Goal: Information Seeking & Learning: Learn about a topic

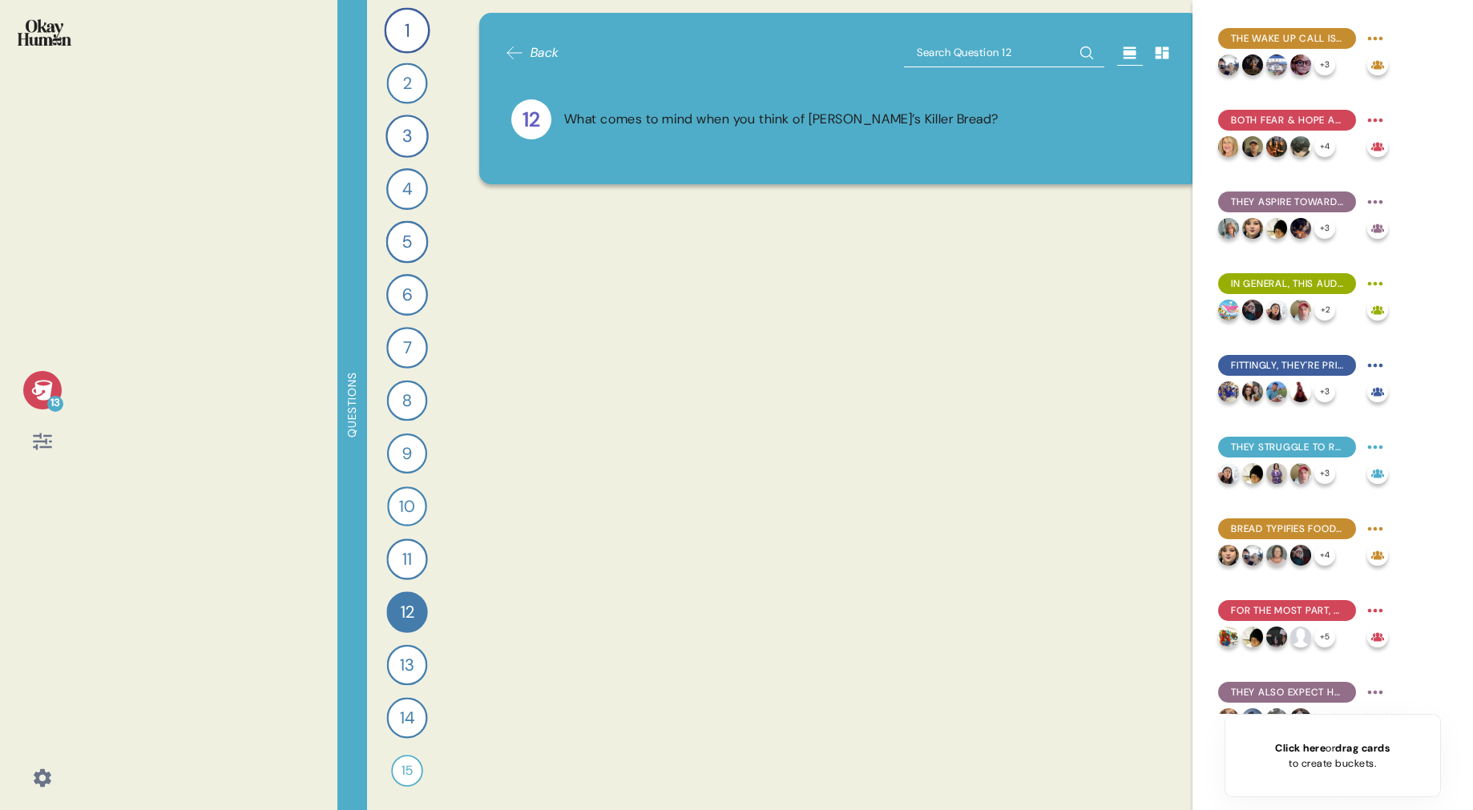
scroll to position [5633, 0]
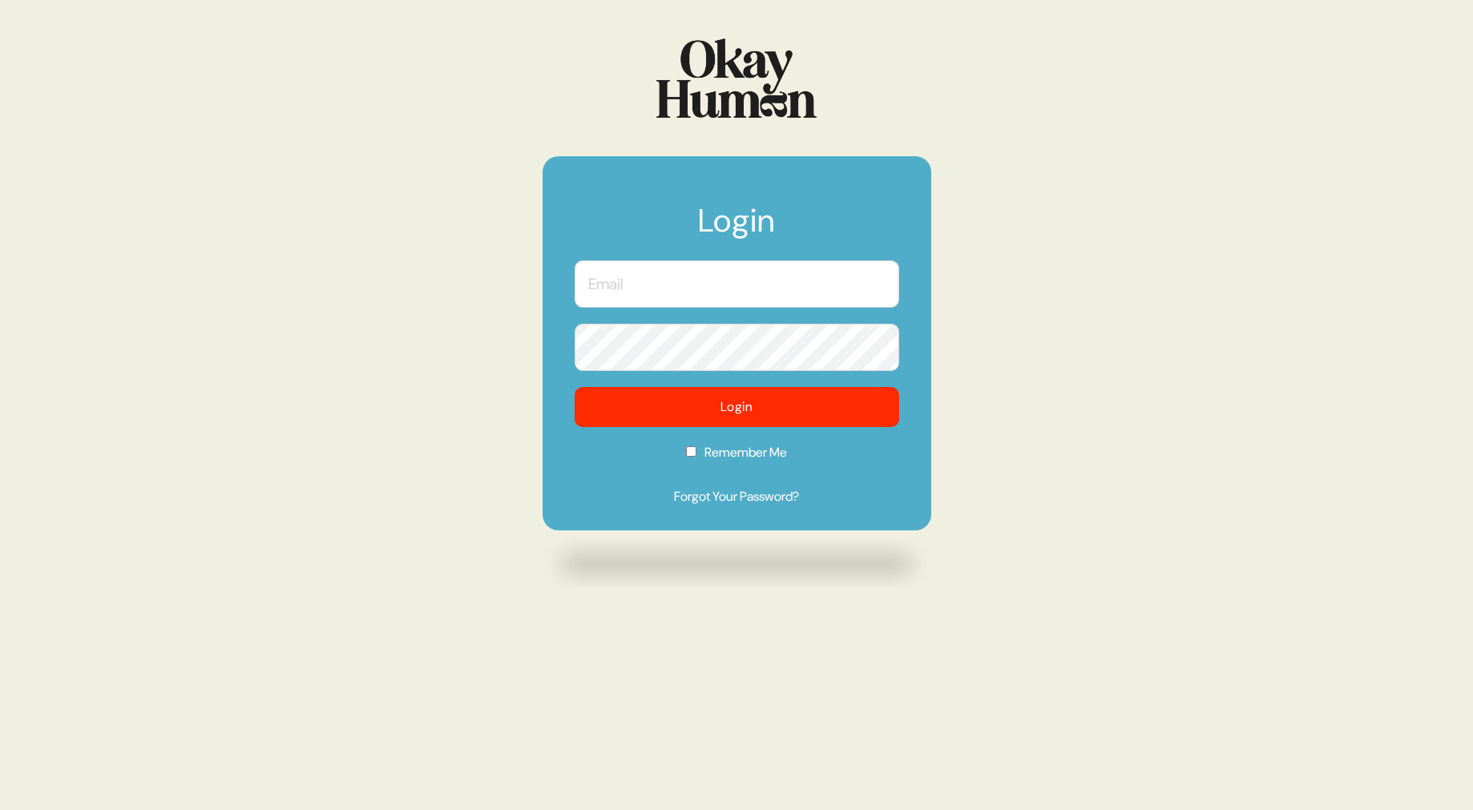
click at [747, 292] on input "text" at bounding box center [737, 283] width 325 height 47
type input "[PERSON_NAME][EMAIL_ADDRESS][DOMAIN_NAME]"
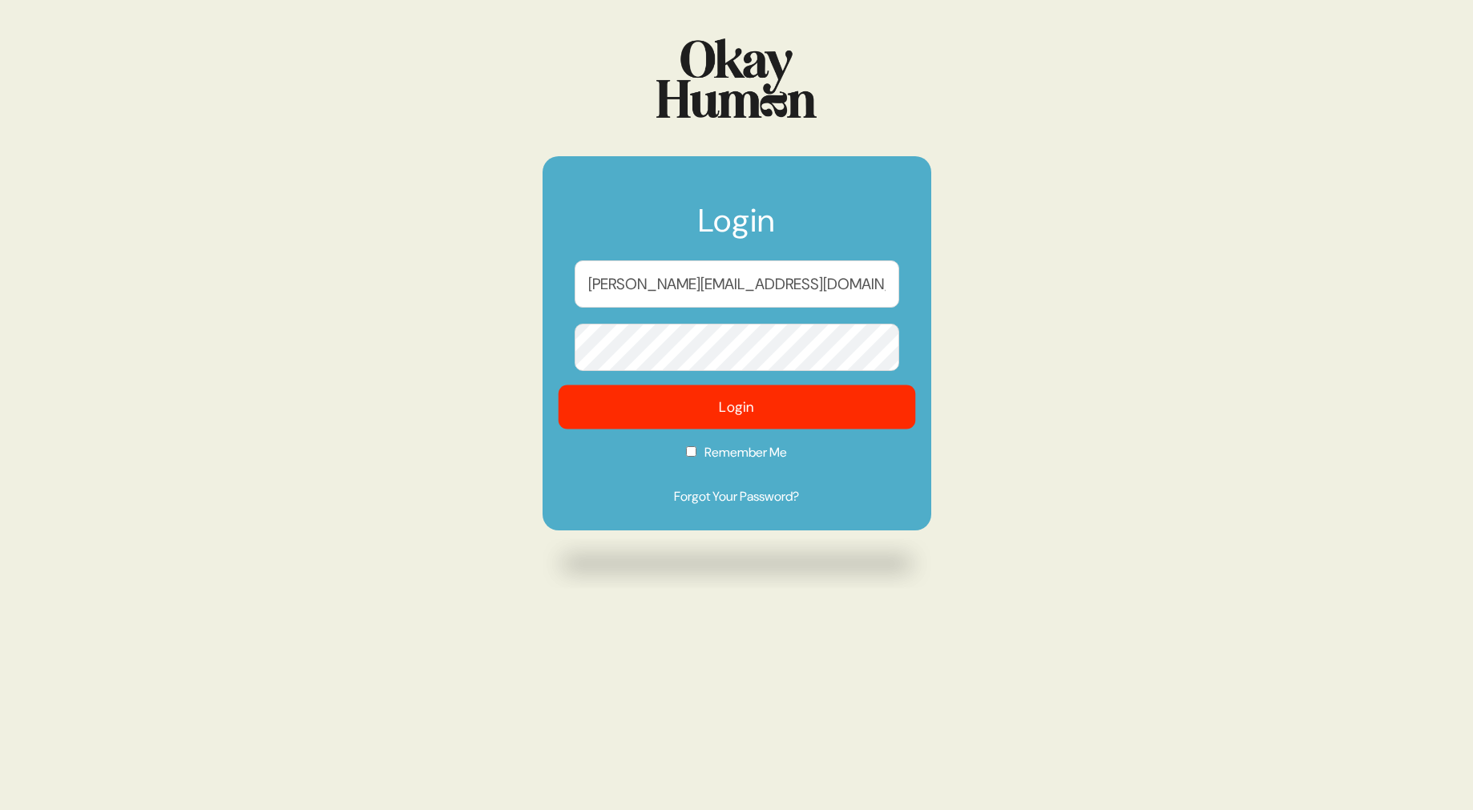
click at [803, 412] on button "Login" at bounding box center [736, 407] width 357 height 44
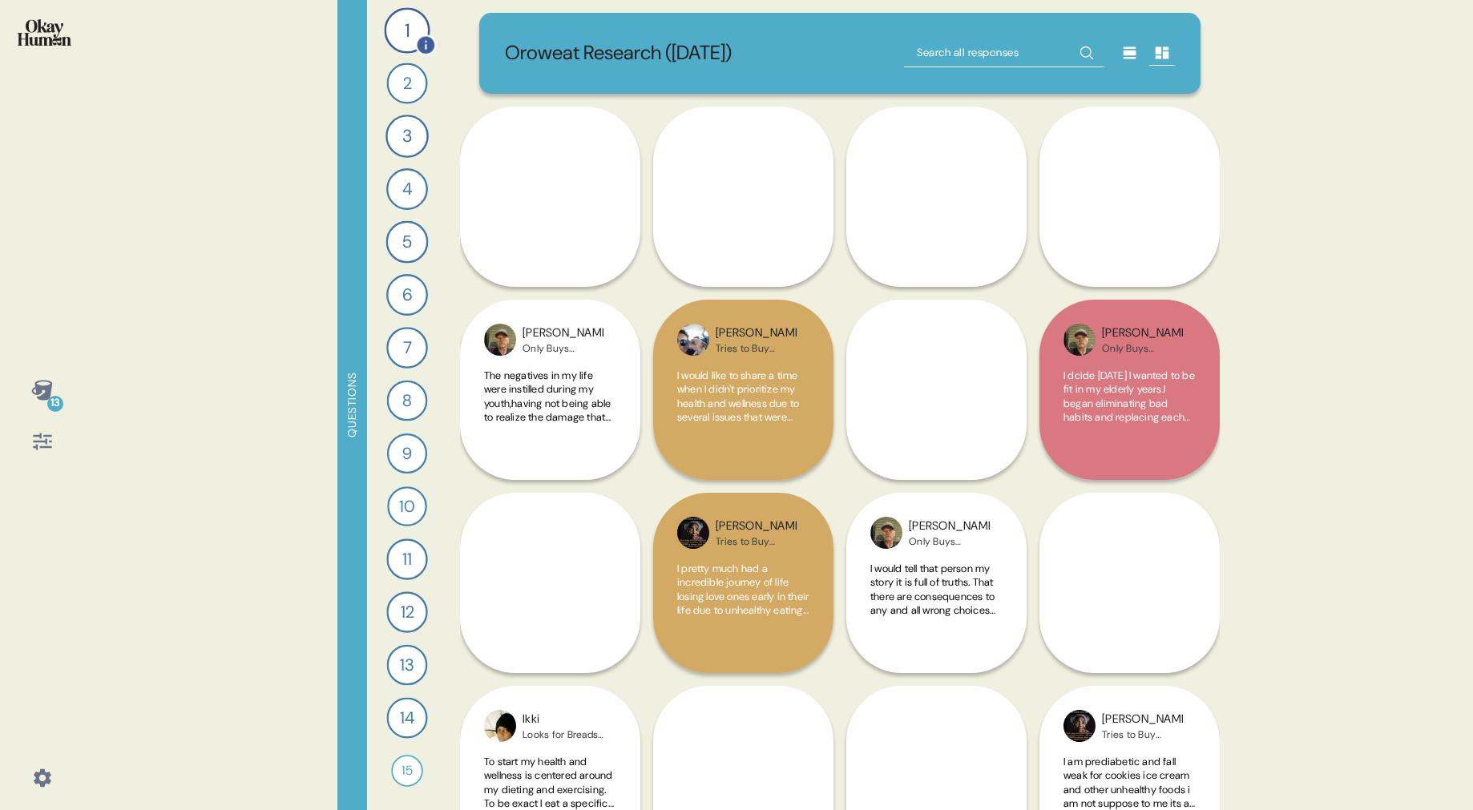
click at [415, 28] on div "1" at bounding box center [407, 30] width 46 height 46
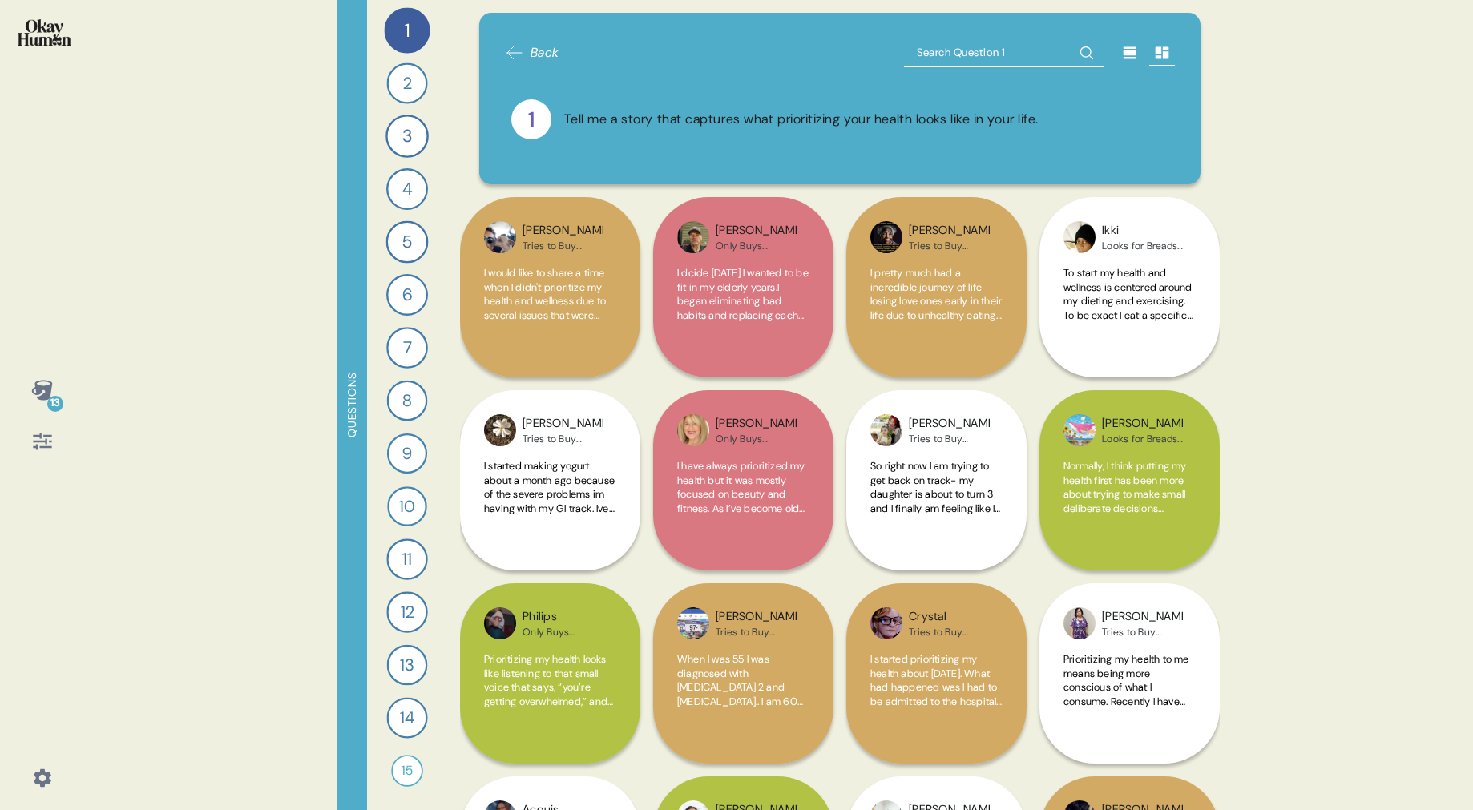
click at [538, 52] on span "Back" at bounding box center [544, 52] width 29 height 19
click at [43, 443] on icon at bounding box center [42, 441] width 22 height 22
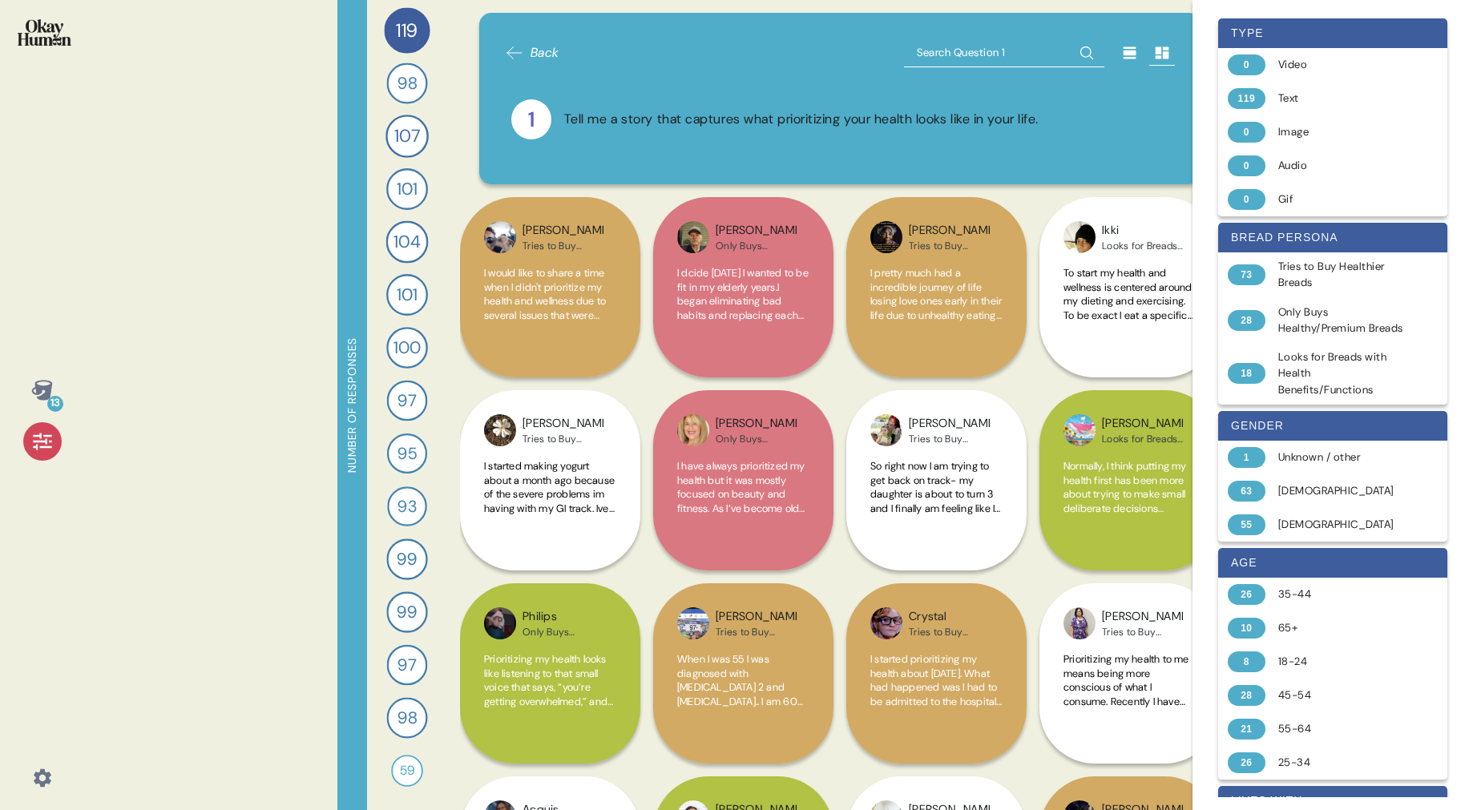
scroll to position [2, 0]
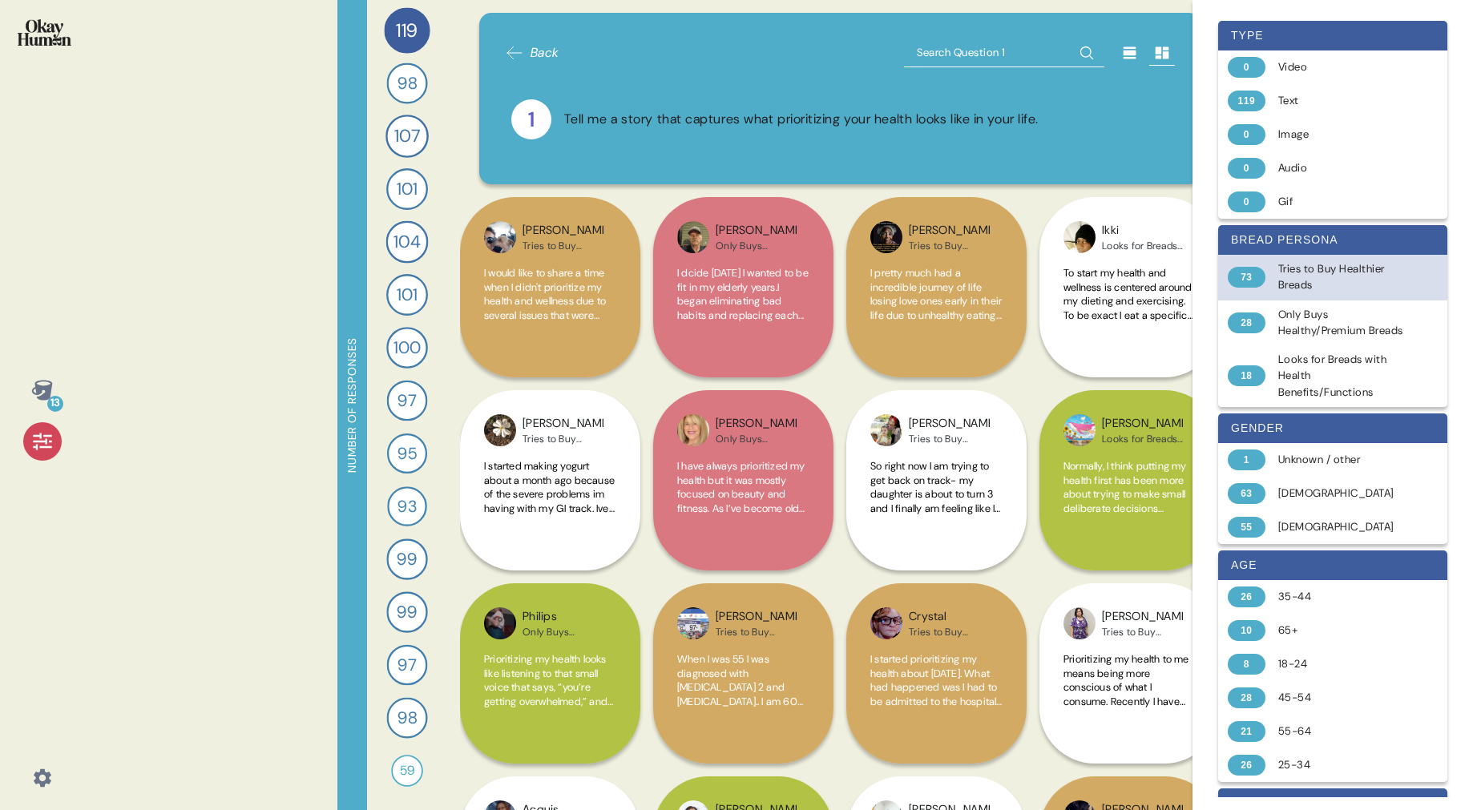
click at [1246, 273] on div "73" at bounding box center [1247, 277] width 38 height 21
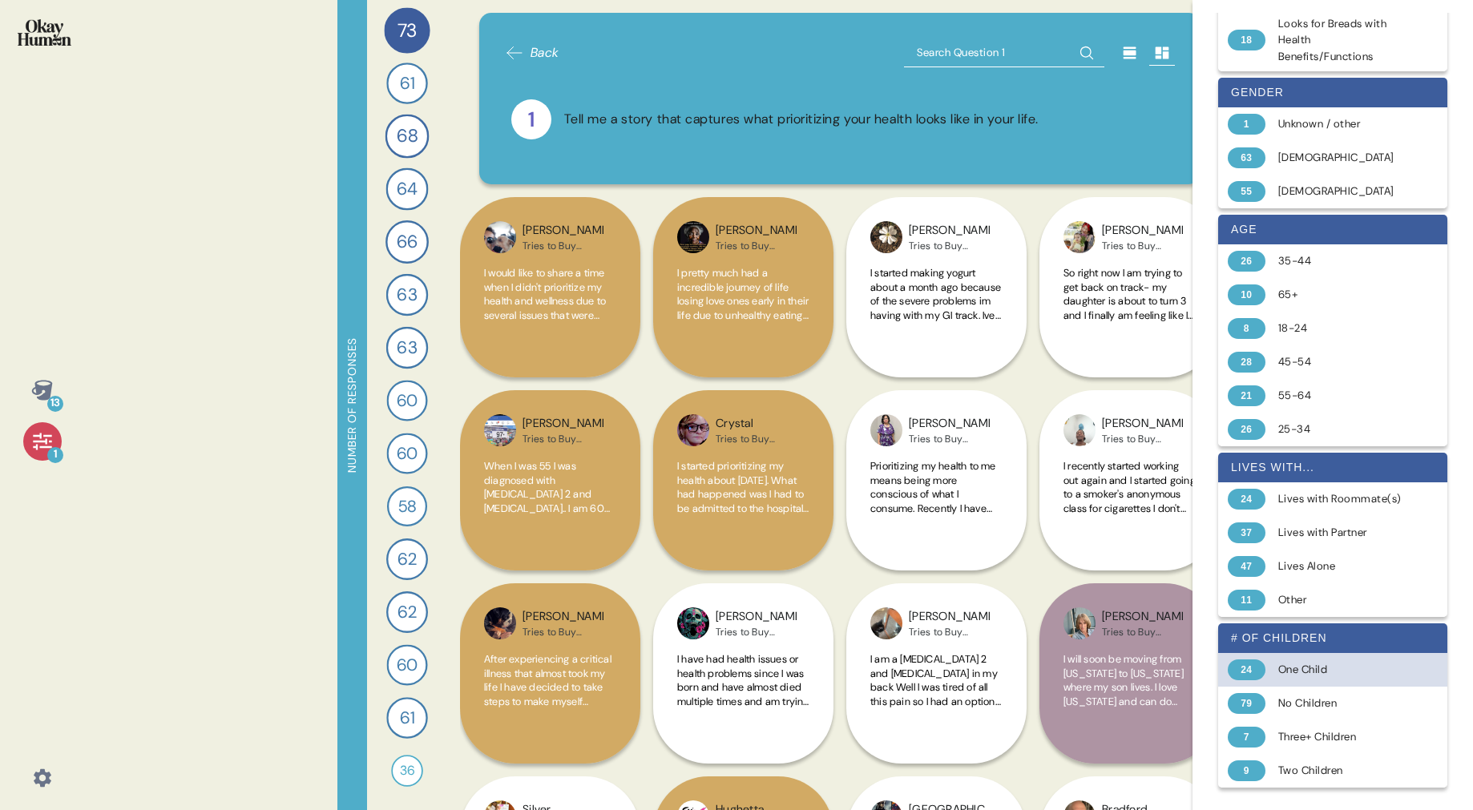
scroll to position [365, 0]
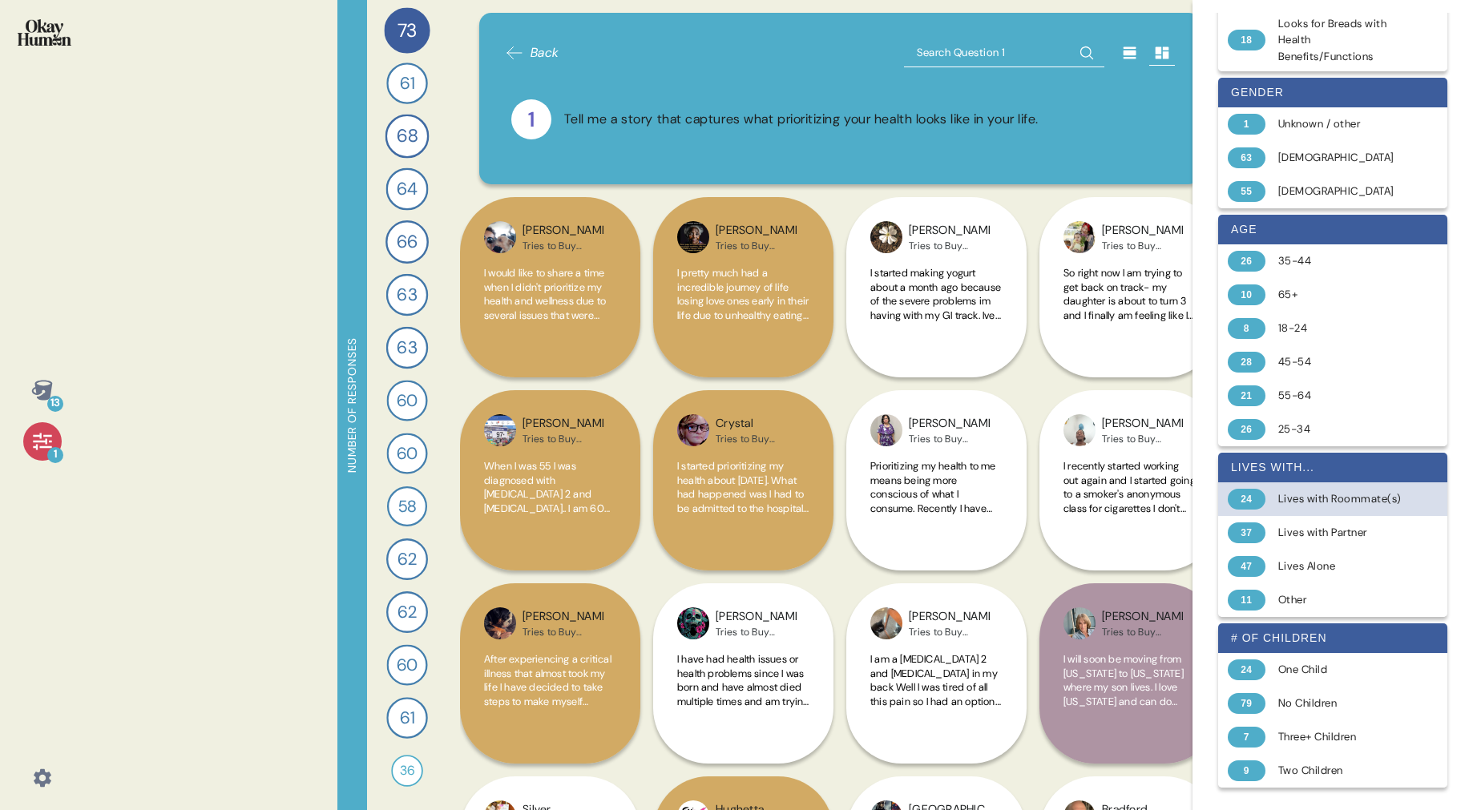
click at [1307, 497] on div "Lives with Roommate(s)" at bounding box center [1341, 499] width 127 height 16
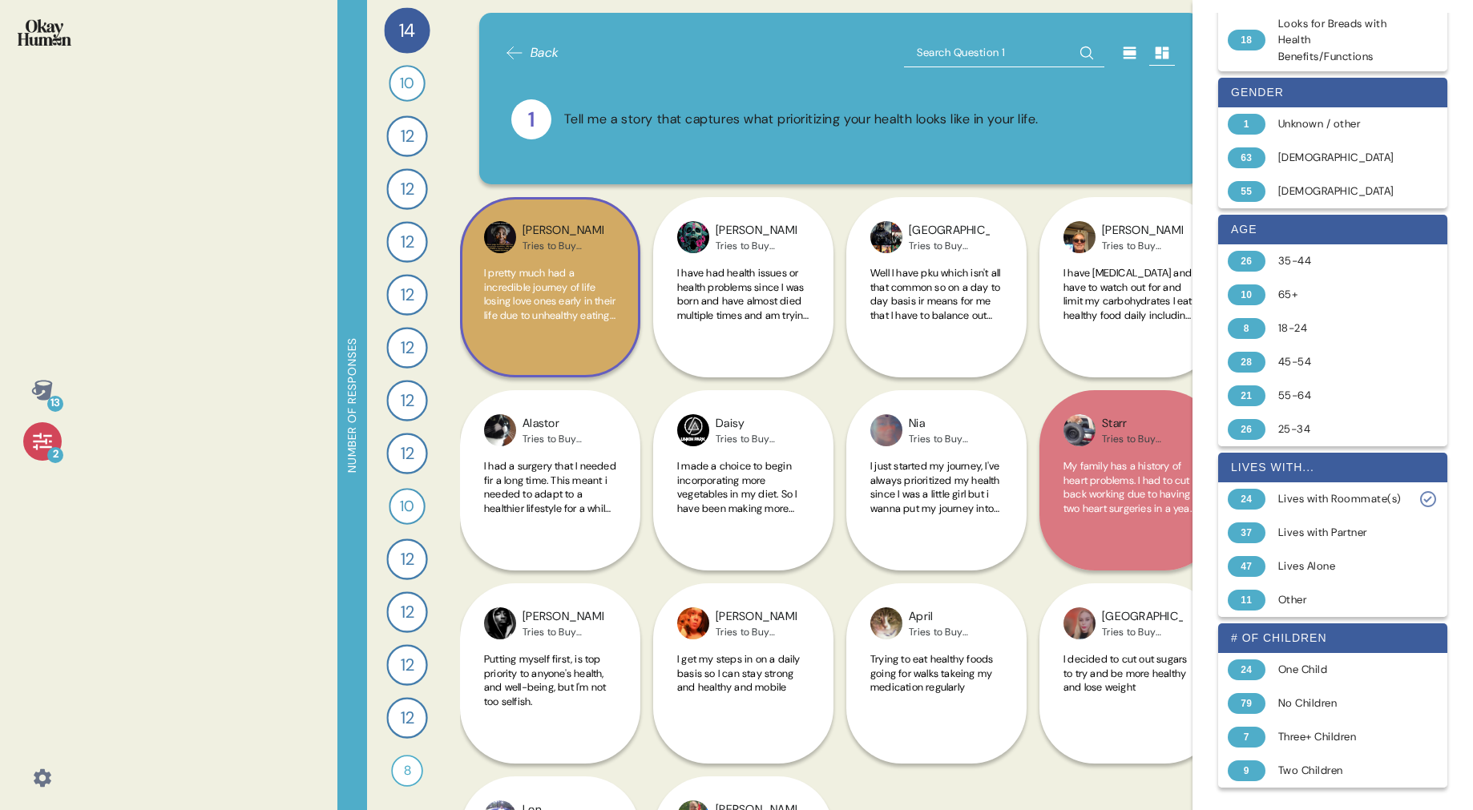
click at [530, 309] on span "I pretty much had a incredible journey of life losing love ones early in their …" at bounding box center [550, 455] width 132 height 379
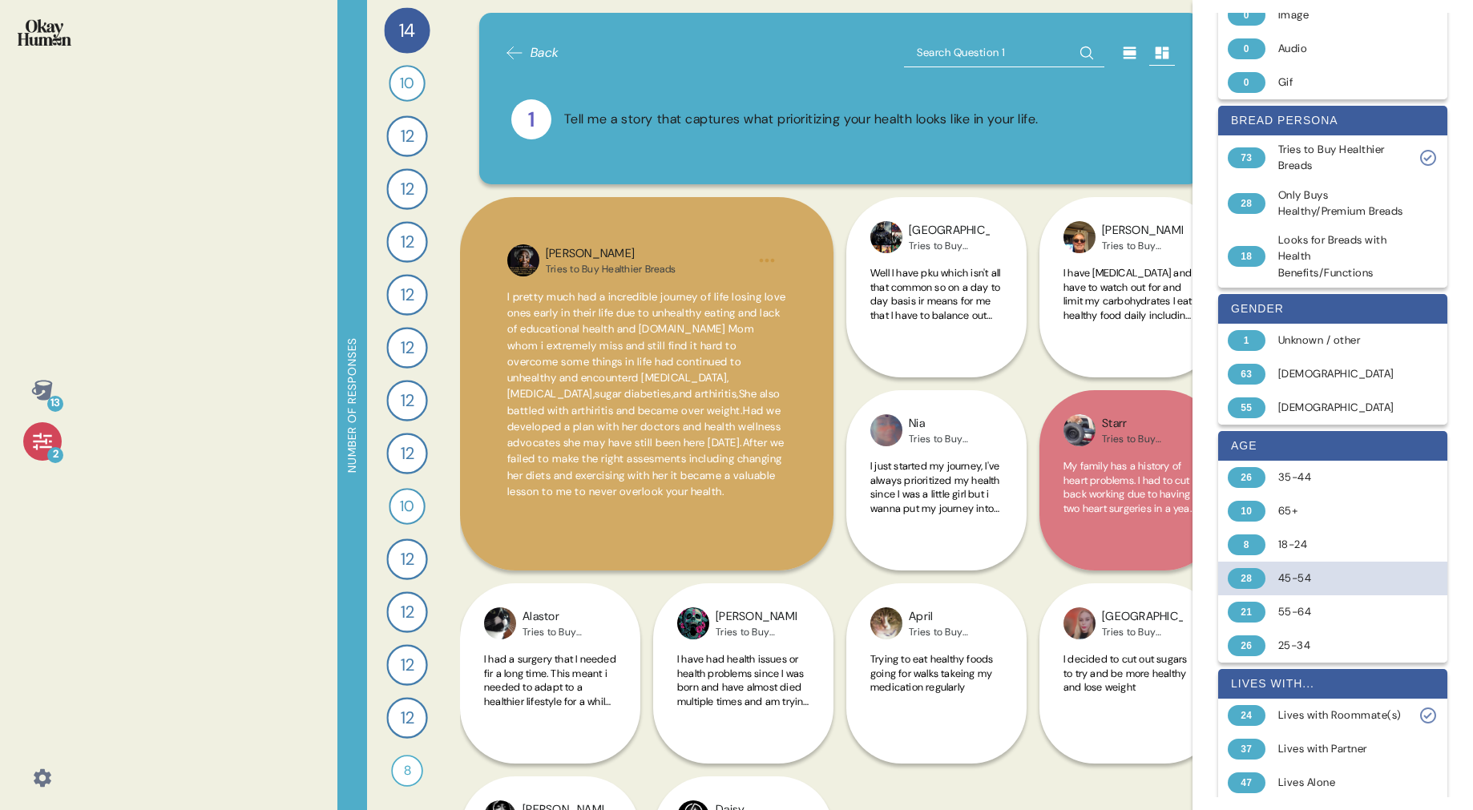
scroll to position [112, 0]
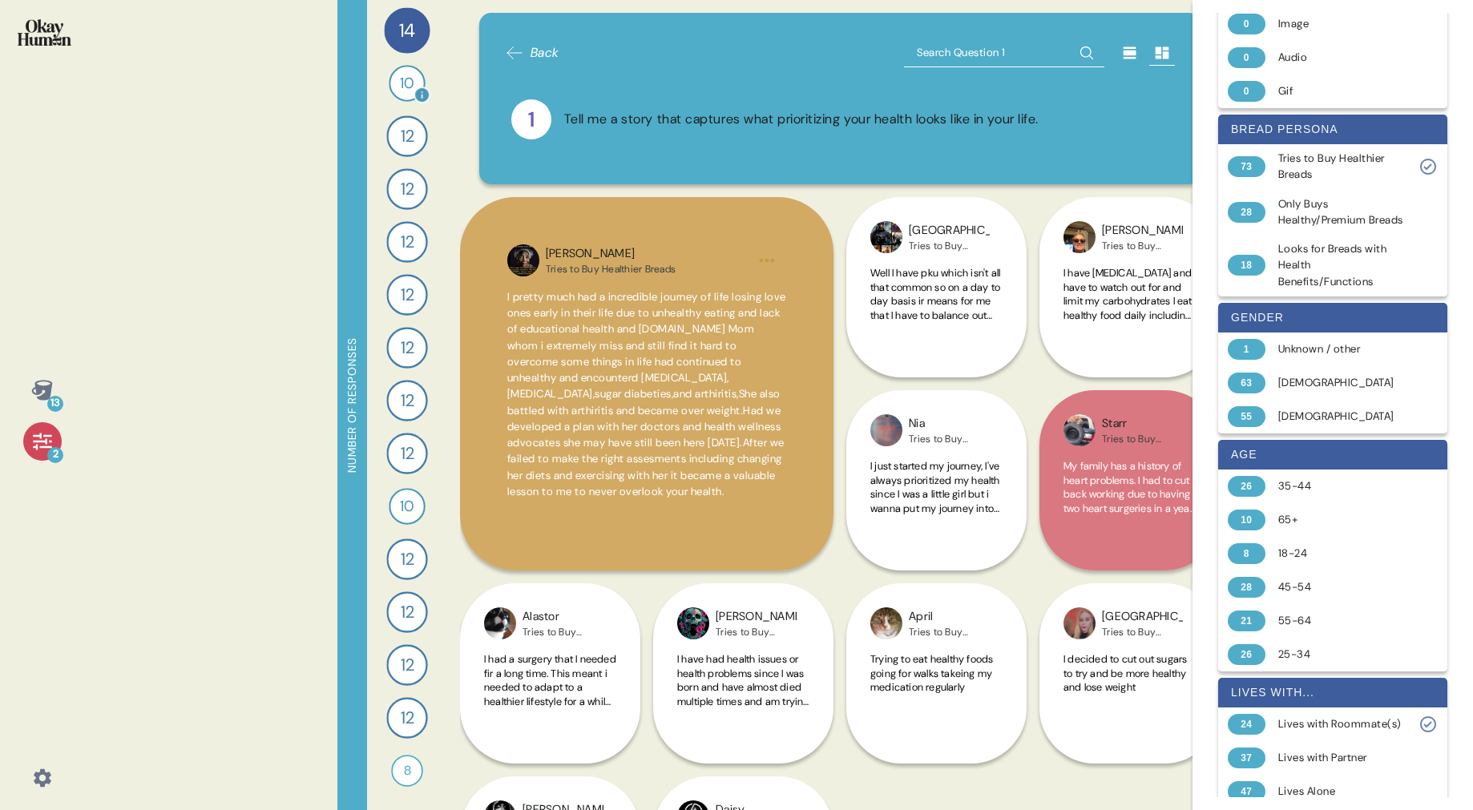
click at [406, 93] on span "10" at bounding box center [407, 83] width 14 height 22
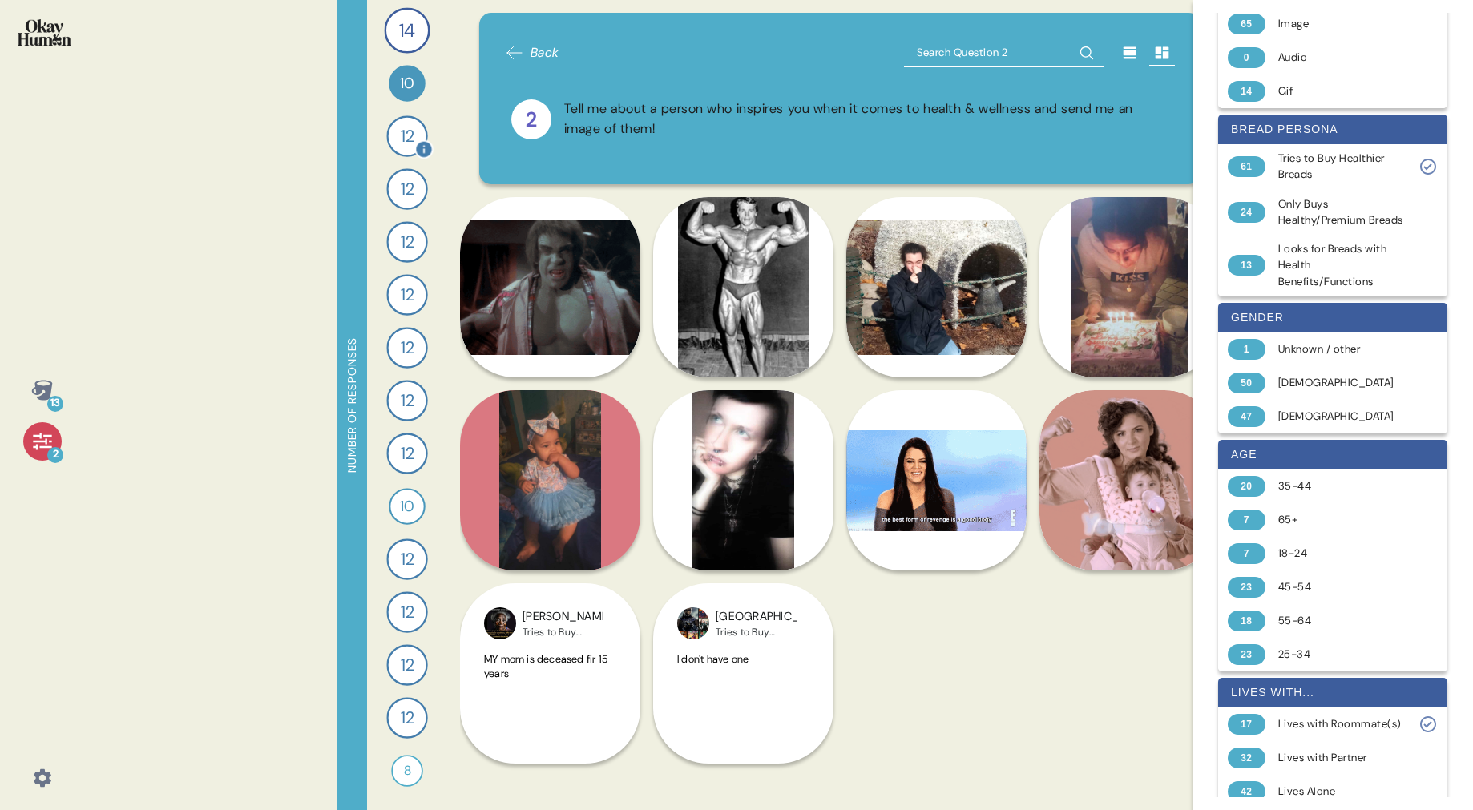
click at [409, 141] on span "12" at bounding box center [407, 136] width 13 height 26
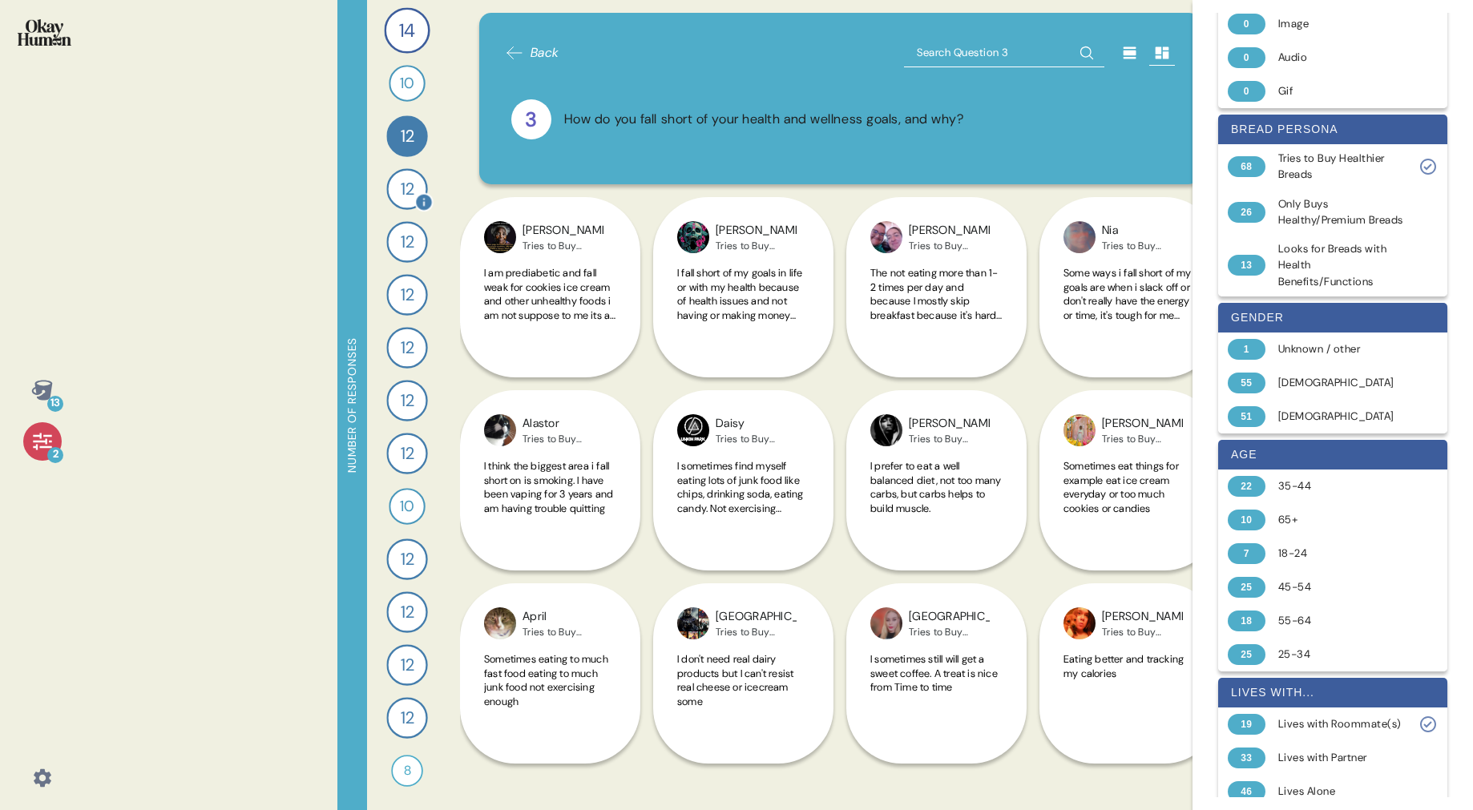
click at [410, 189] on span "12" at bounding box center [407, 189] width 13 height 26
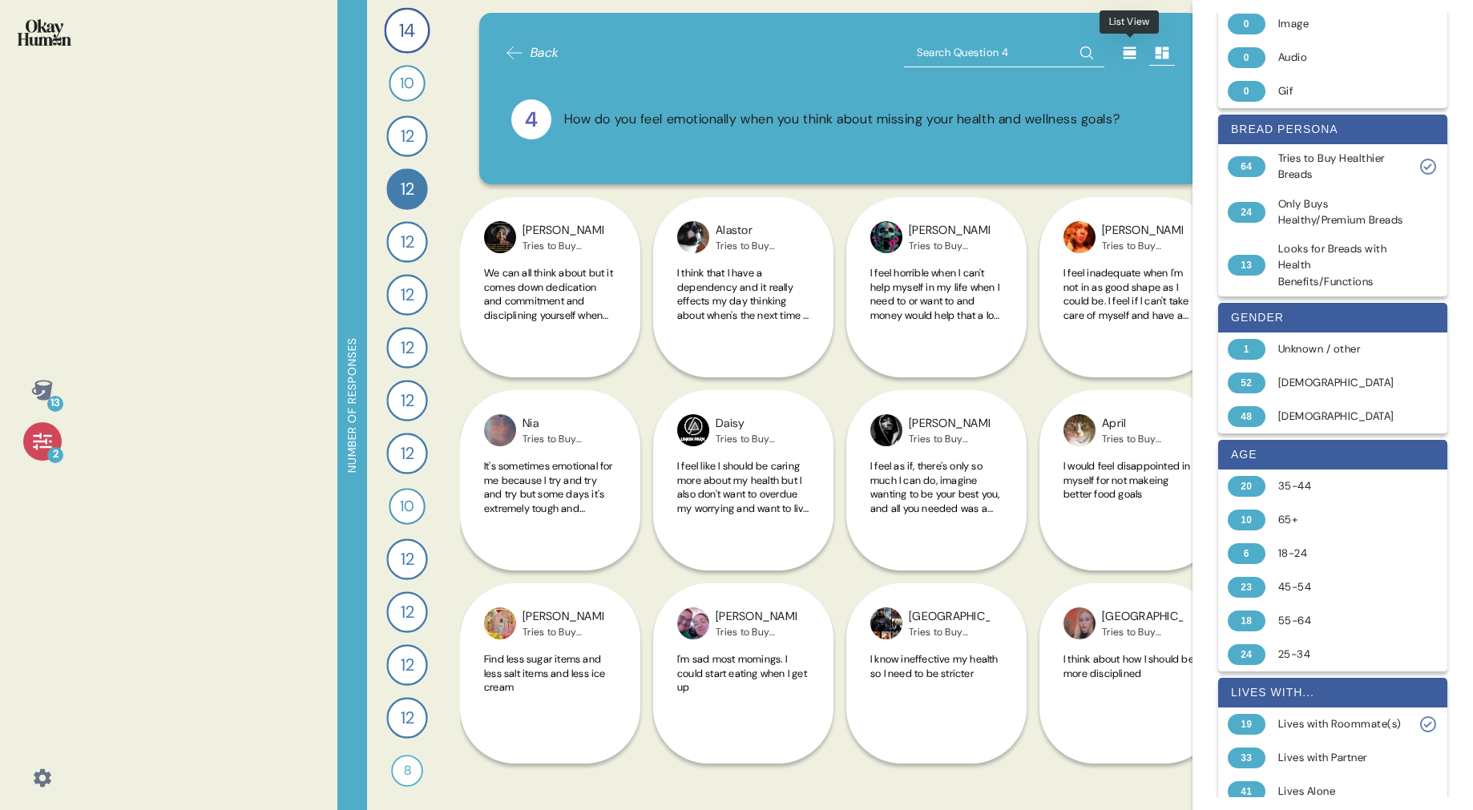
click at [1130, 51] on icon at bounding box center [1129, 53] width 13 height 12
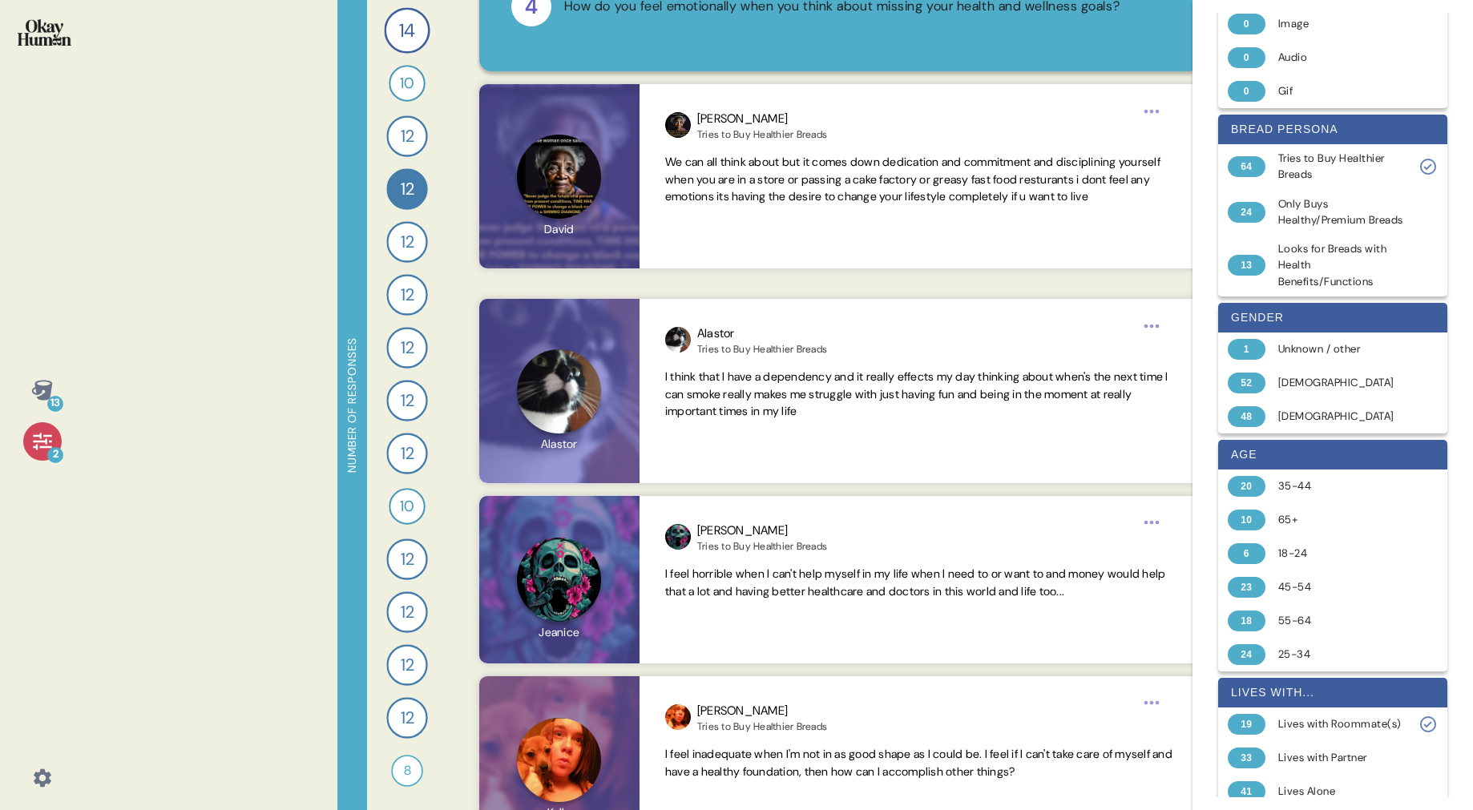
scroll to position [0, 0]
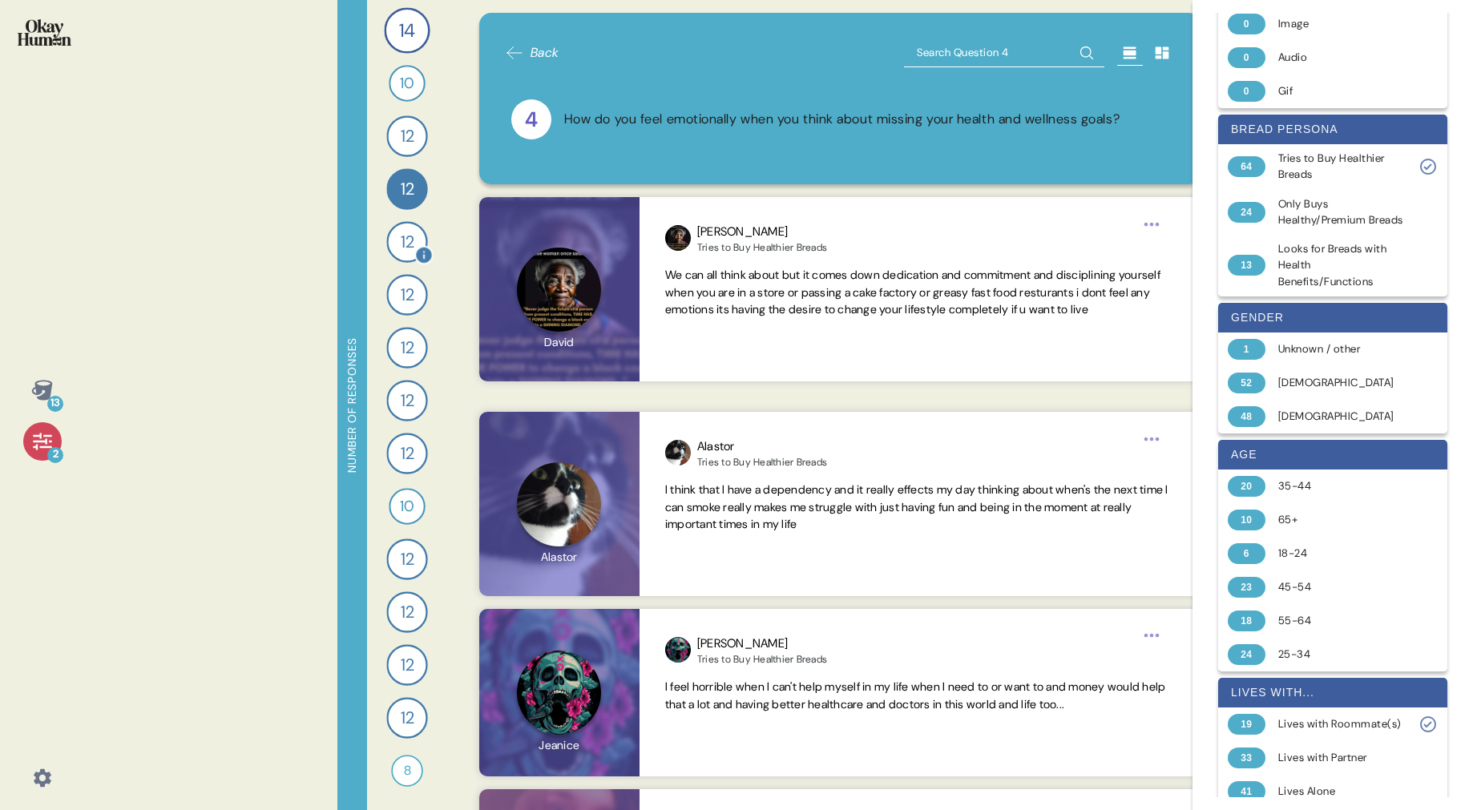
click at [403, 249] on span "12" at bounding box center [407, 242] width 13 height 26
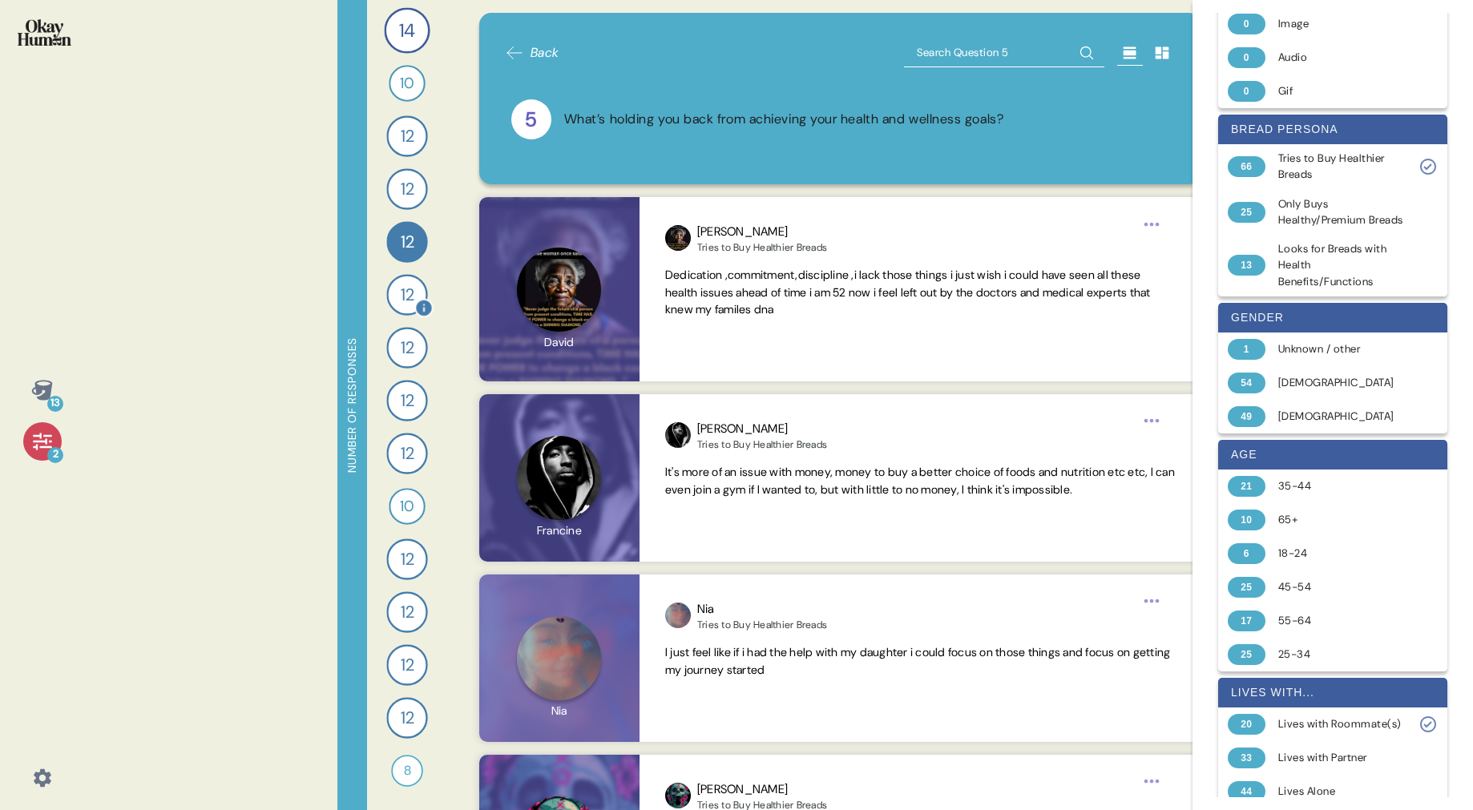
click at [403, 300] on span "12" at bounding box center [407, 295] width 13 height 26
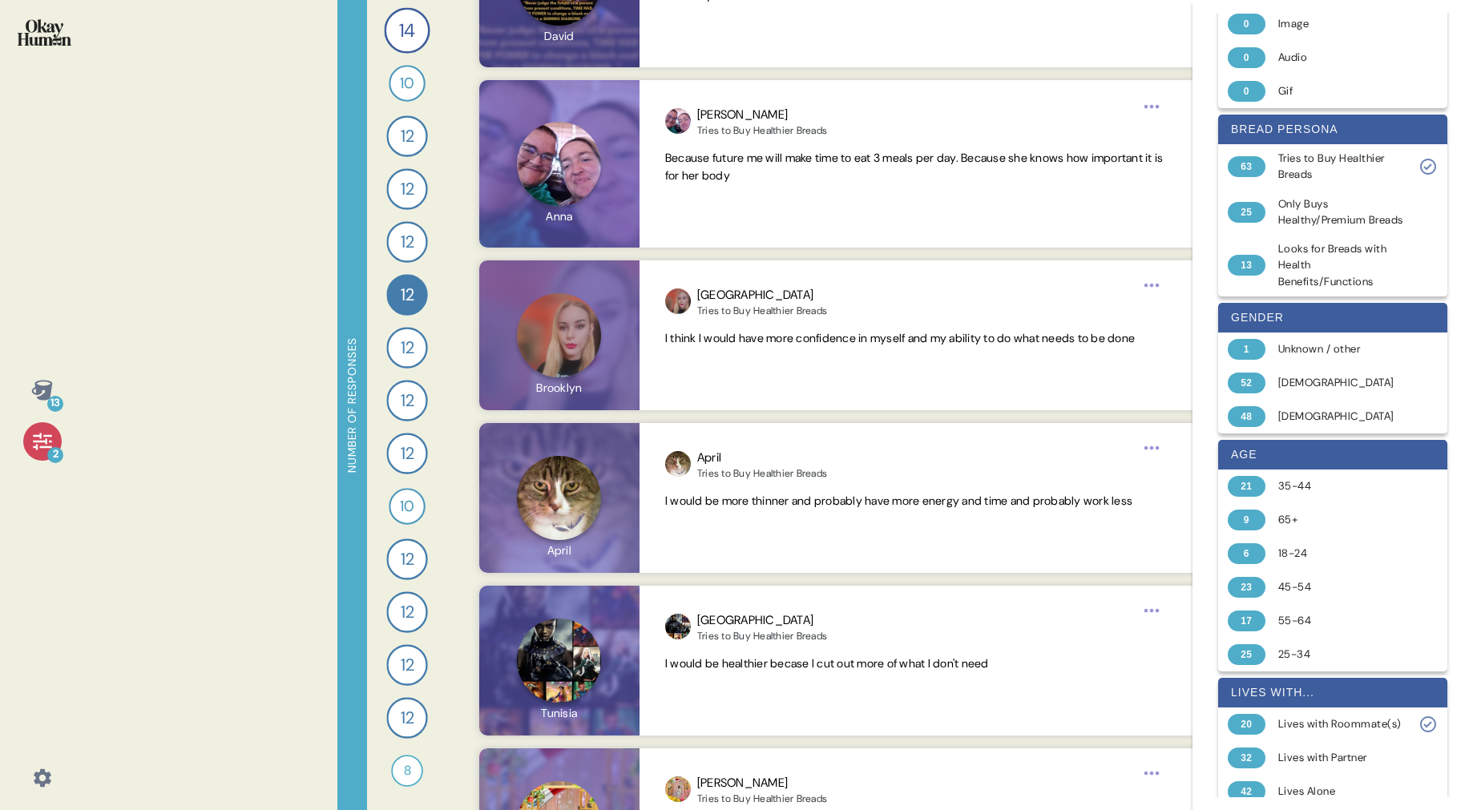
scroll to position [1499, 0]
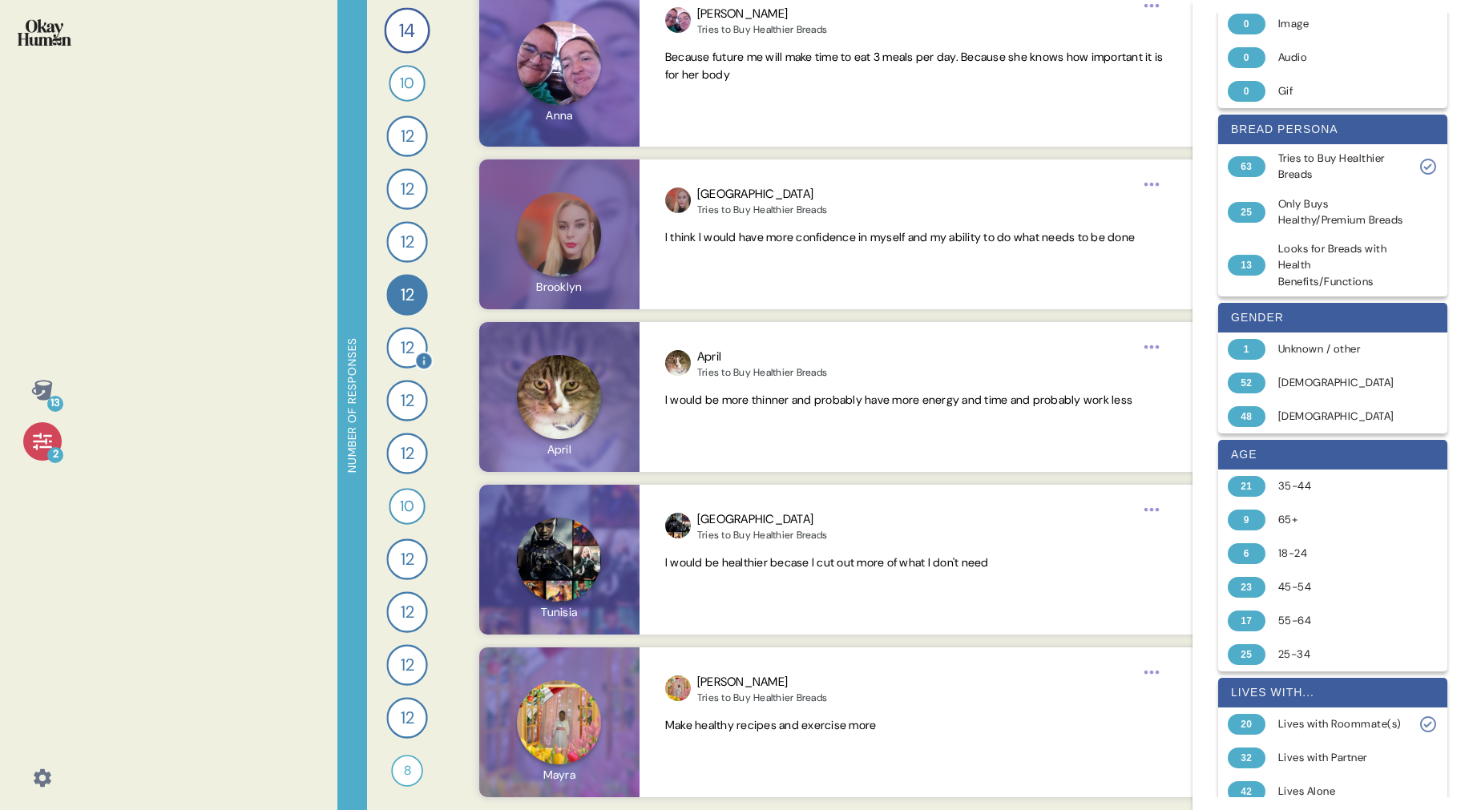
click at [401, 351] on span "12" at bounding box center [407, 348] width 13 height 26
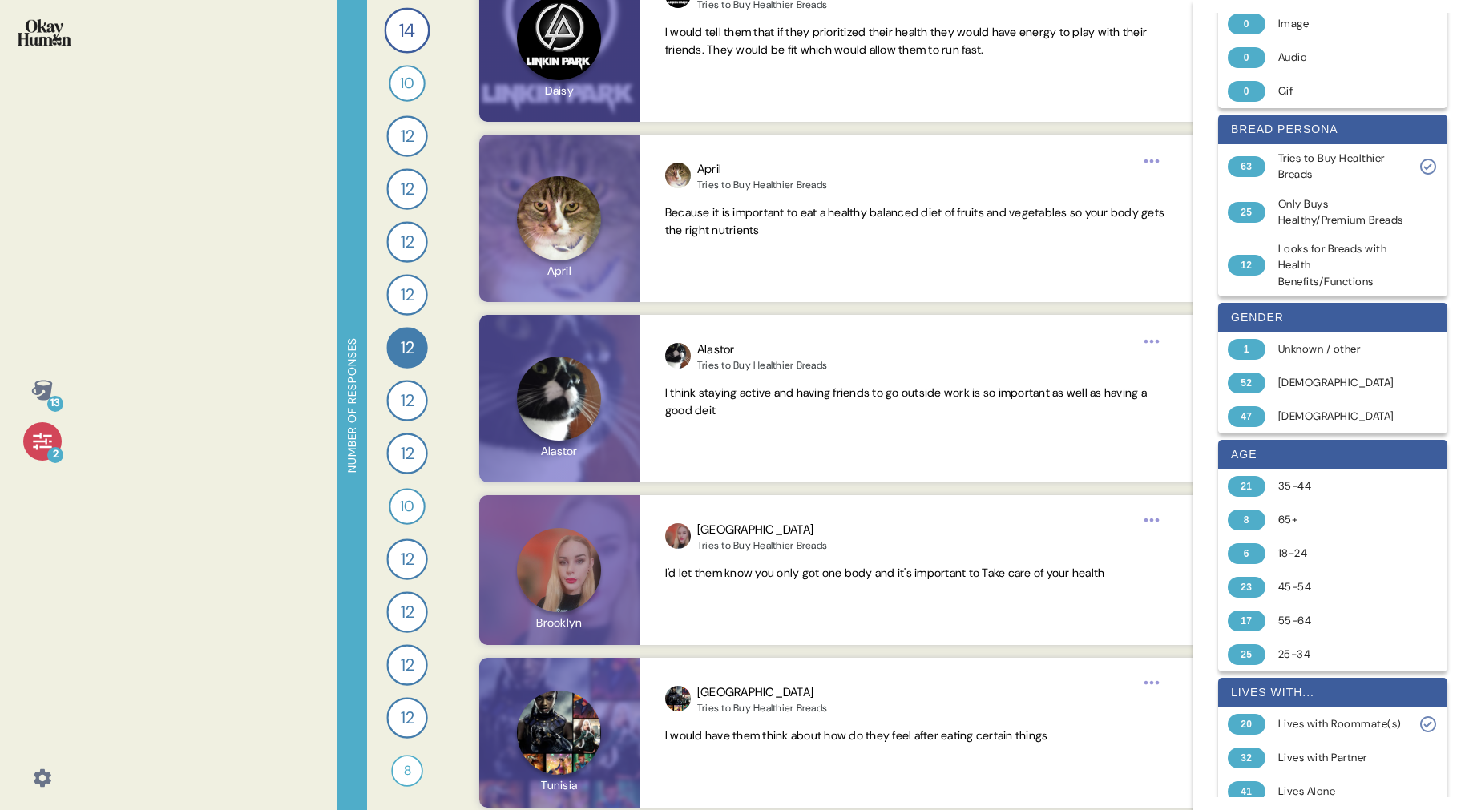
scroll to position [1670, 0]
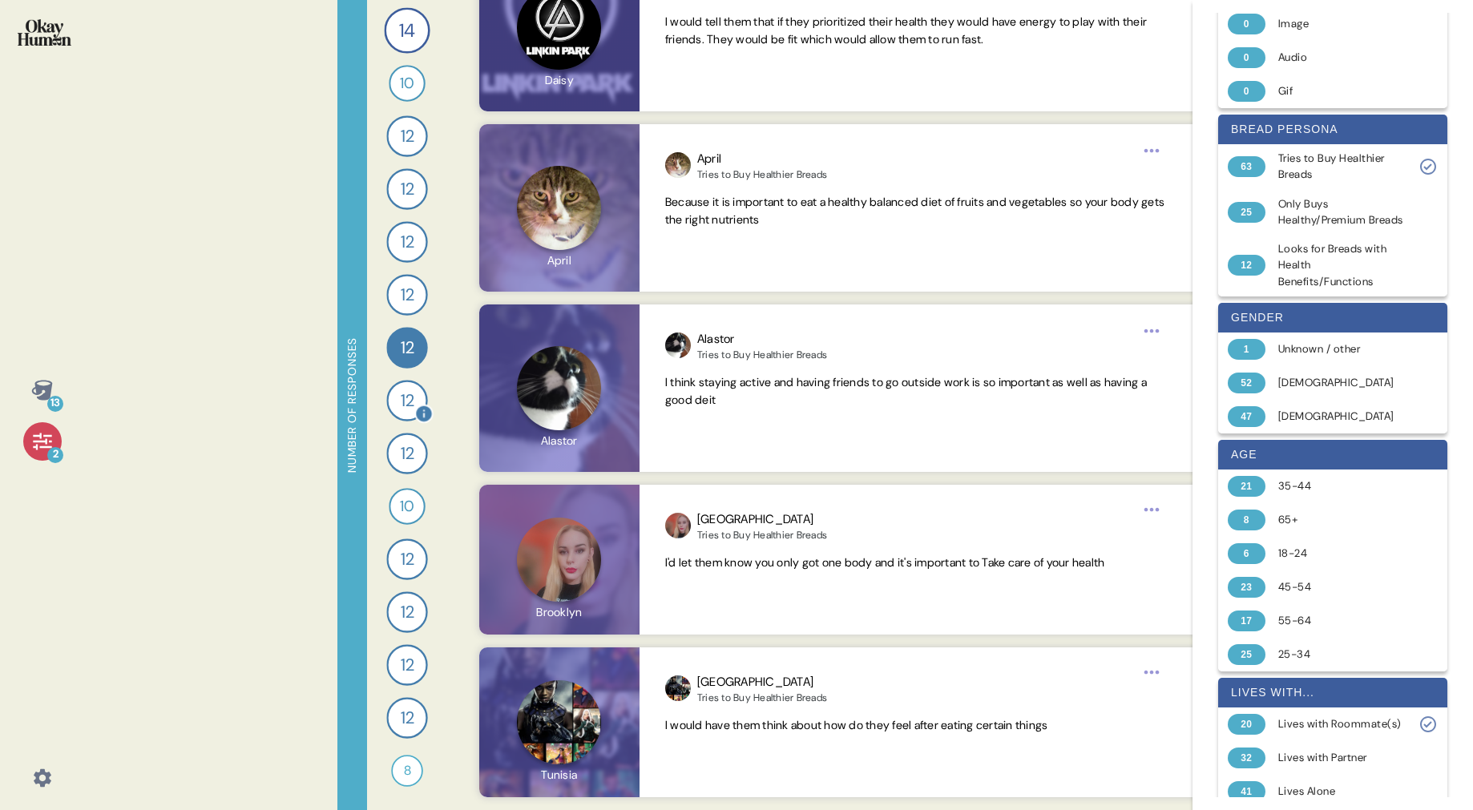
click at [411, 396] on span "12" at bounding box center [407, 401] width 13 height 26
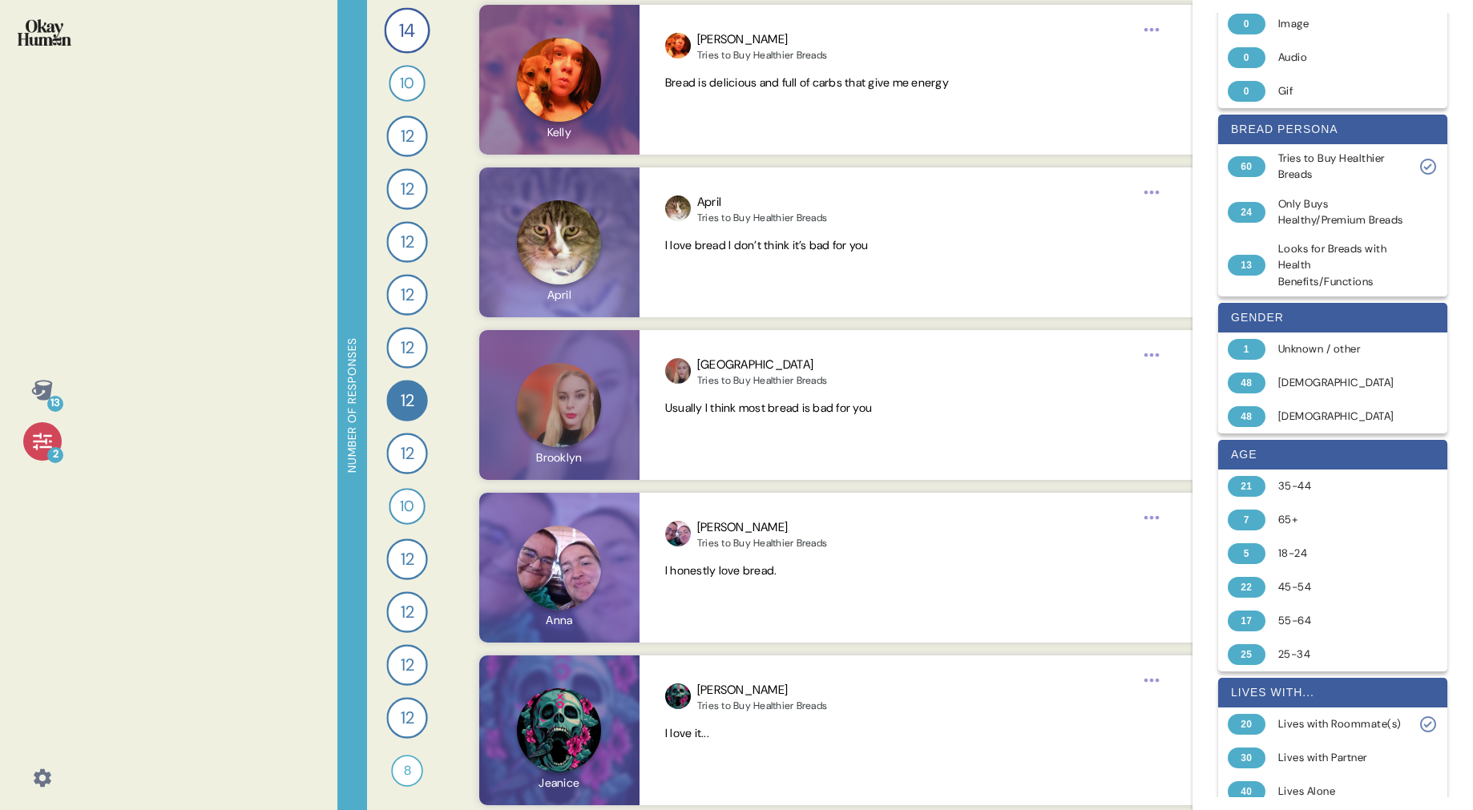
scroll to position [1395, 0]
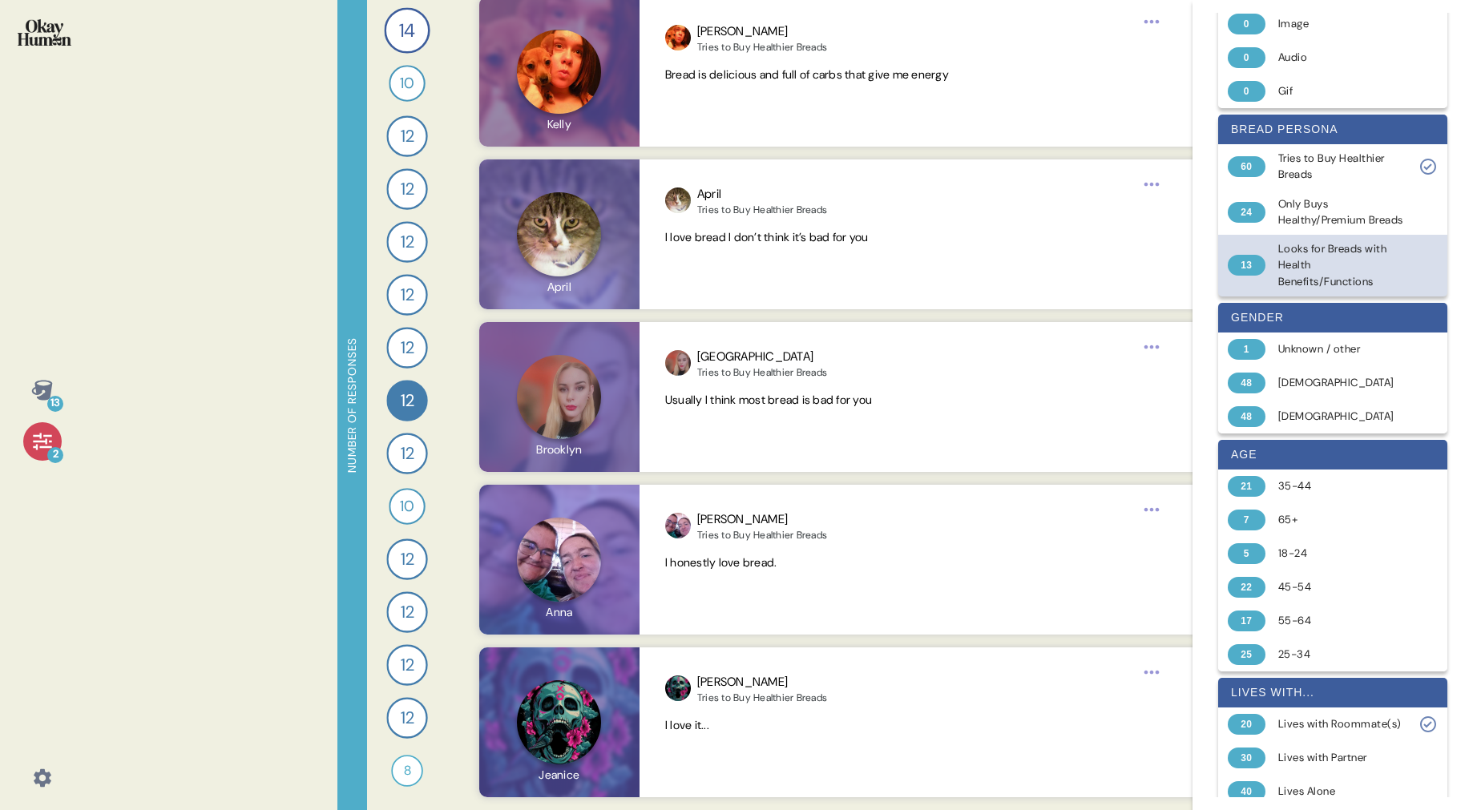
click at [1319, 272] on div "Looks for Breads with Health Benefits/Functions" at bounding box center [1341, 265] width 127 height 49
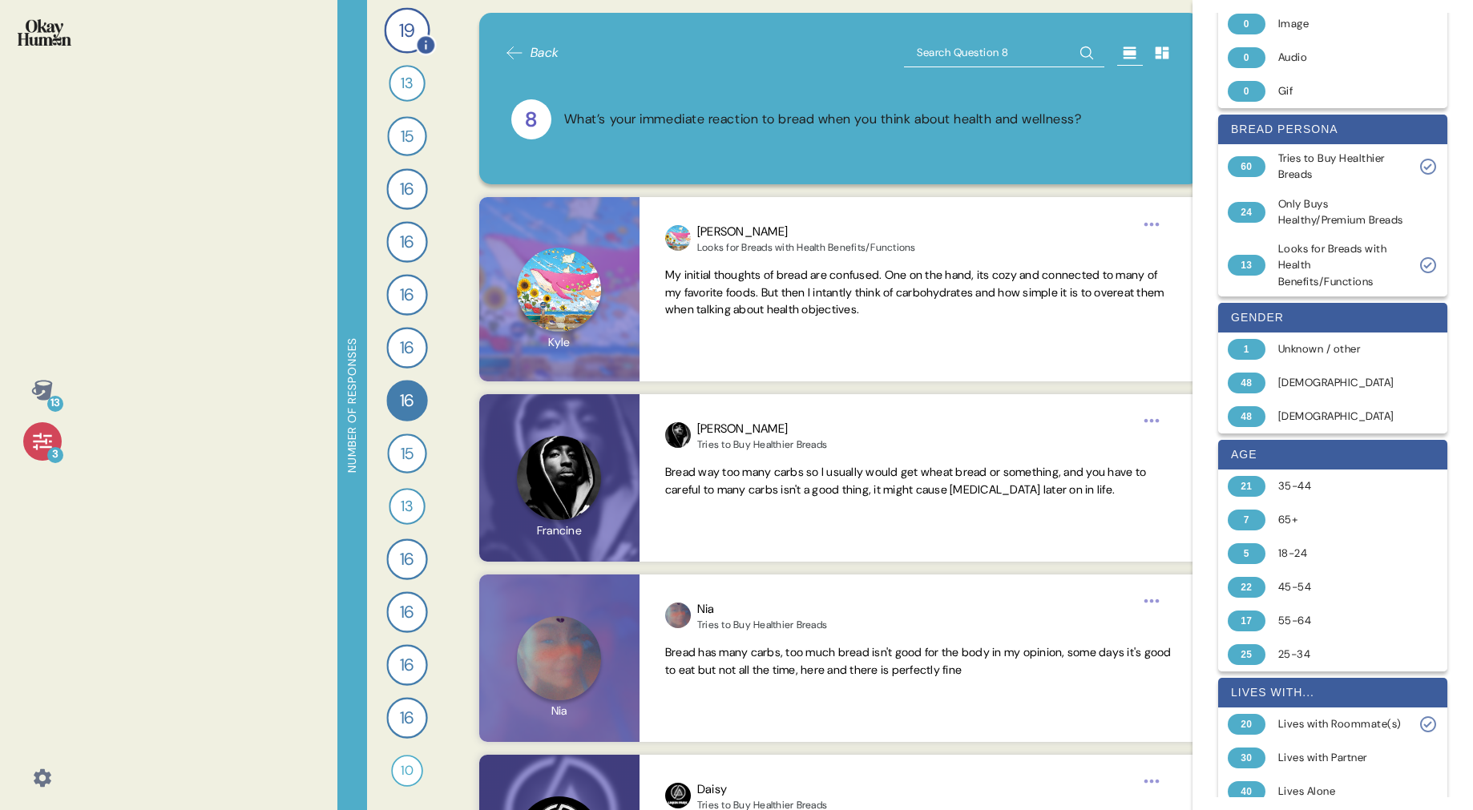
click at [396, 26] on div "19" at bounding box center [407, 30] width 46 height 46
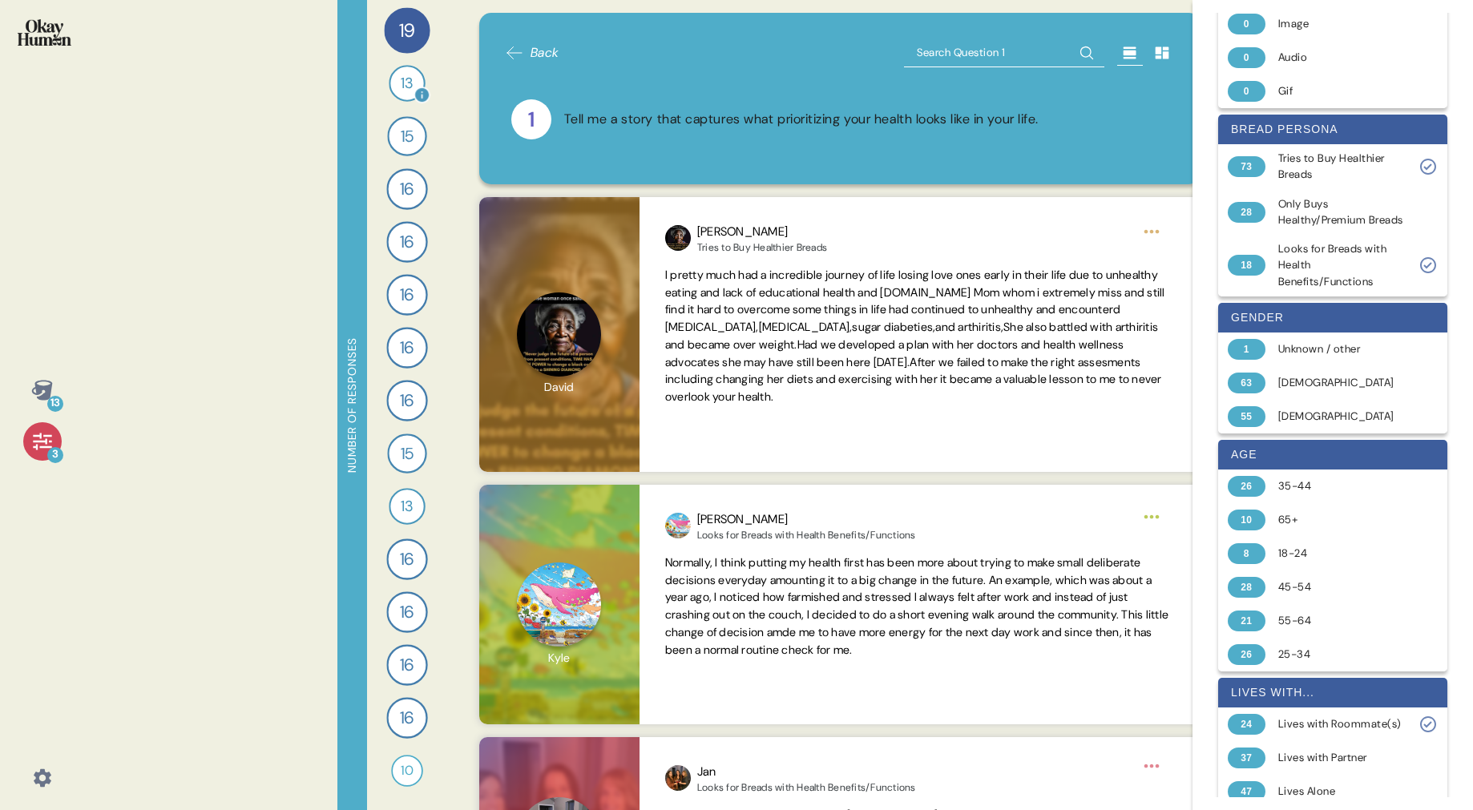
click at [403, 85] on span "13" at bounding box center [407, 83] width 12 height 22
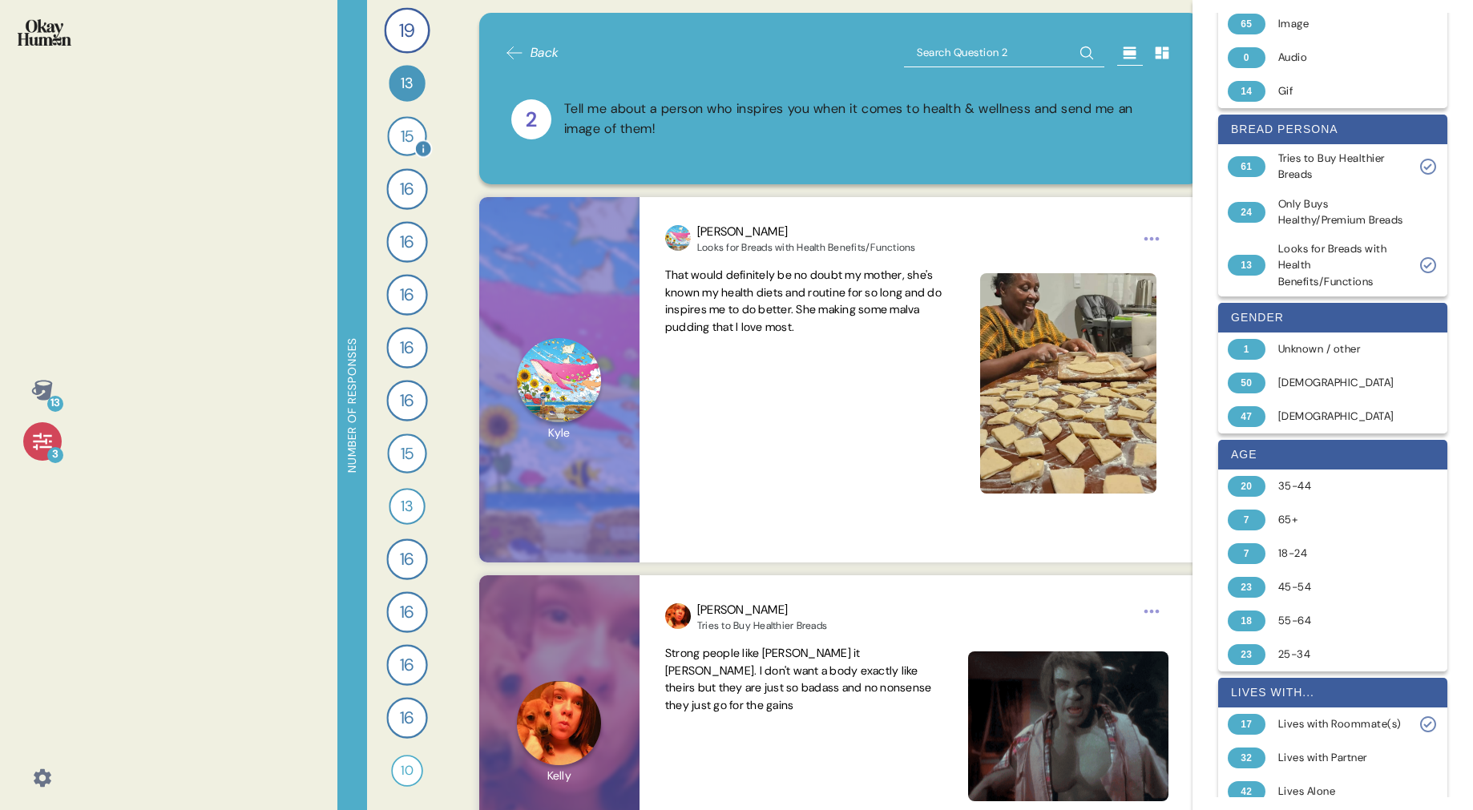
click at [404, 129] on span "15" at bounding box center [408, 136] width 14 height 24
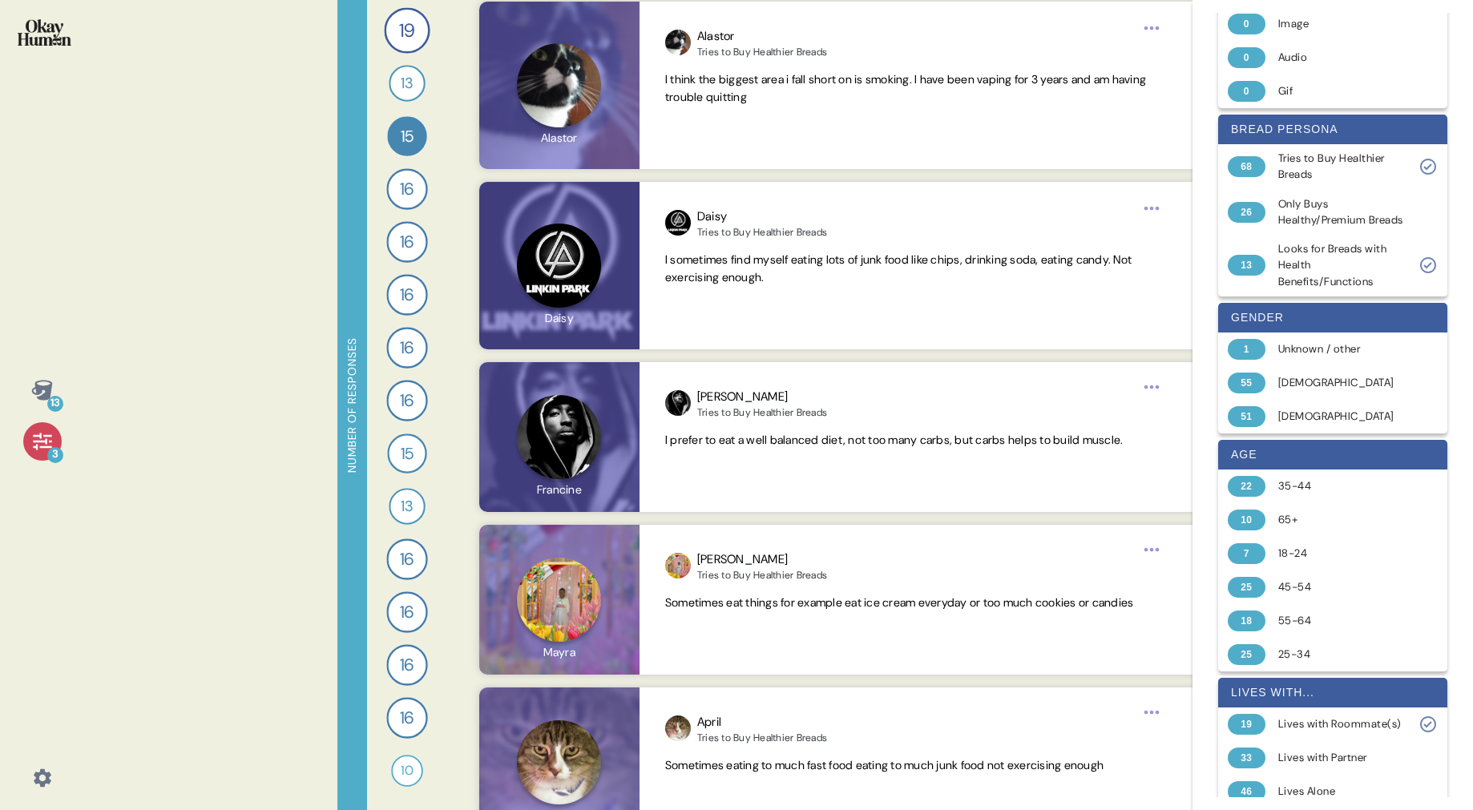
scroll to position [1205, 0]
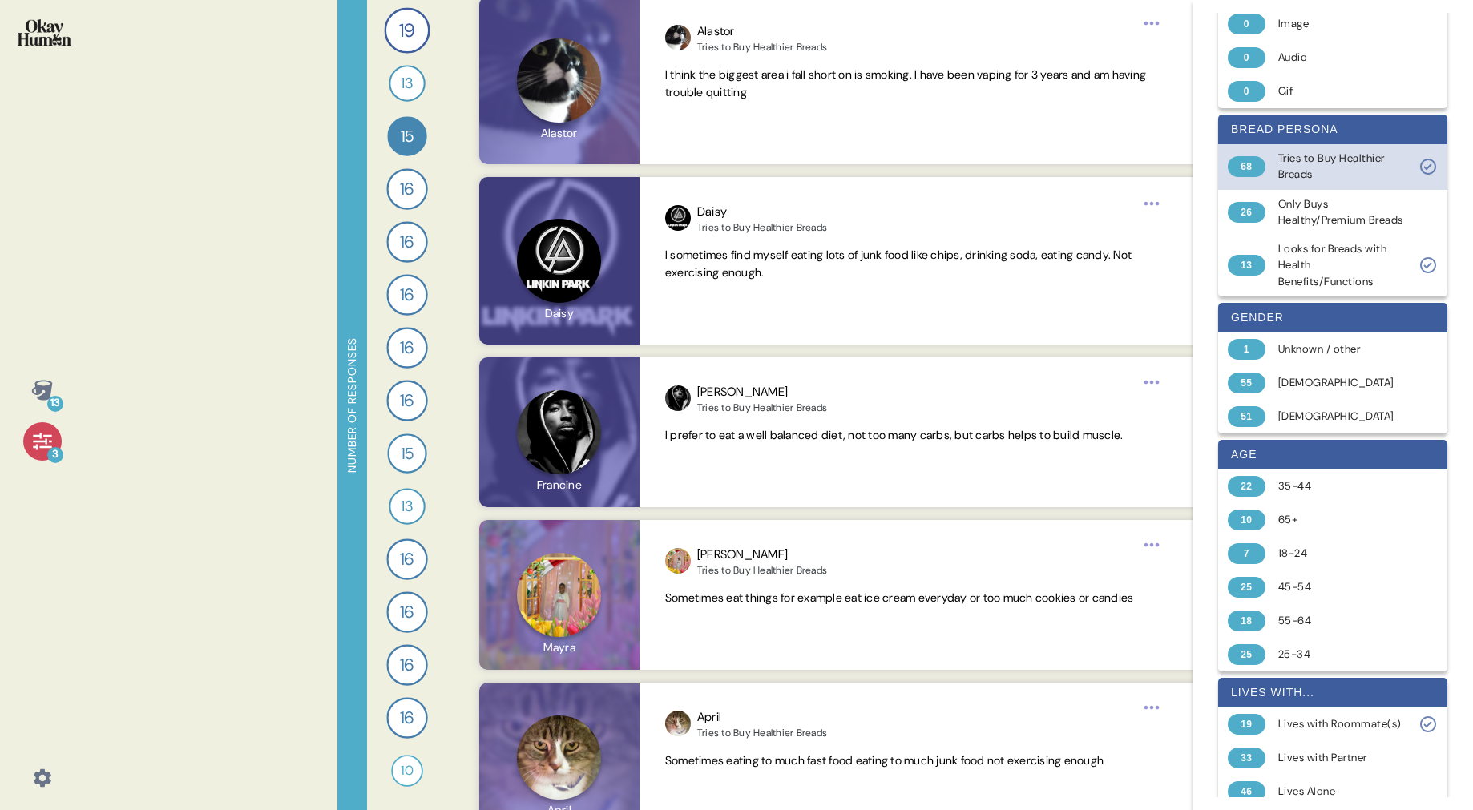
click at [1428, 165] on icon at bounding box center [1427, 166] width 19 height 19
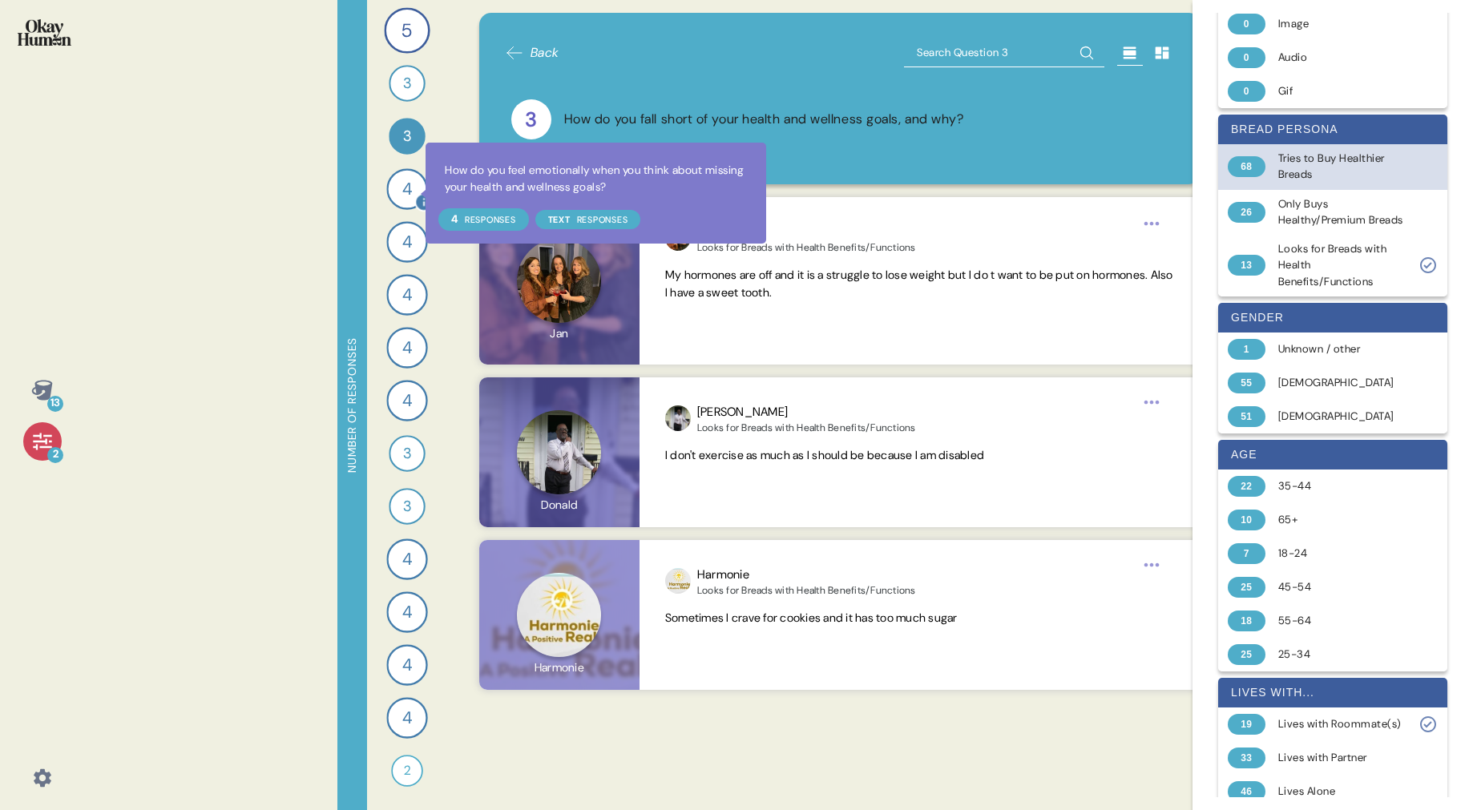
click at [415, 193] on div at bounding box center [423, 202] width 18 height 18
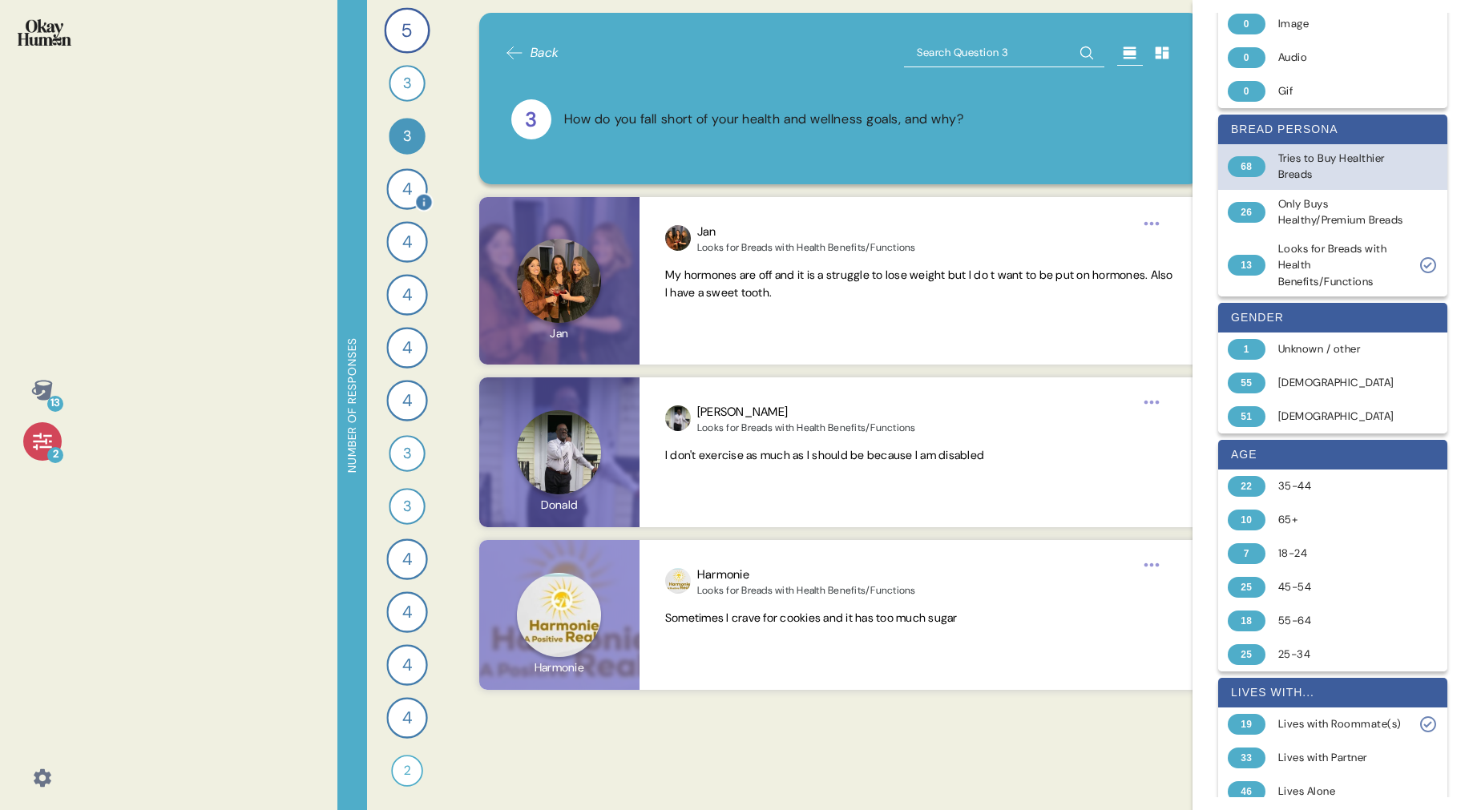
click at [415, 180] on div "4" at bounding box center [406, 188] width 41 height 41
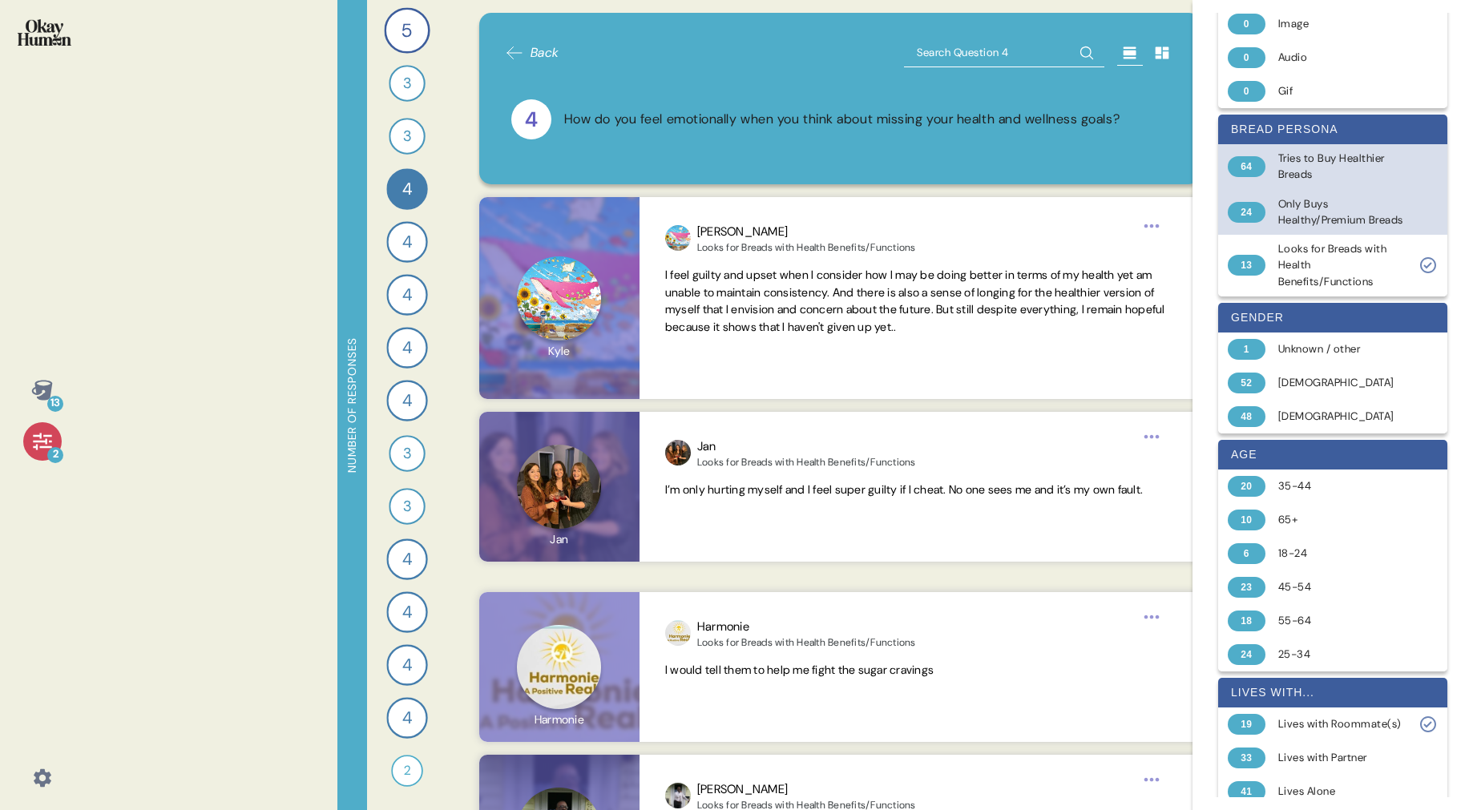
click at [1251, 219] on div "24" at bounding box center [1247, 212] width 38 height 21
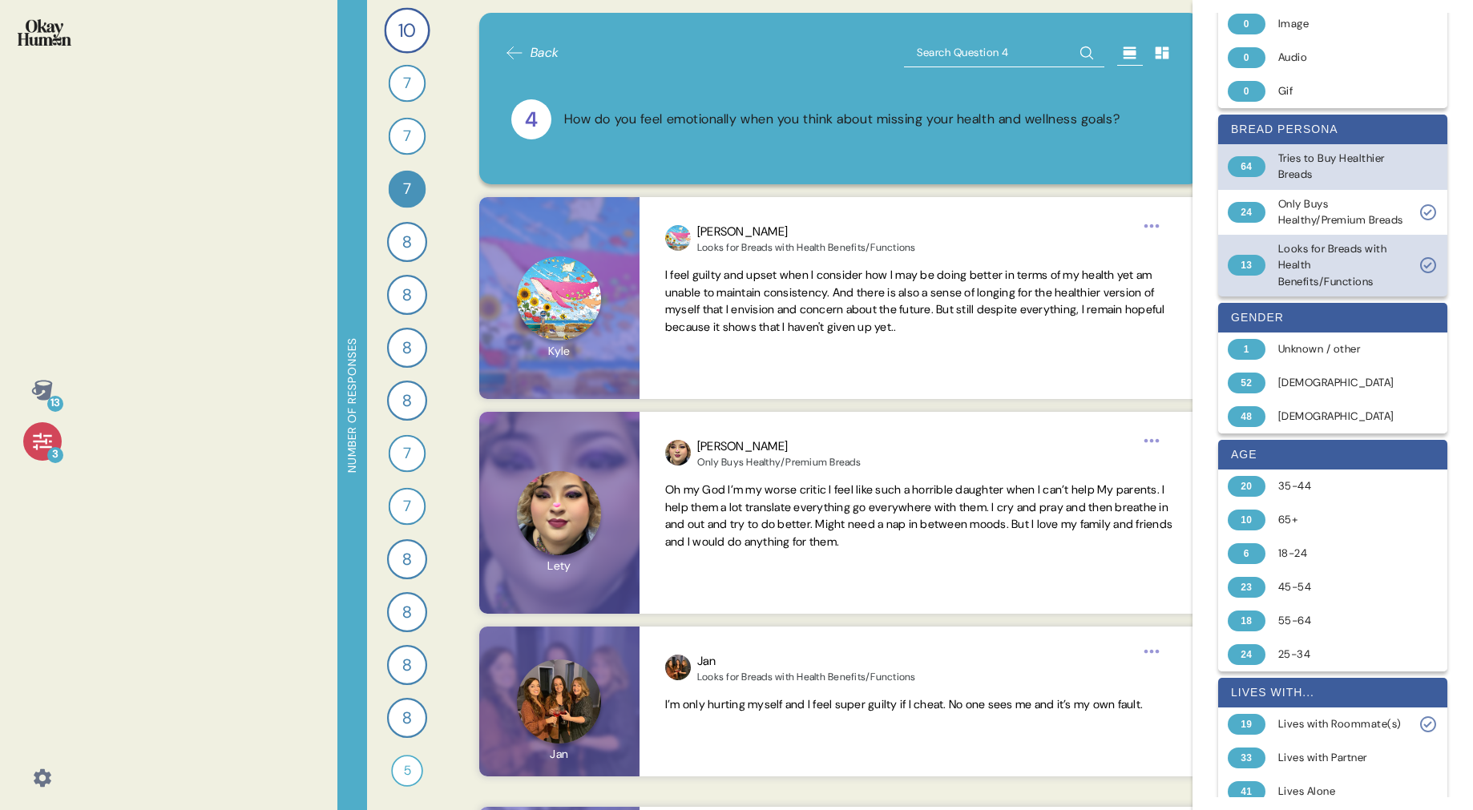
click at [1427, 269] on icon at bounding box center [1427, 266] width 8 height 6
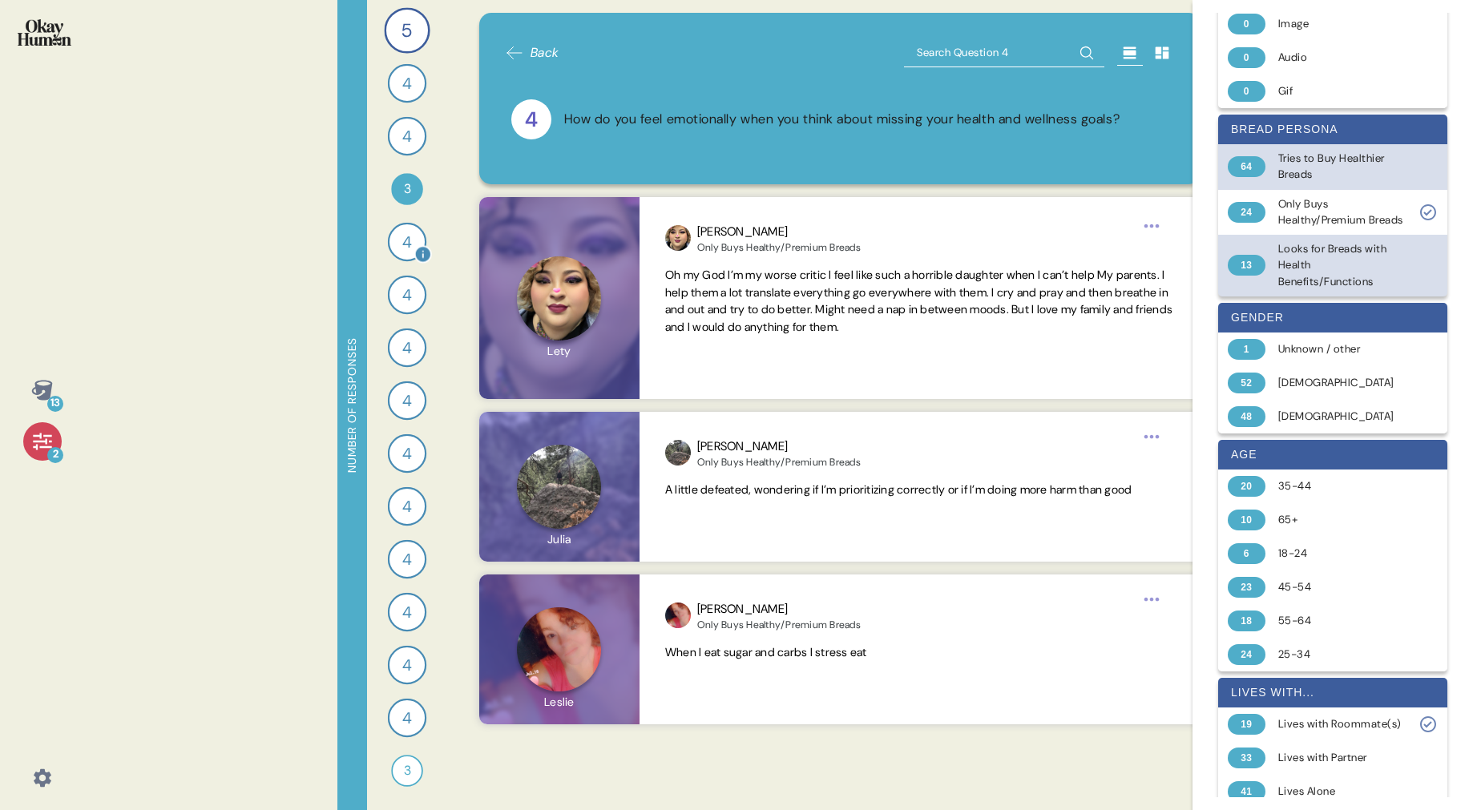
click at [402, 244] on span "4" at bounding box center [407, 242] width 10 height 24
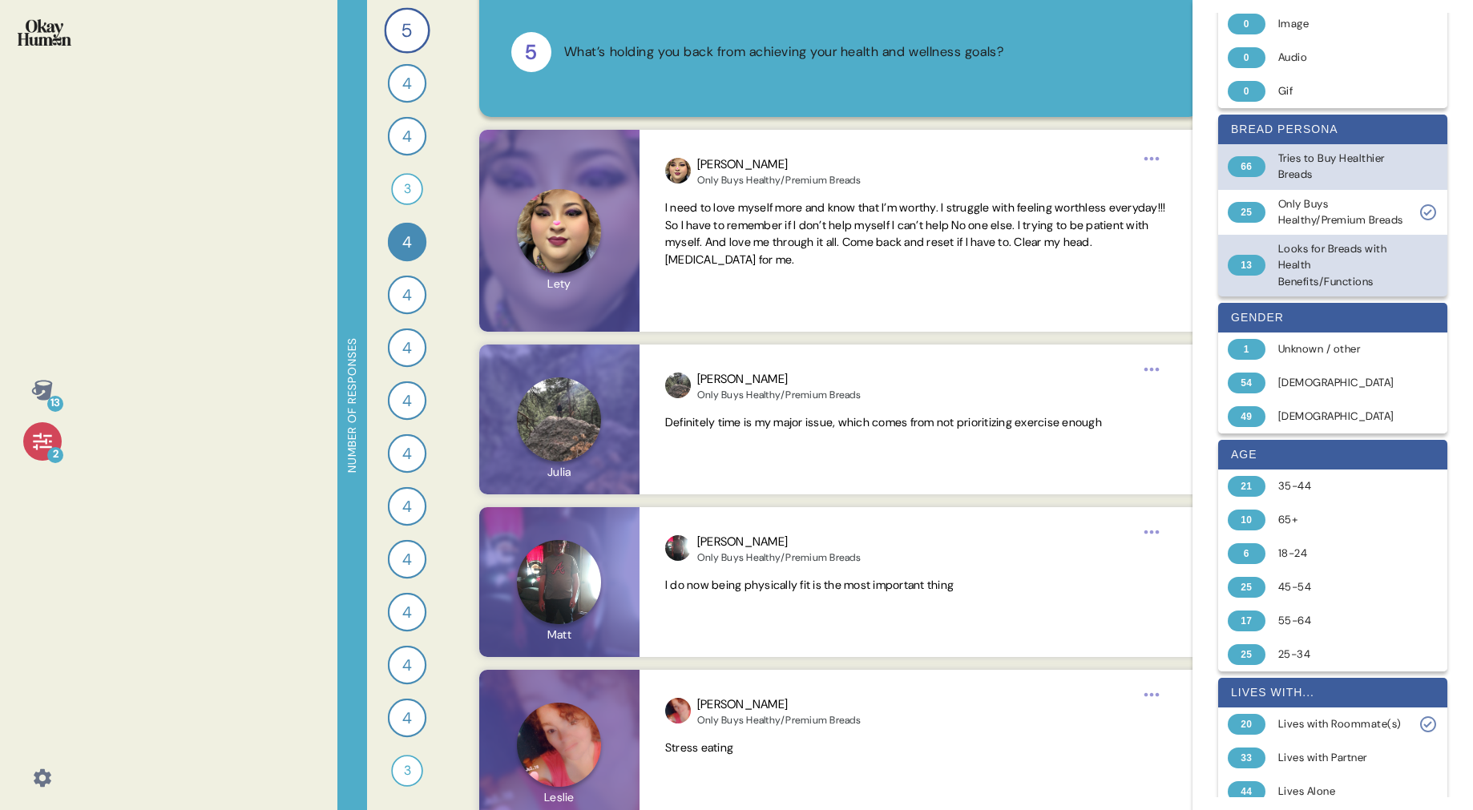
scroll to position [90, 0]
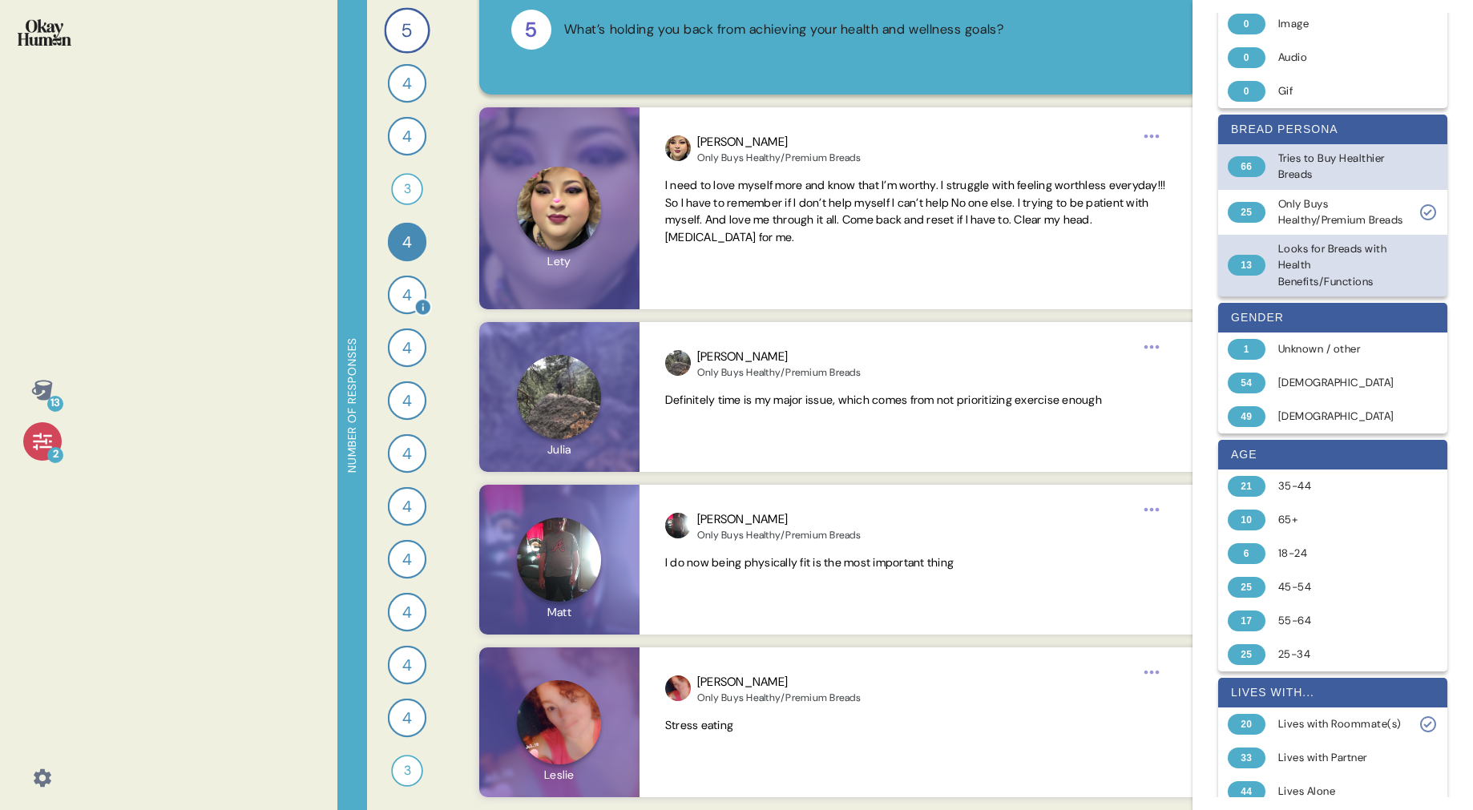
click at [400, 296] on div "4" at bounding box center [407, 295] width 38 height 38
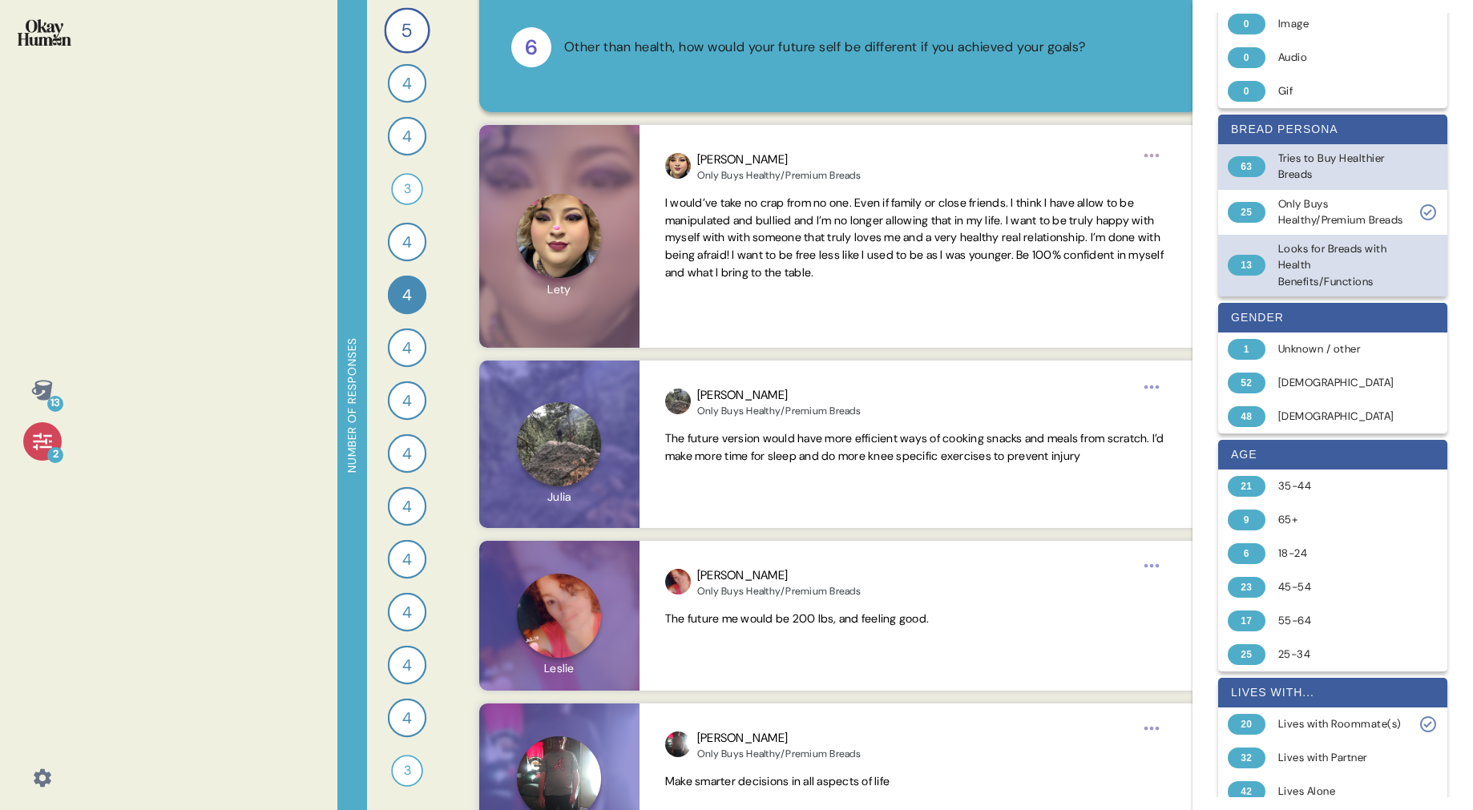
scroll to position [128, 0]
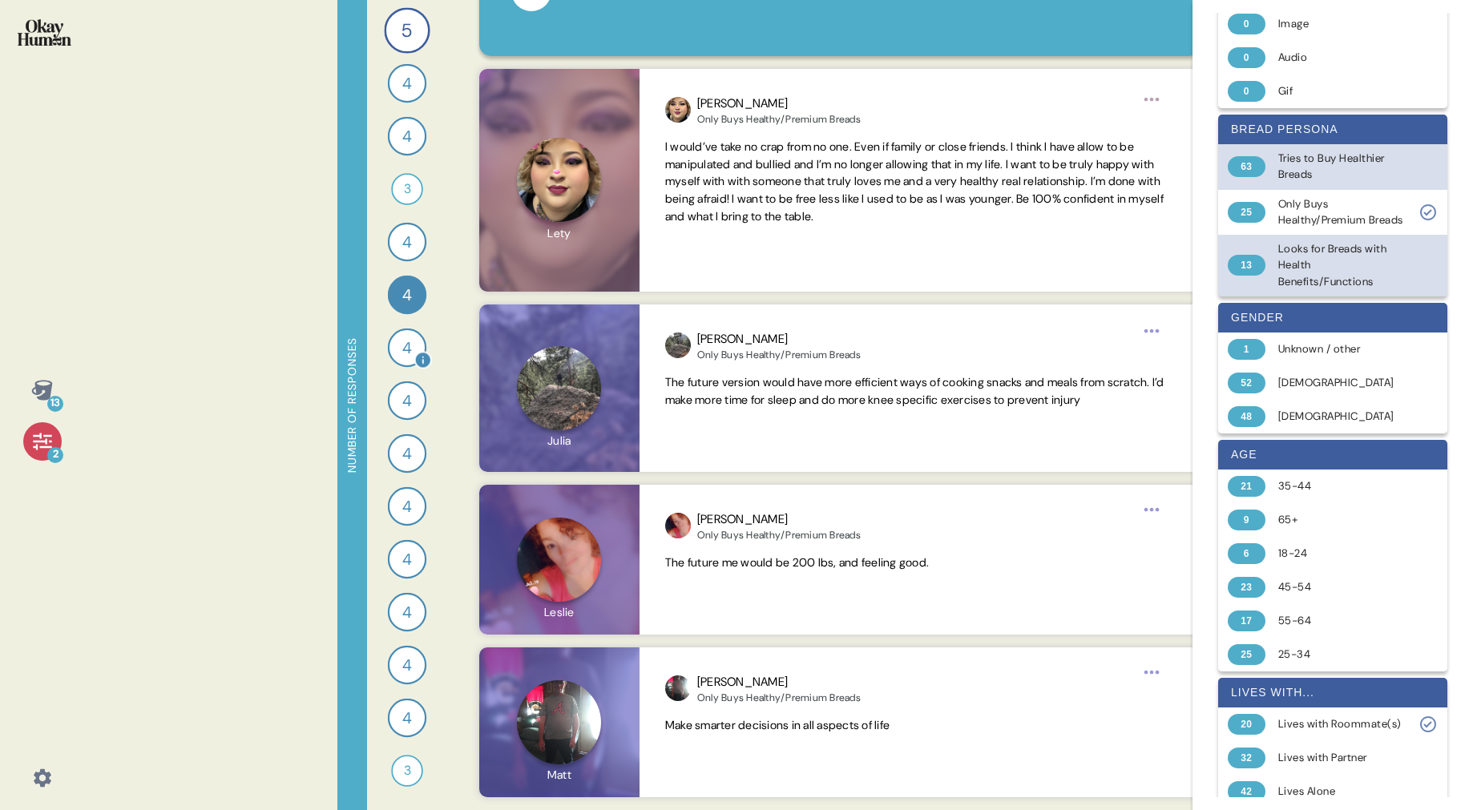
click at [406, 351] on span "4" at bounding box center [407, 348] width 10 height 24
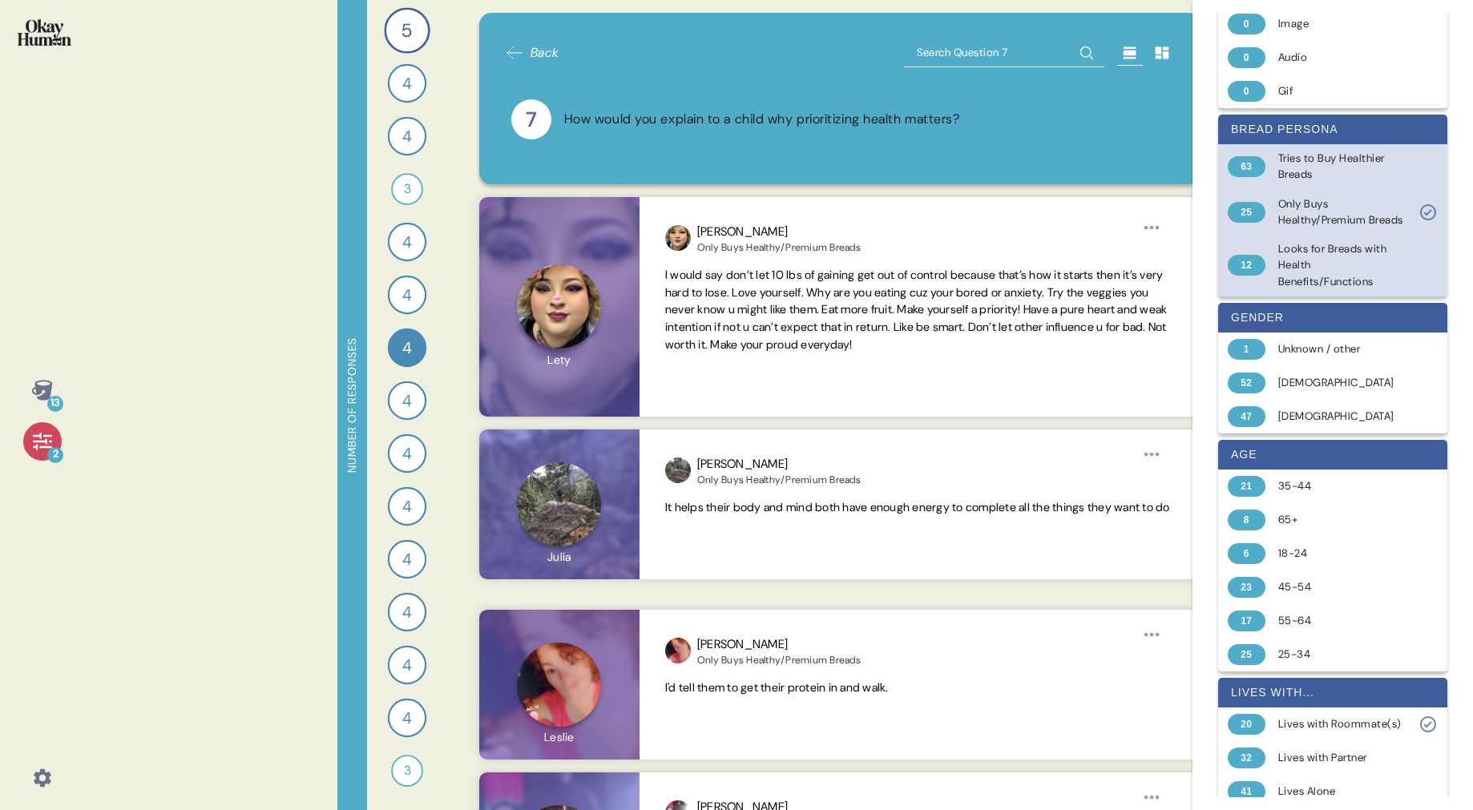
click at [1427, 216] on icon at bounding box center [1427, 212] width 8 height 6
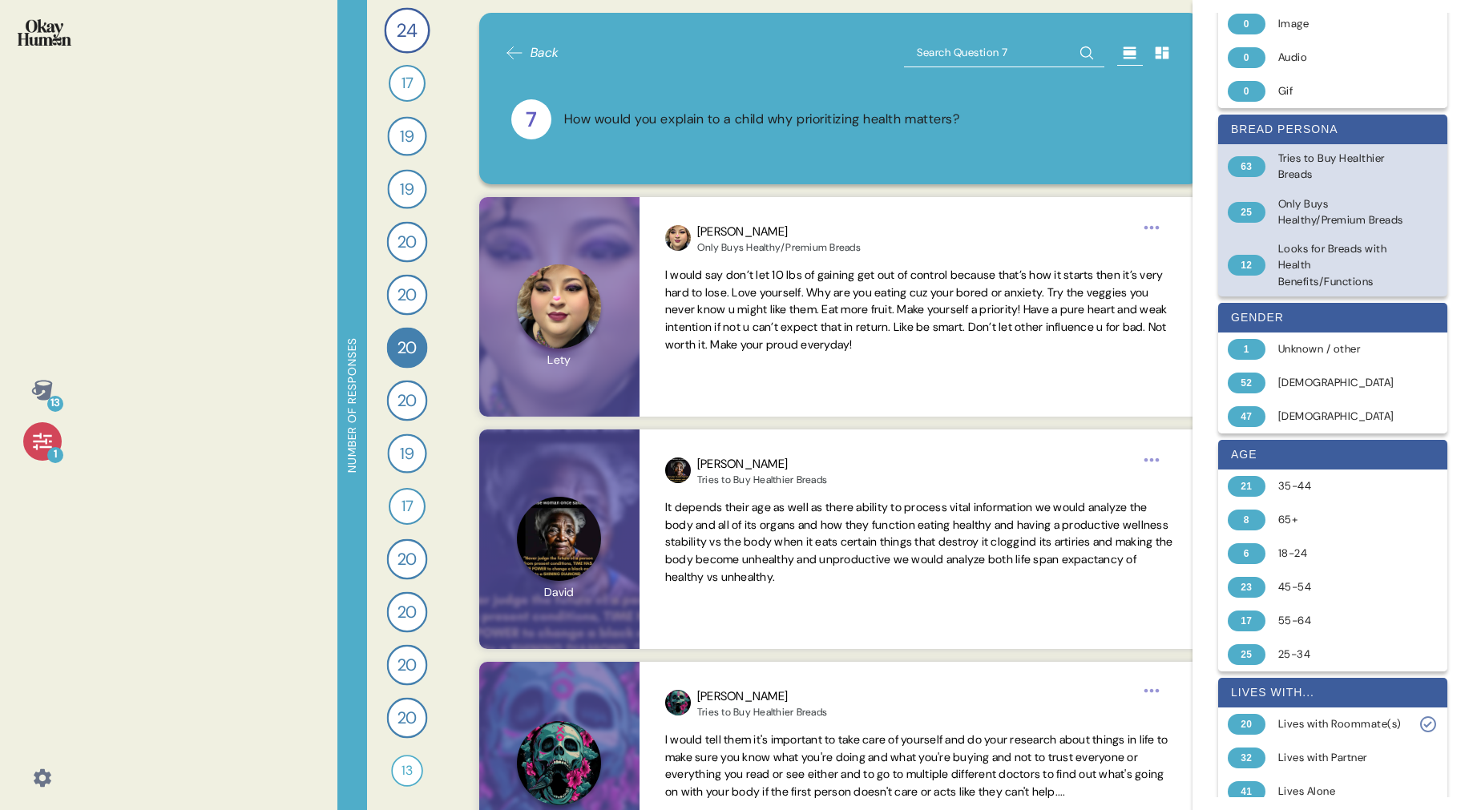
click at [1322, 283] on div "Looks for Breads with Health Benefits/Functions" at bounding box center [1341, 265] width 127 height 49
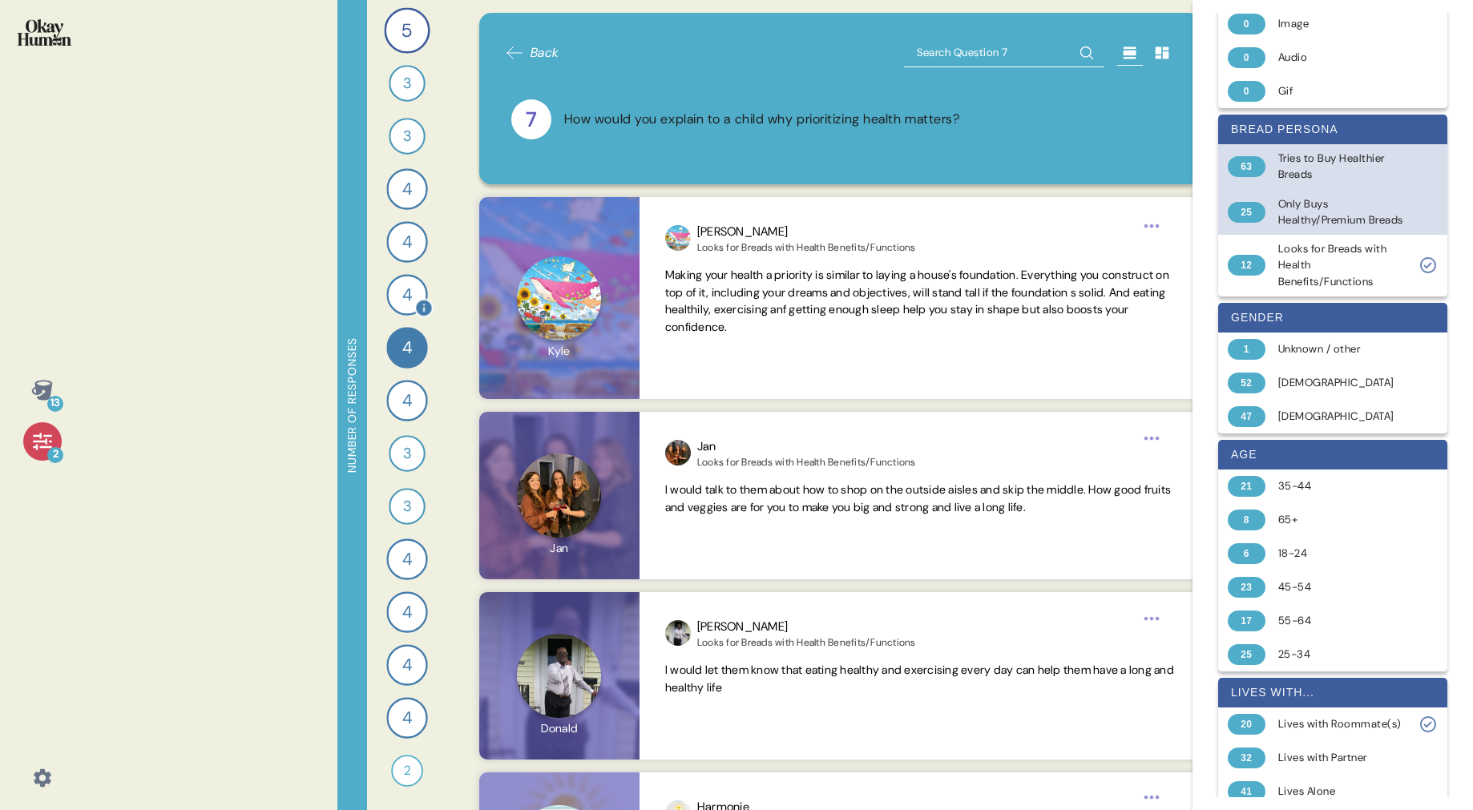
click at [406, 296] on span "4" at bounding box center [407, 295] width 10 height 26
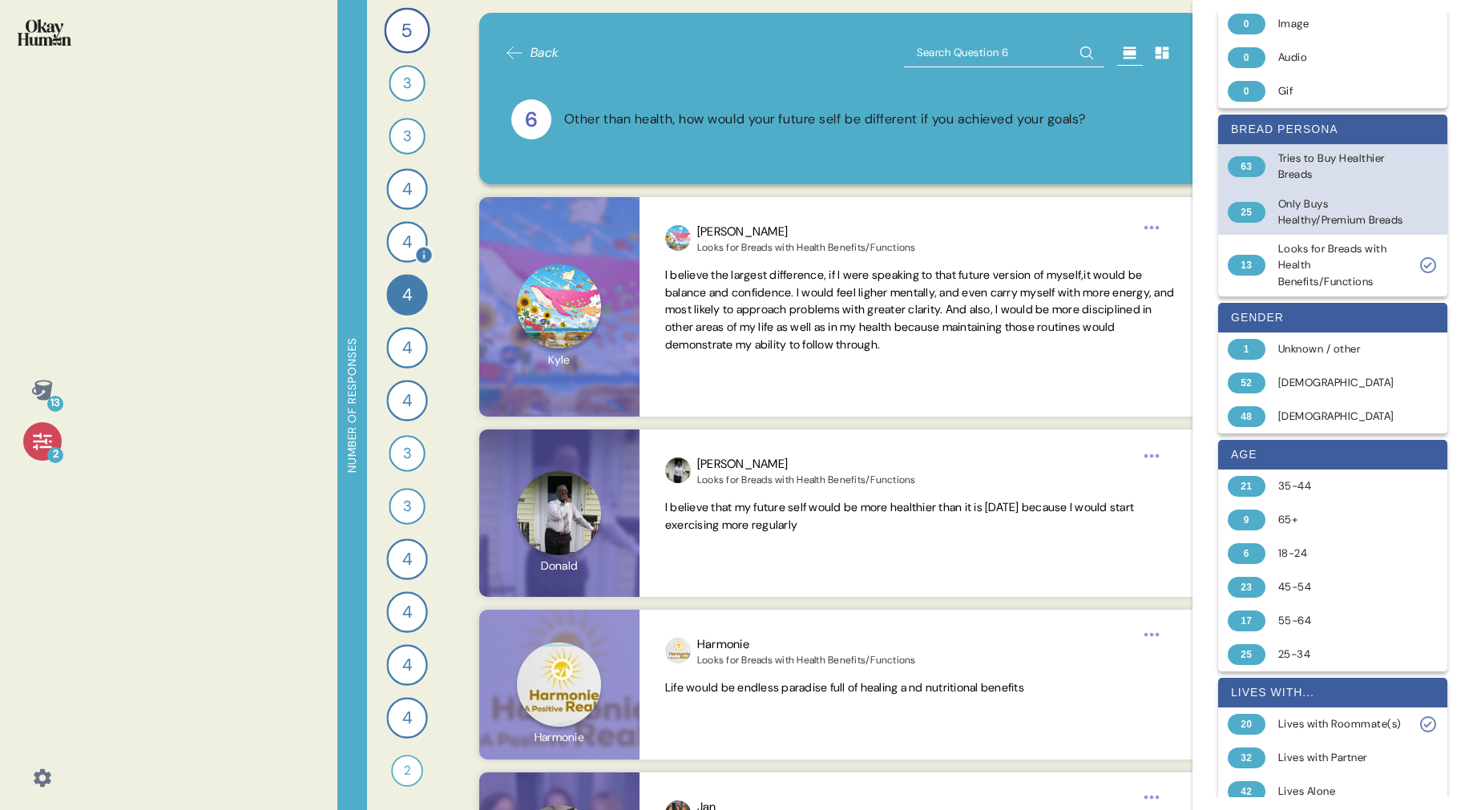
click at [406, 241] on span "4" at bounding box center [407, 242] width 10 height 26
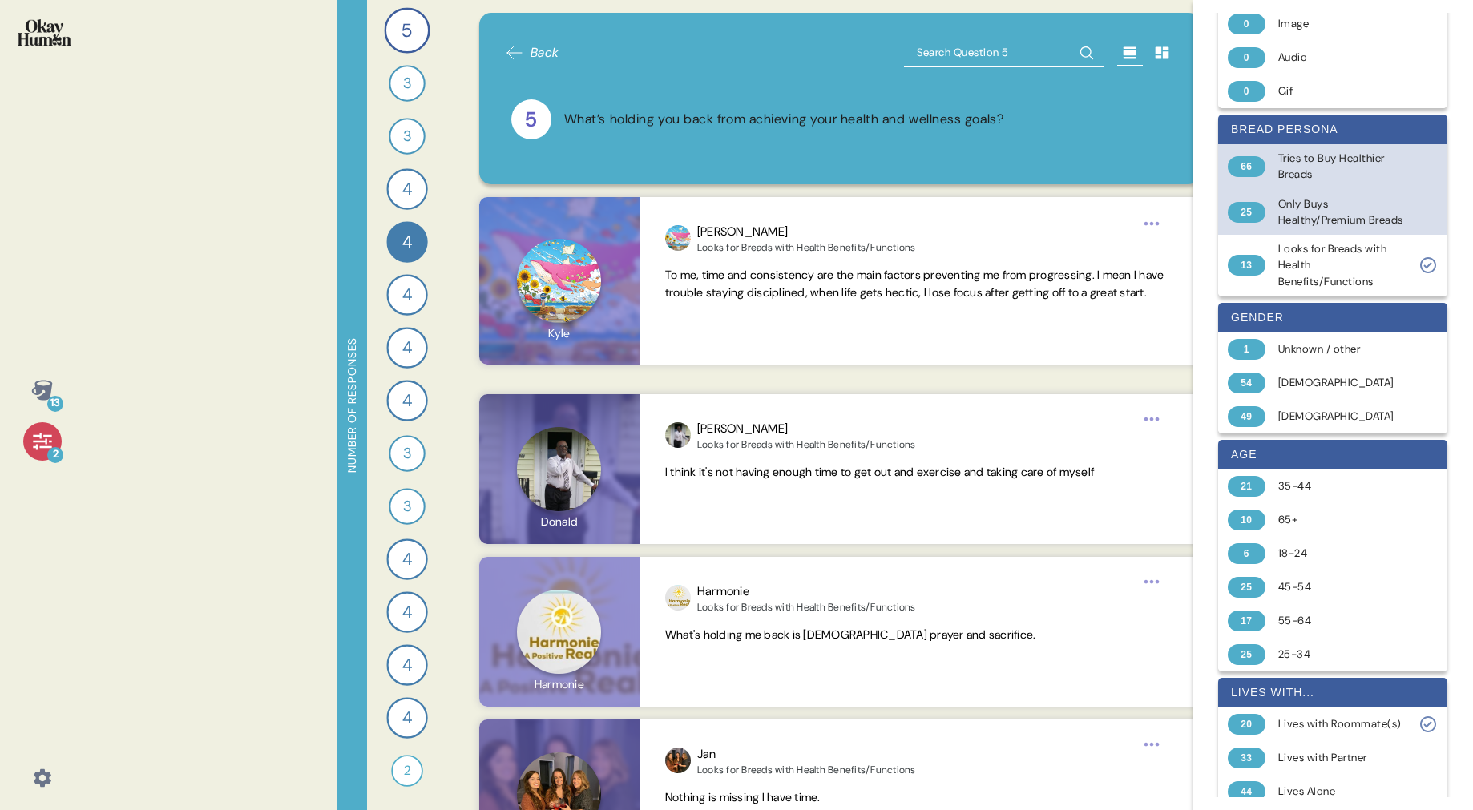
scroll to position [72, 0]
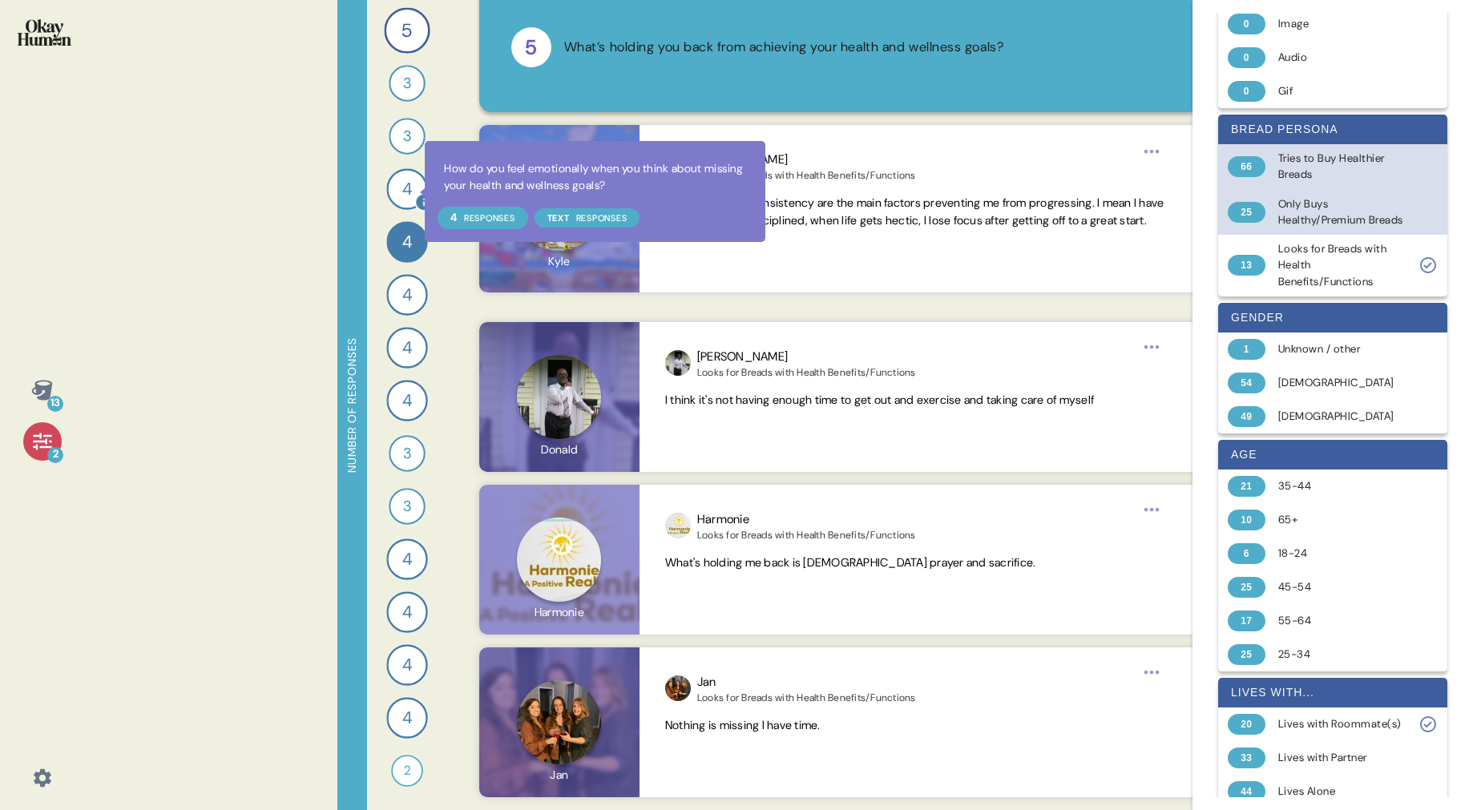
click at [414, 192] on div "4" at bounding box center [406, 188] width 41 height 41
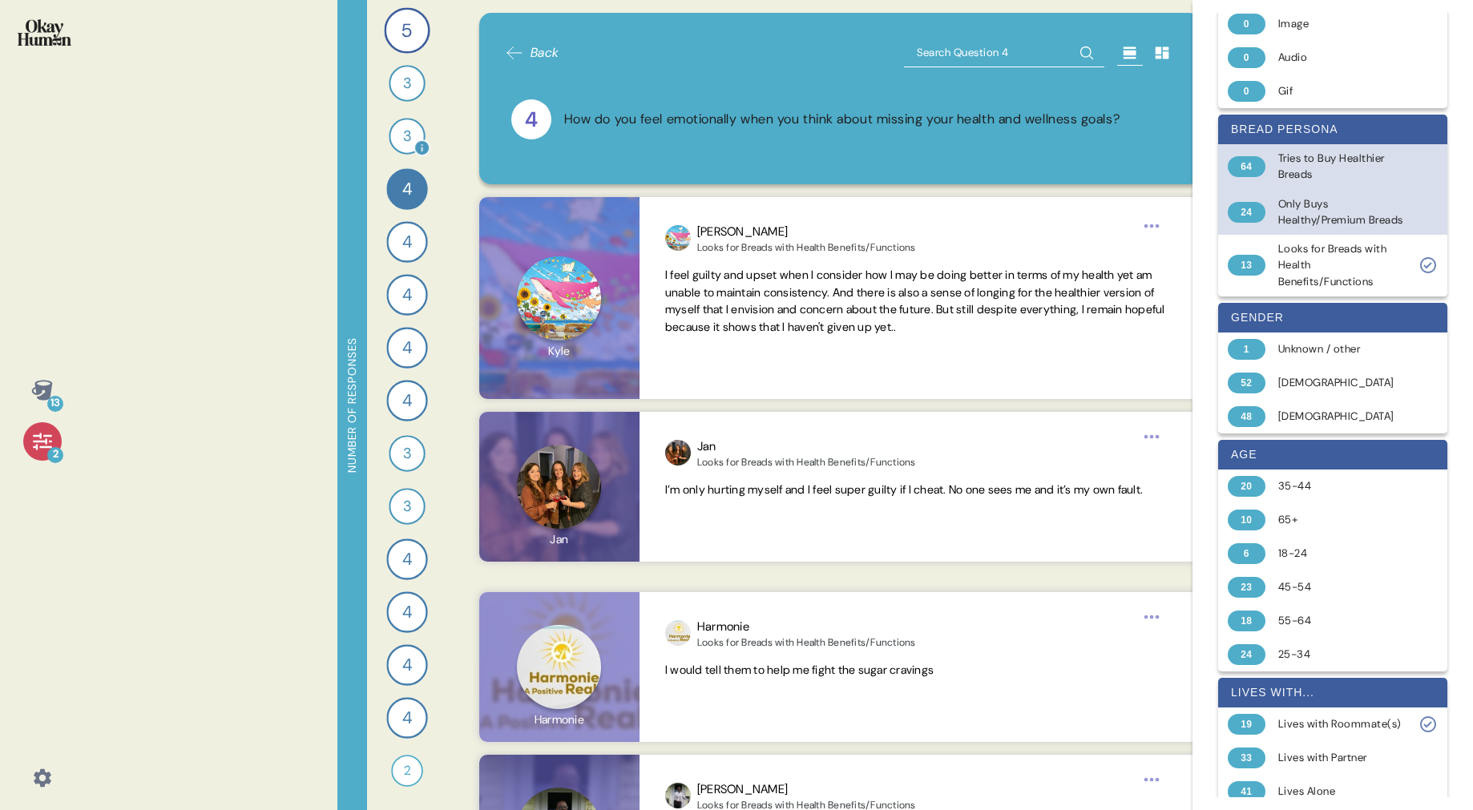
click at [417, 129] on div "3" at bounding box center [407, 136] width 36 height 36
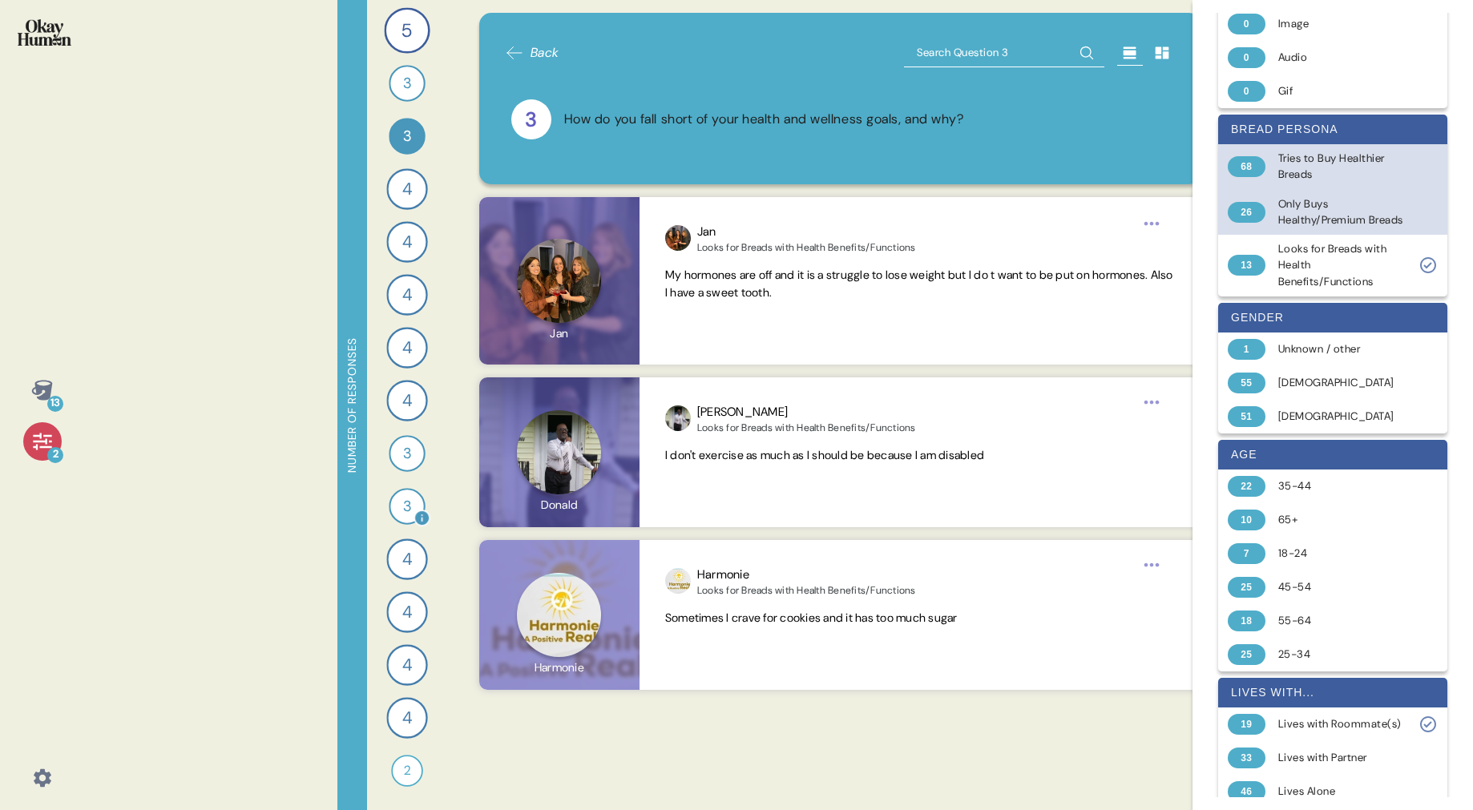
click at [409, 501] on span "3" at bounding box center [407, 506] width 8 height 22
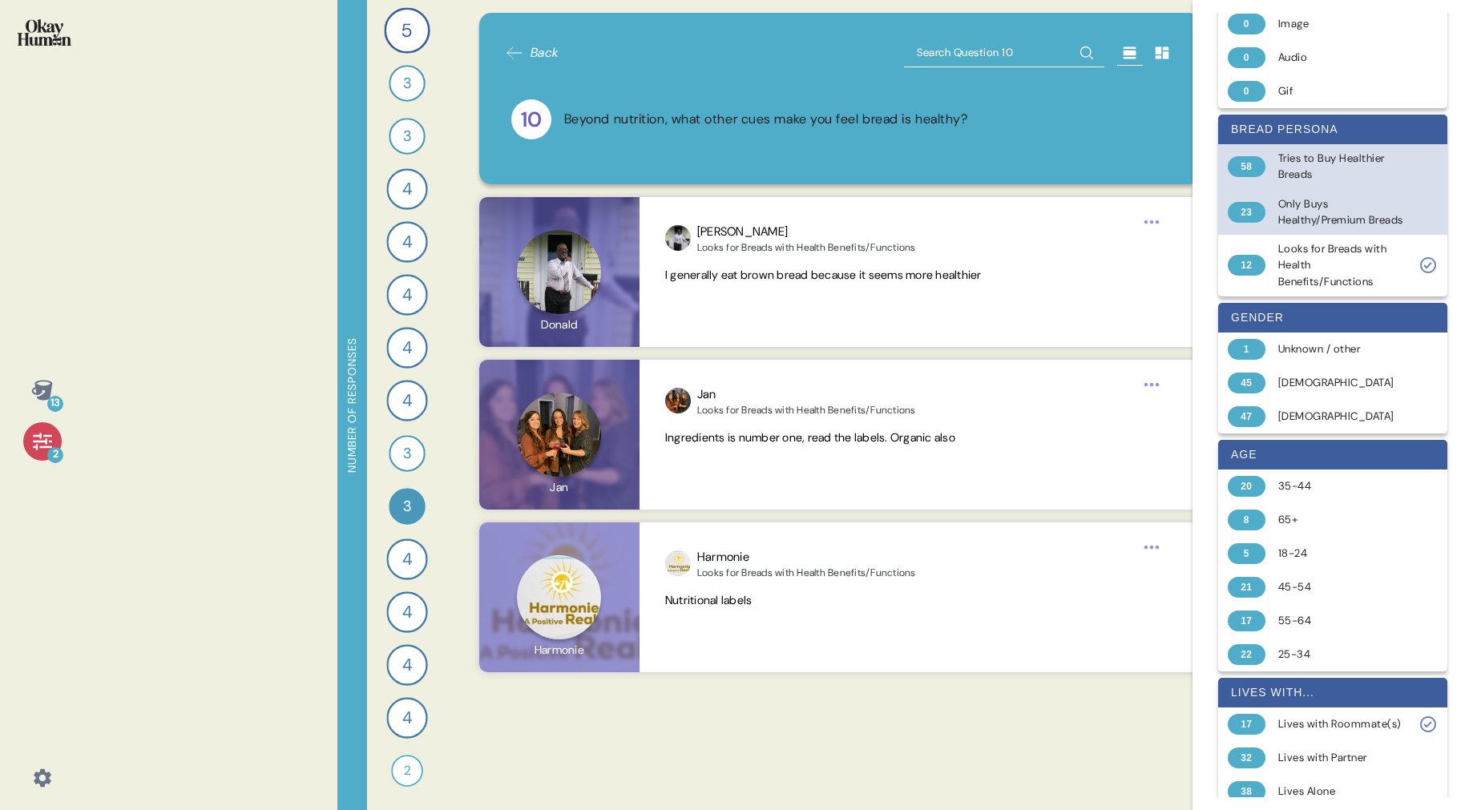
click at [1429, 275] on icon at bounding box center [1427, 265] width 19 height 19
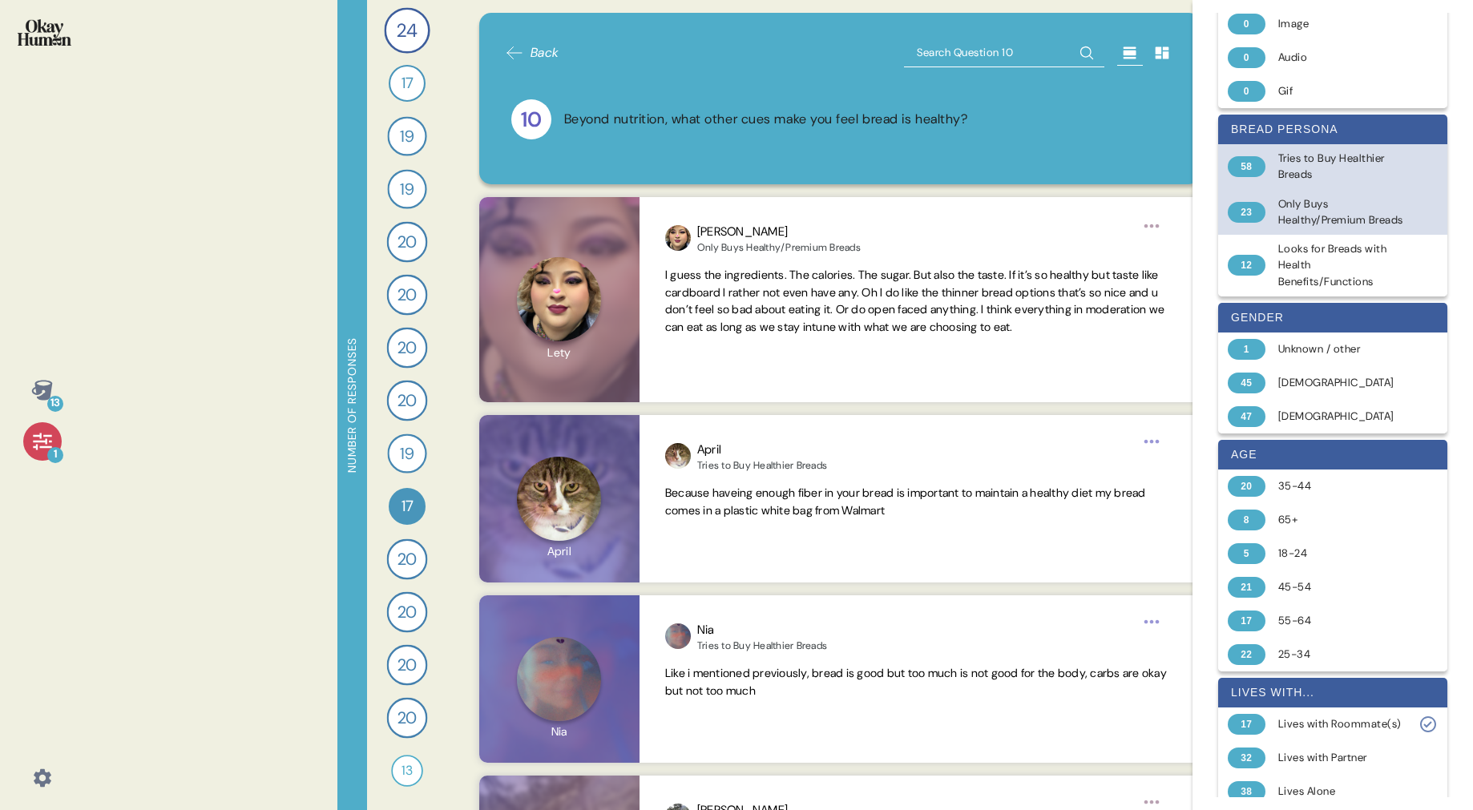
click at [1433, 160] on div at bounding box center [1427, 166] width 19 height 19
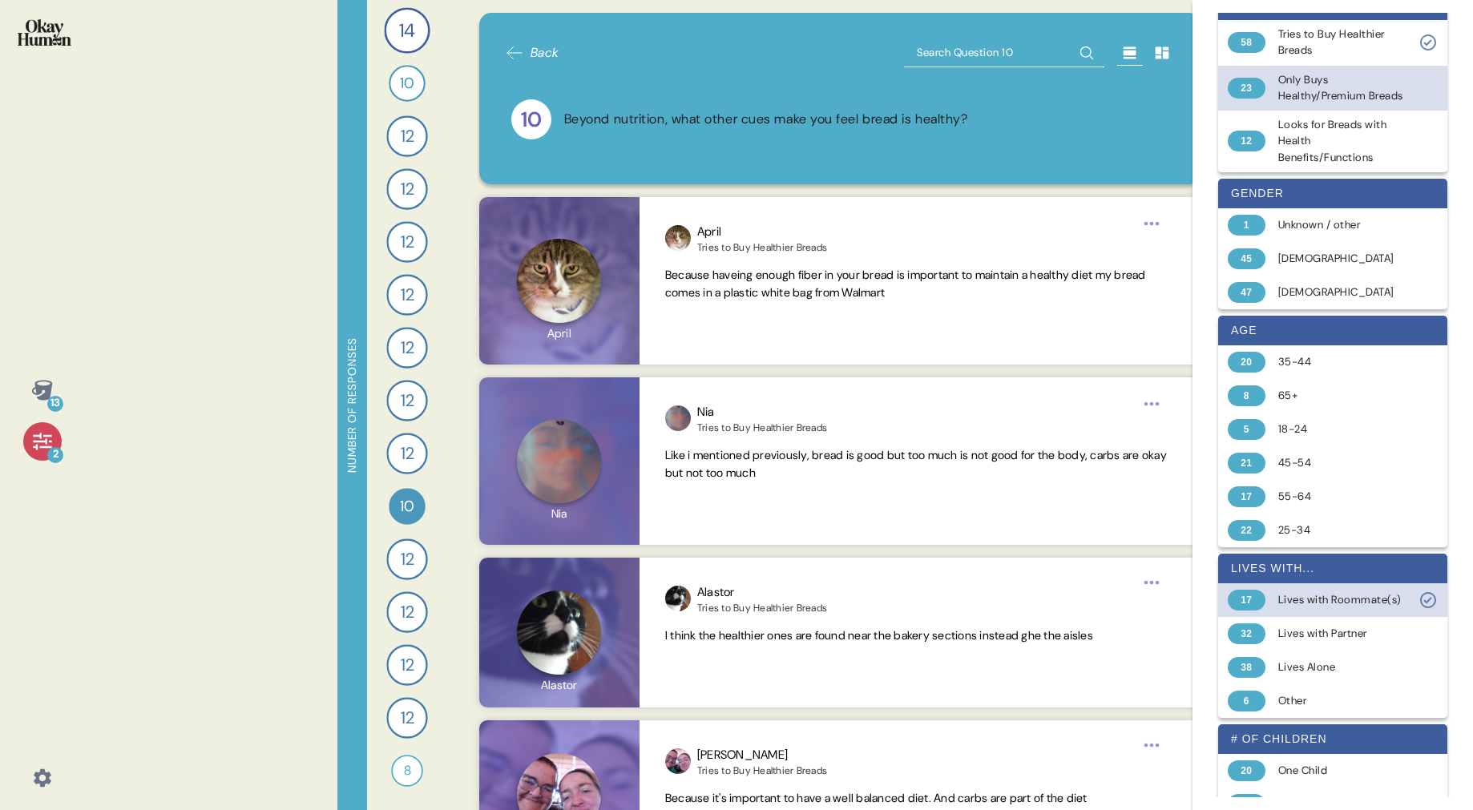
scroll to position [239, 0]
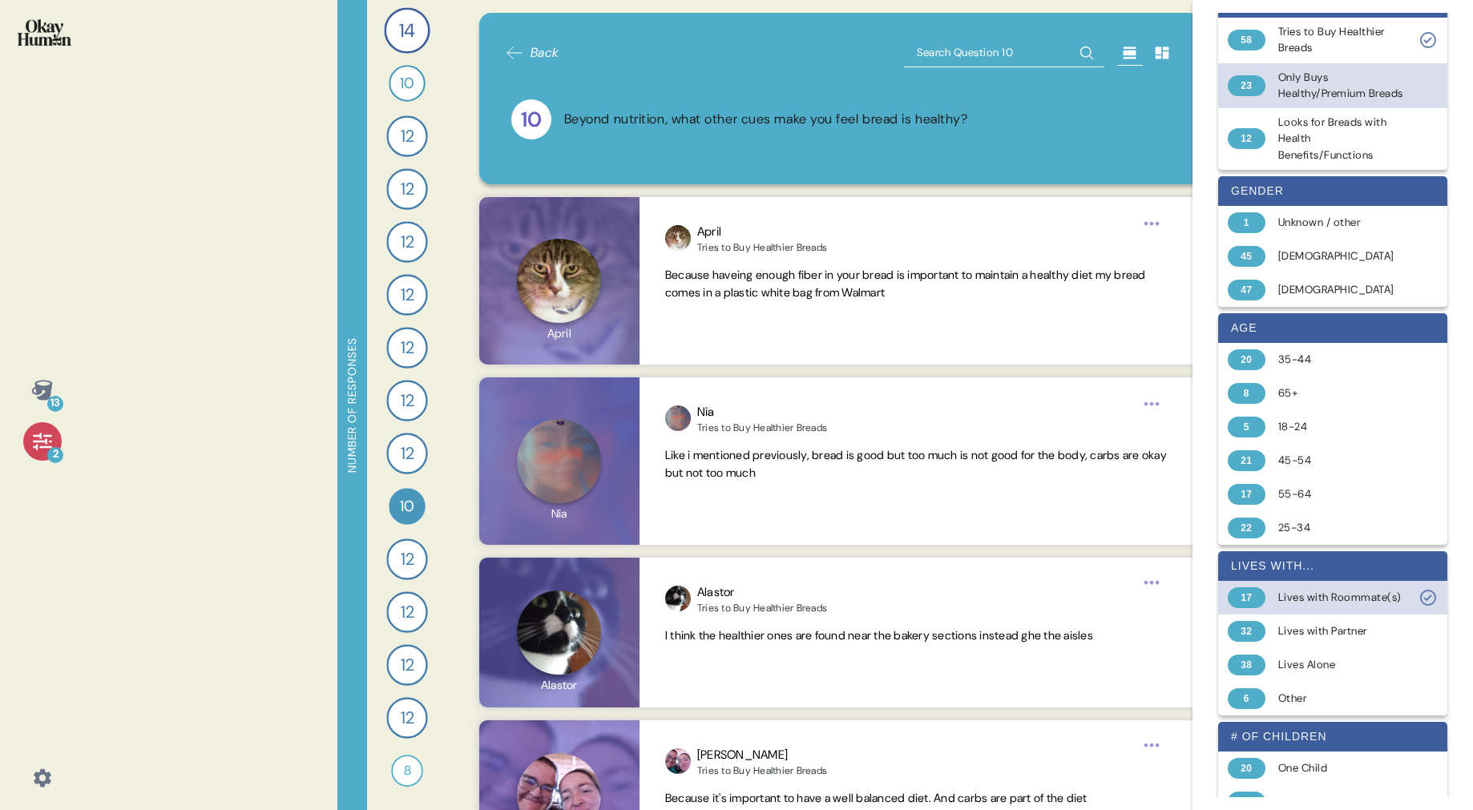
click at [1429, 601] on icon at bounding box center [1427, 598] width 8 height 6
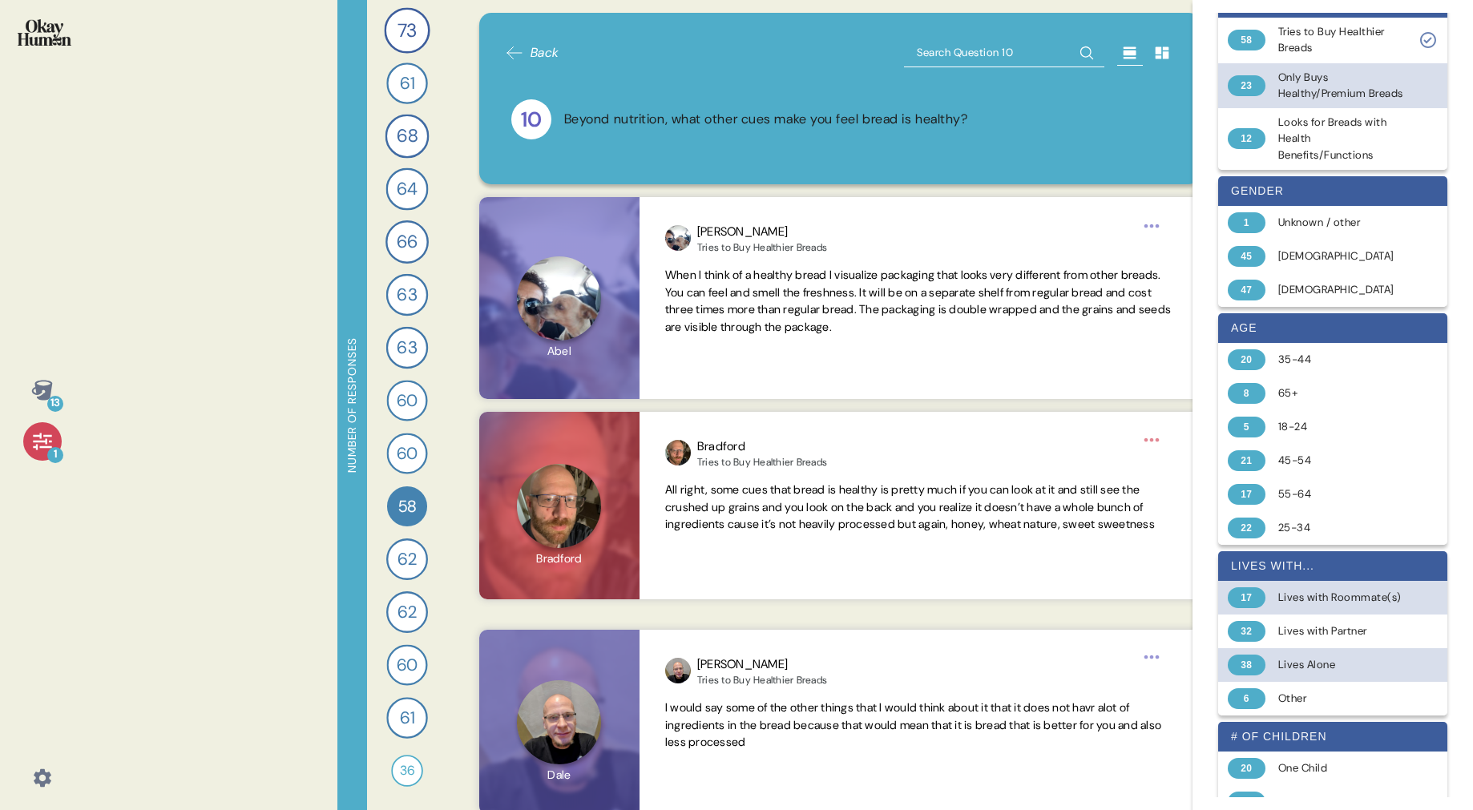
click at [1365, 673] on div "Lives Alone" at bounding box center [1341, 665] width 127 height 16
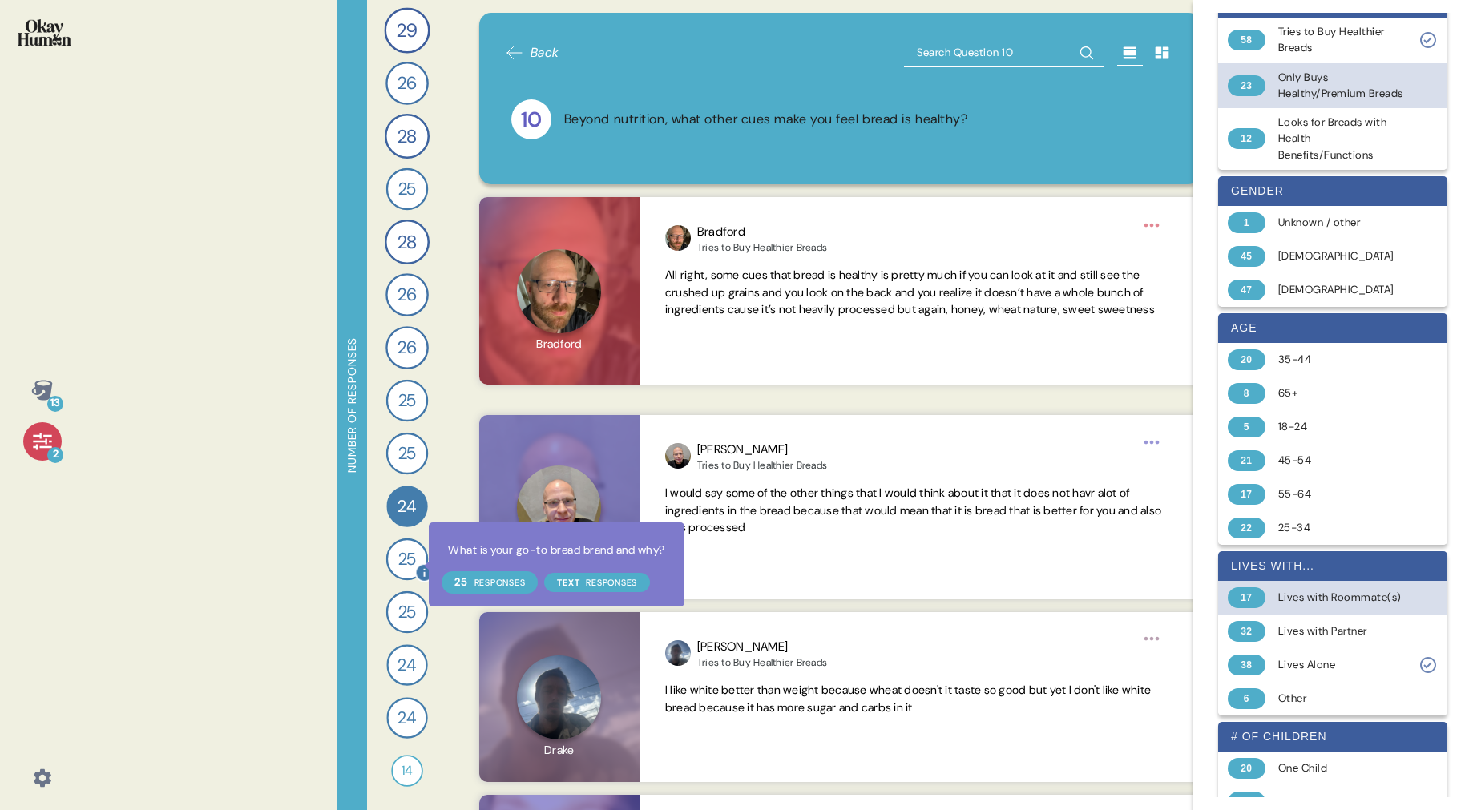
click at [418, 565] on icon at bounding box center [424, 572] width 19 height 19
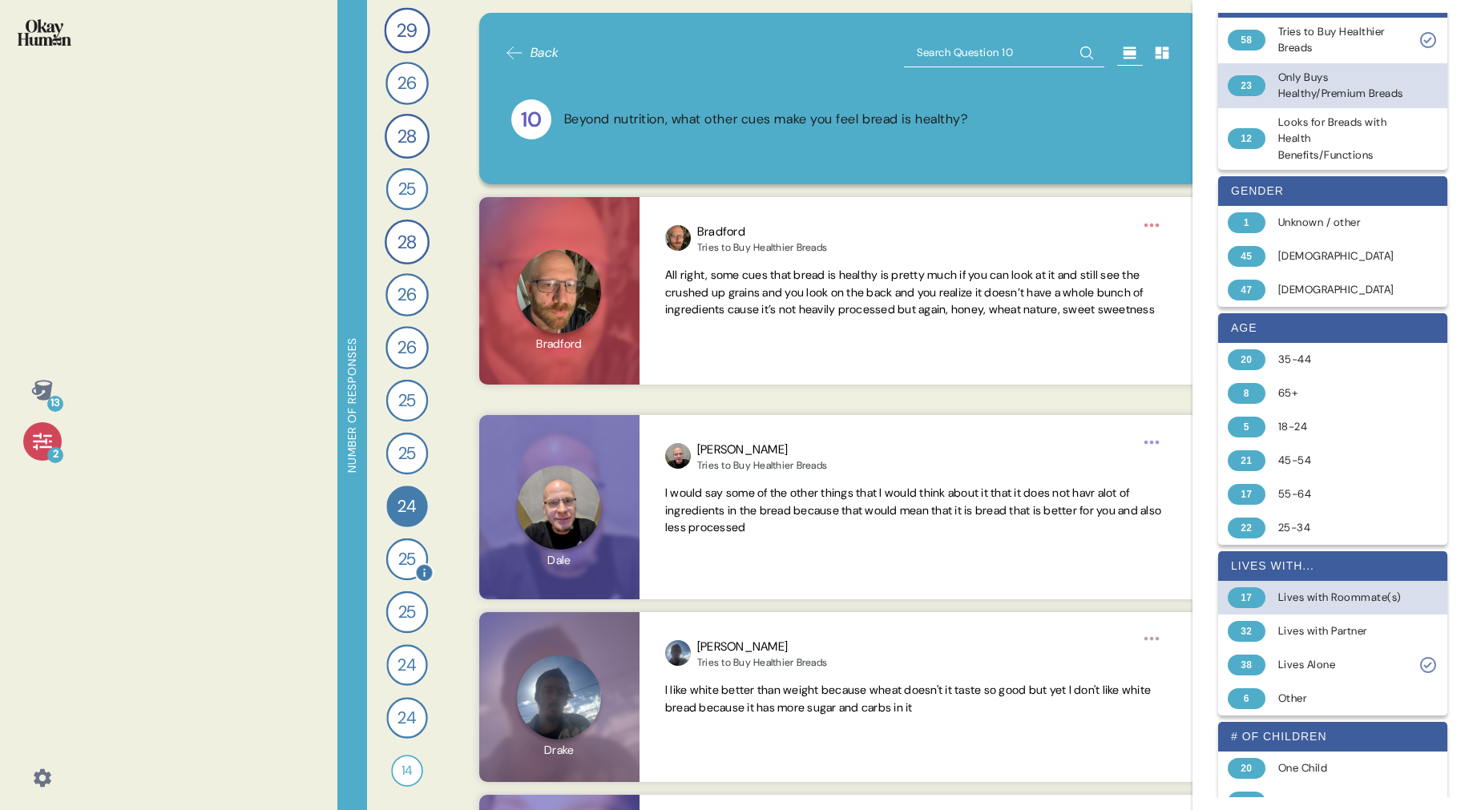
click at [412, 559] on span "25" at bounding box center [407, 559] width 18 height 26
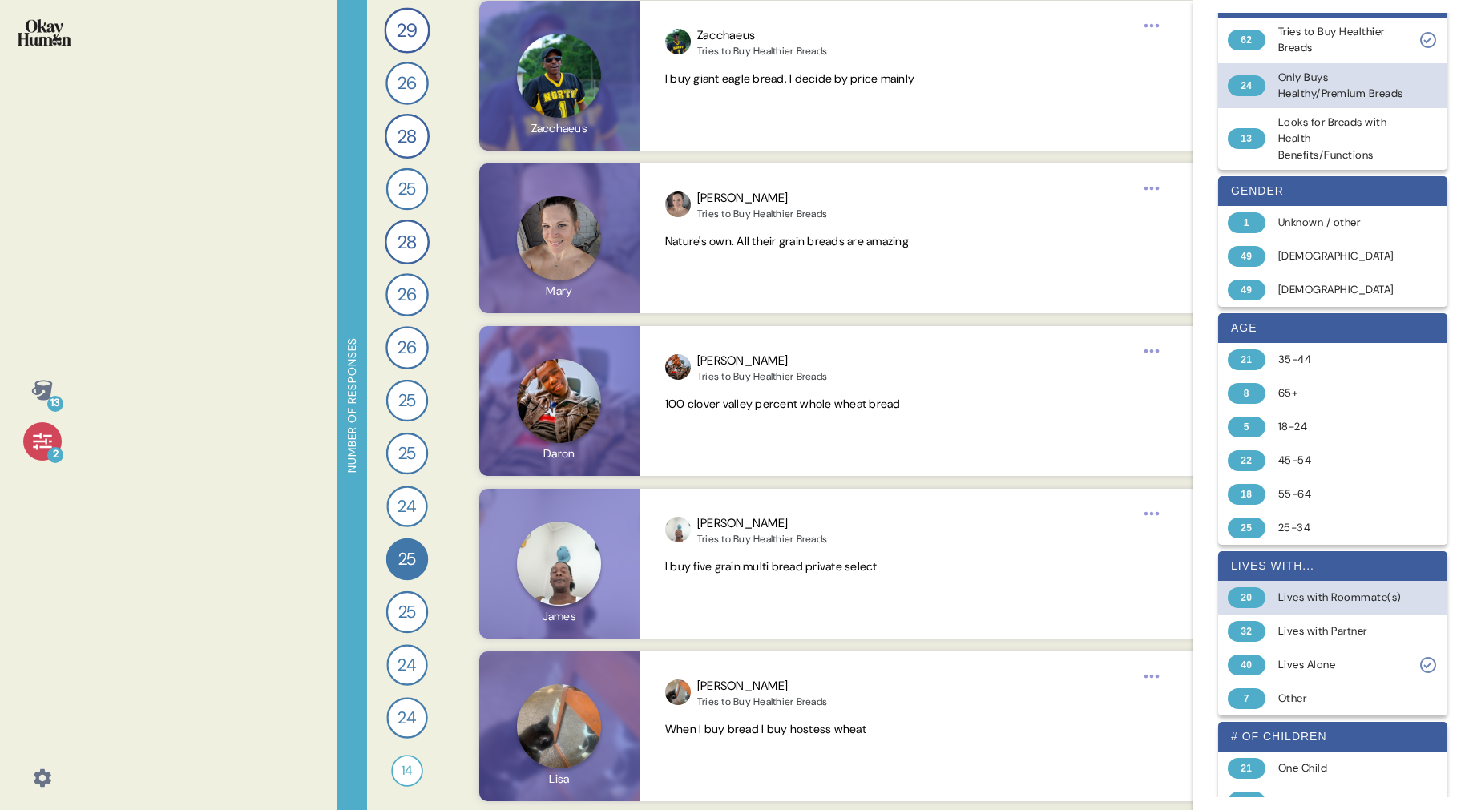
scroll to position [2078, 0]
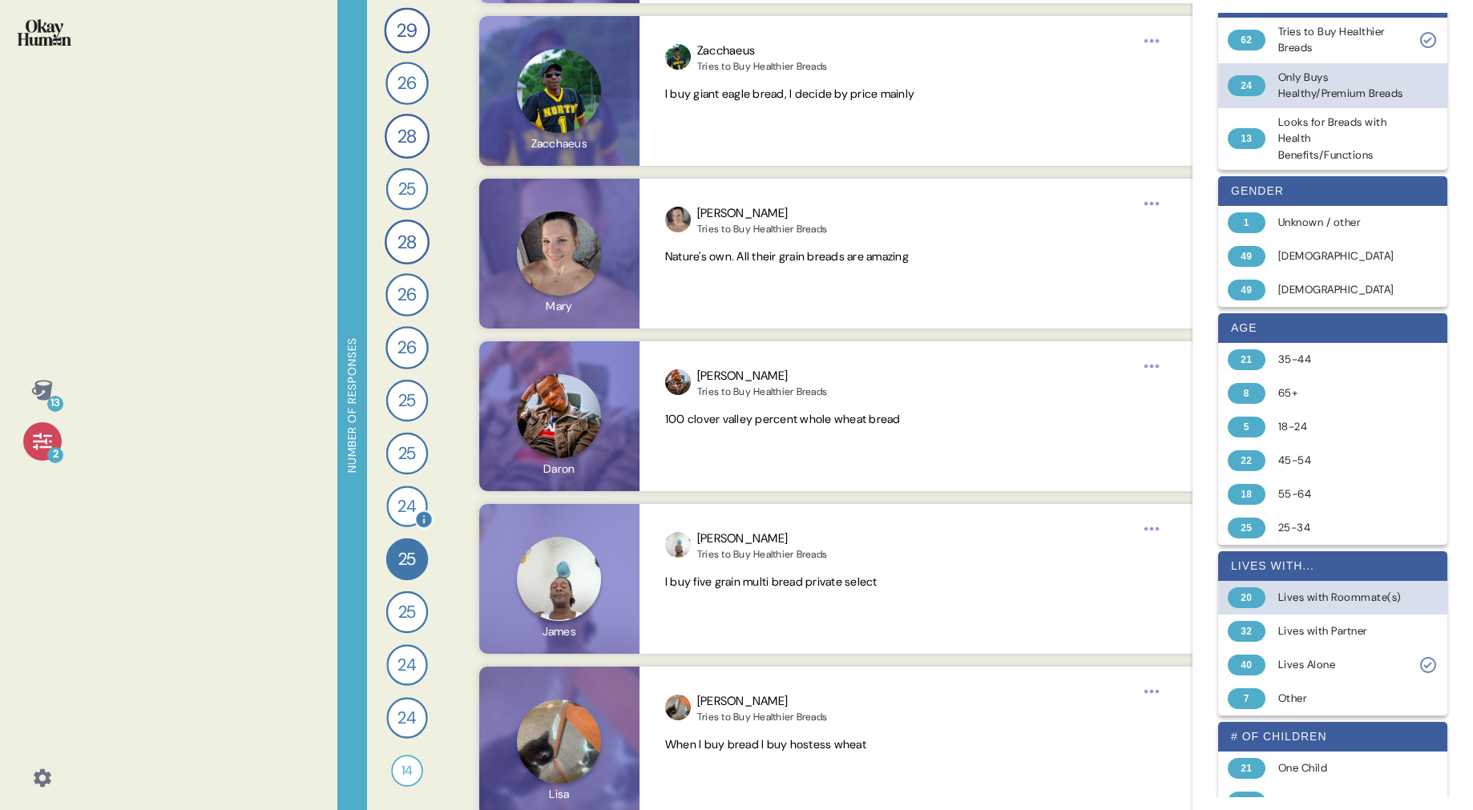
click at [403, 500] on span "24" at bounding box center [406, 507] width 18 height 26
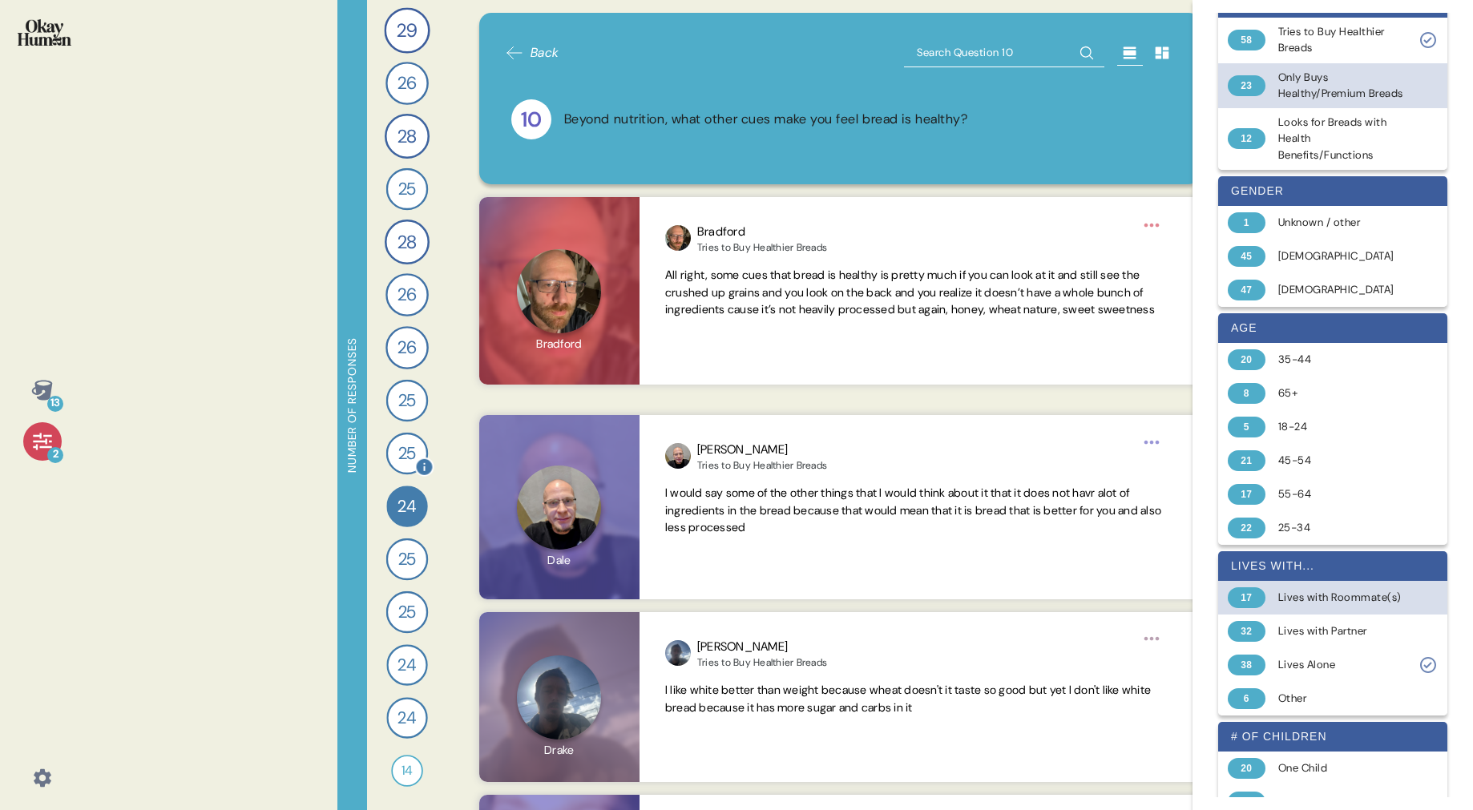
click at [408, 458] on span "25" at bounding box center [407, 454] width 18 height 26
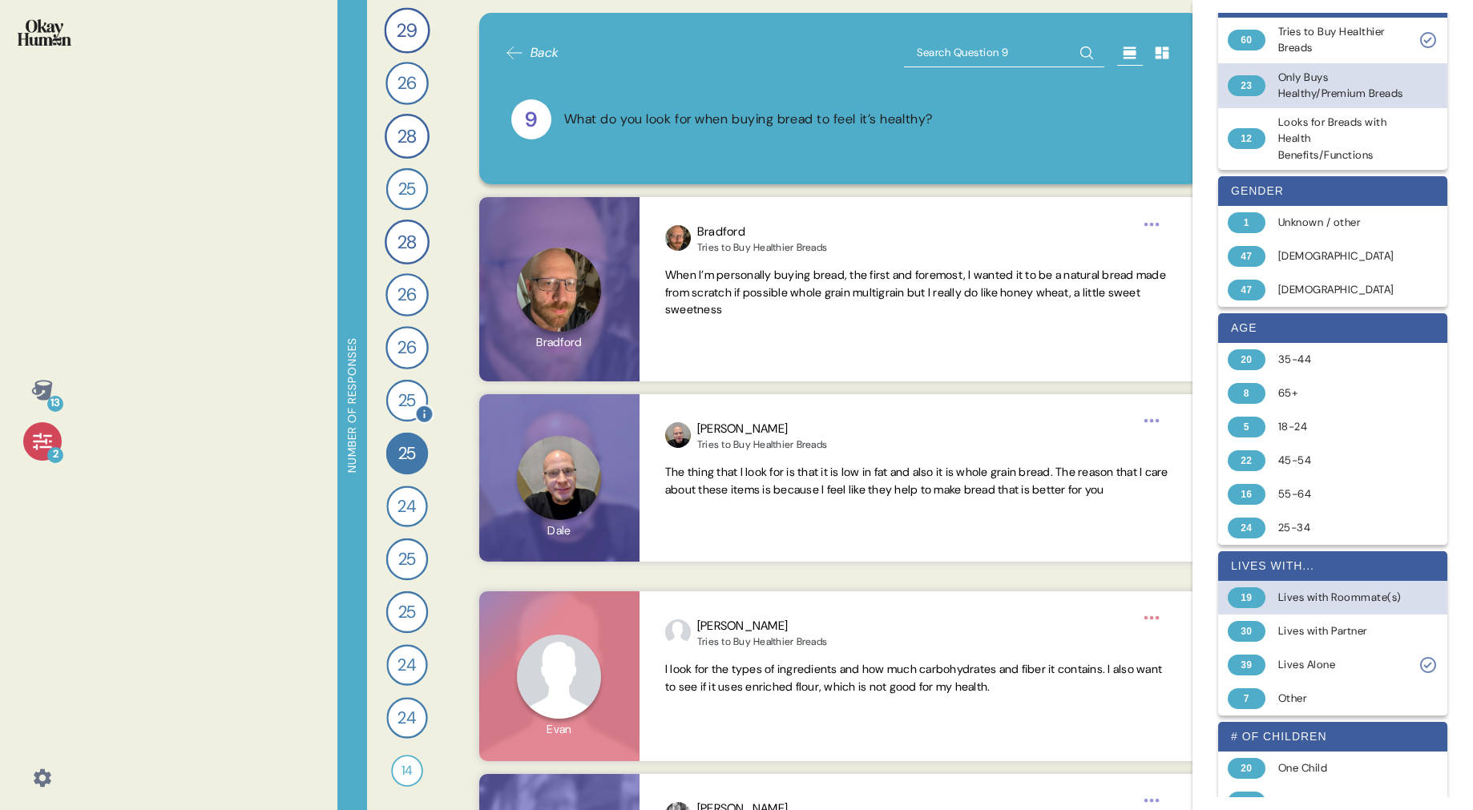
click at [401, 407] on span "25" at bounding box center [407, 401] width 18 height 26
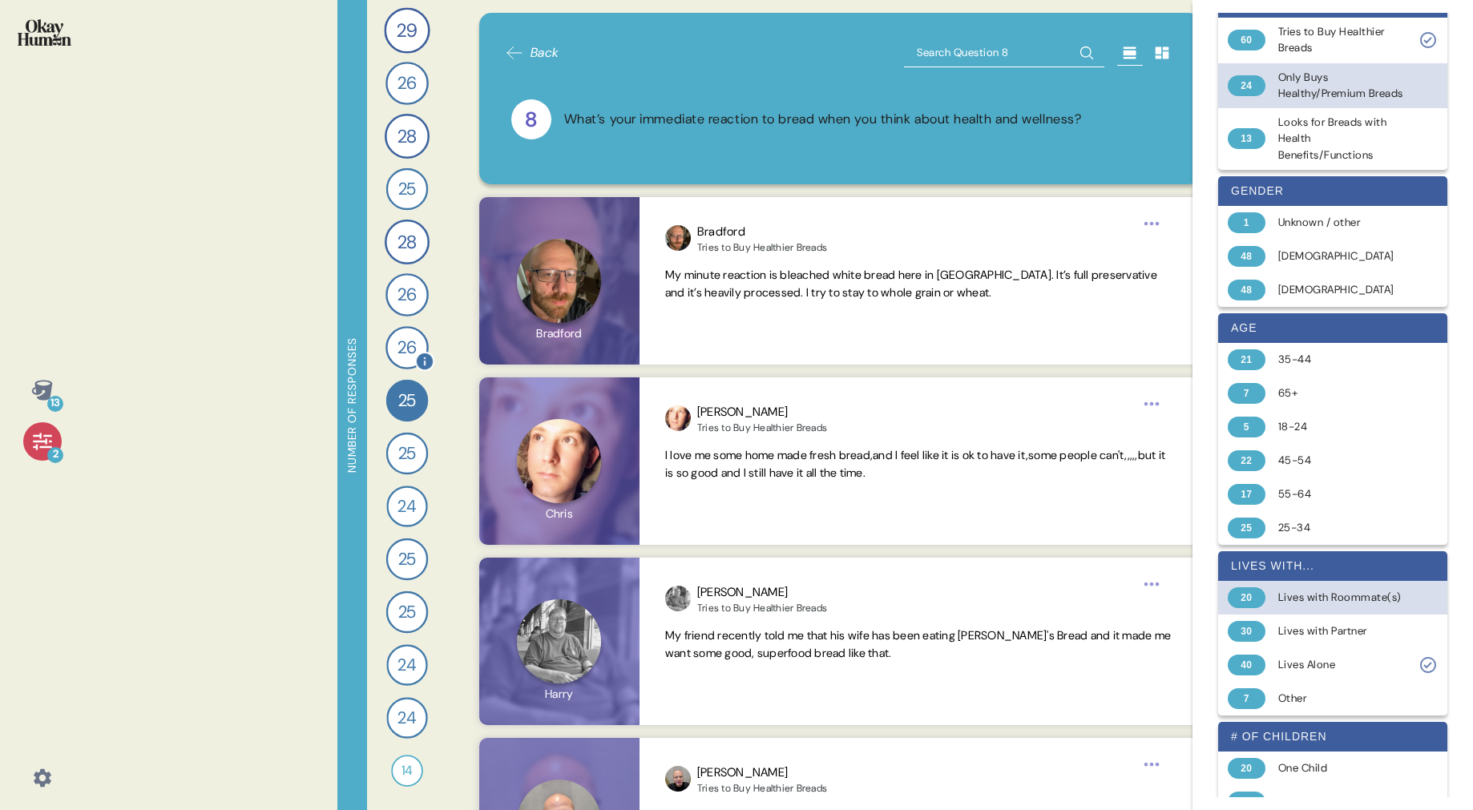
click at [414, 343] on span "26" at bounding box center [406, 348] width 19 height 26
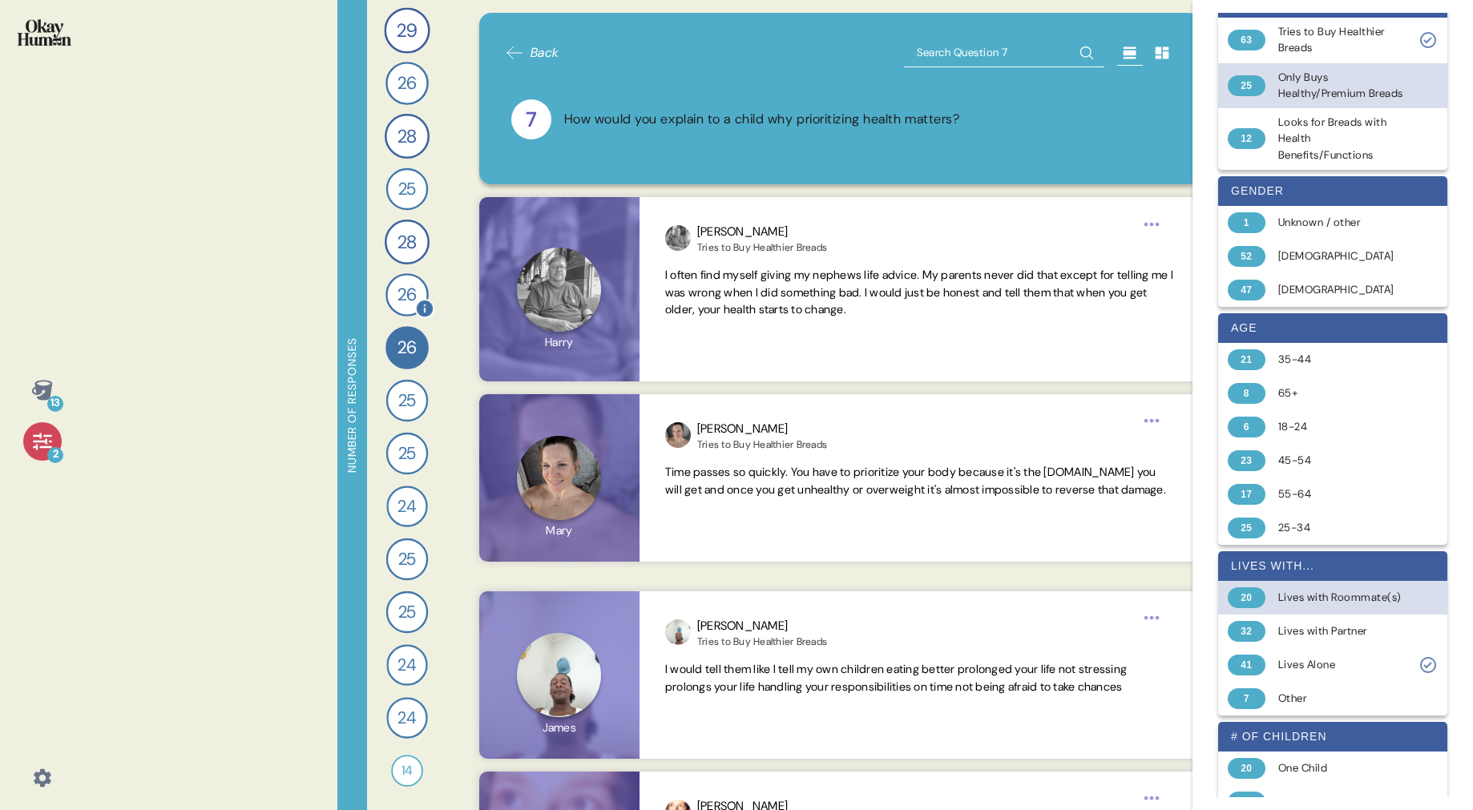
click at [413, 291] on span "26" at bounding box center [406, 295] width 19 height 26
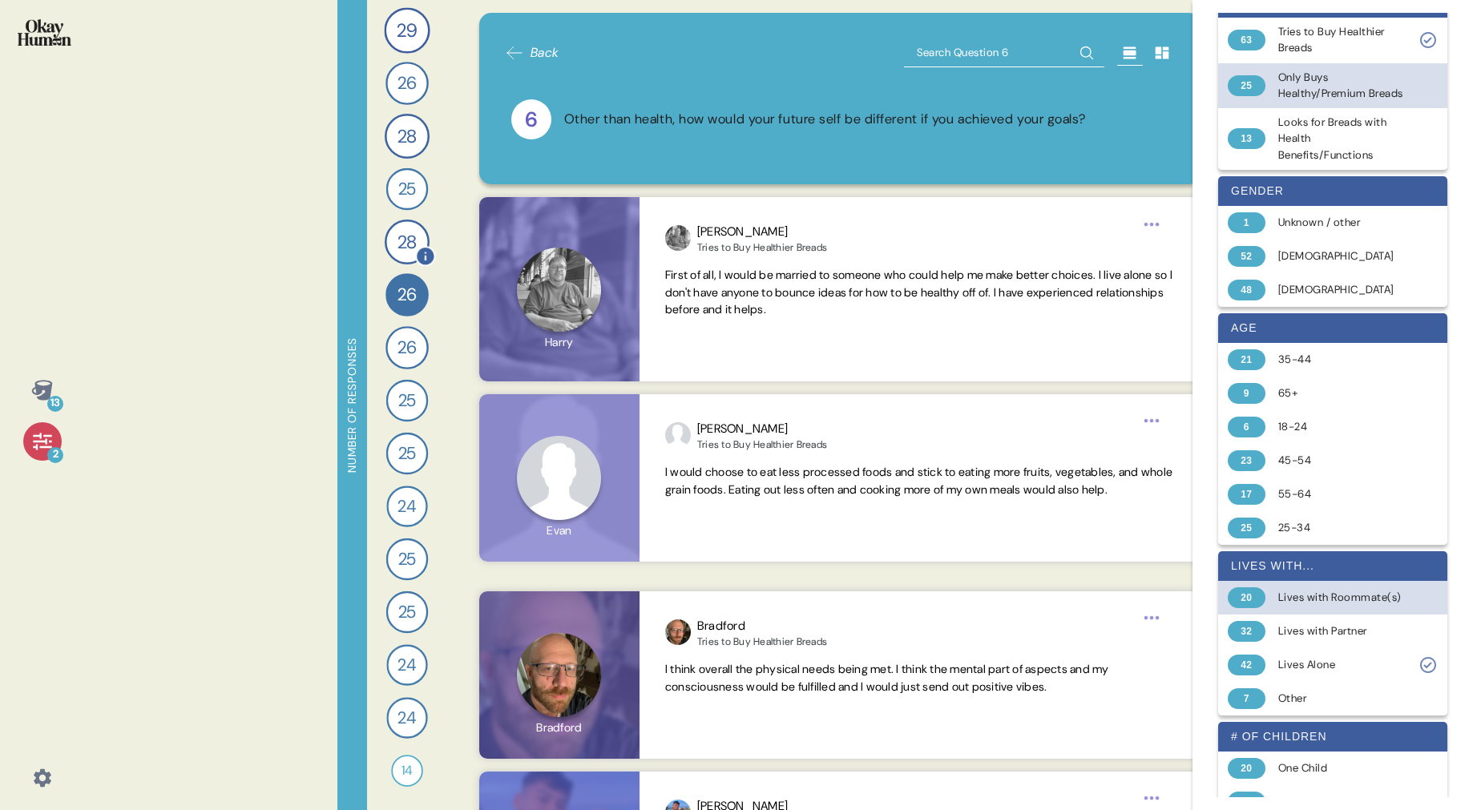
click at [405, 245] on span "28" at bounding box center [406, 241] width 19 height 27
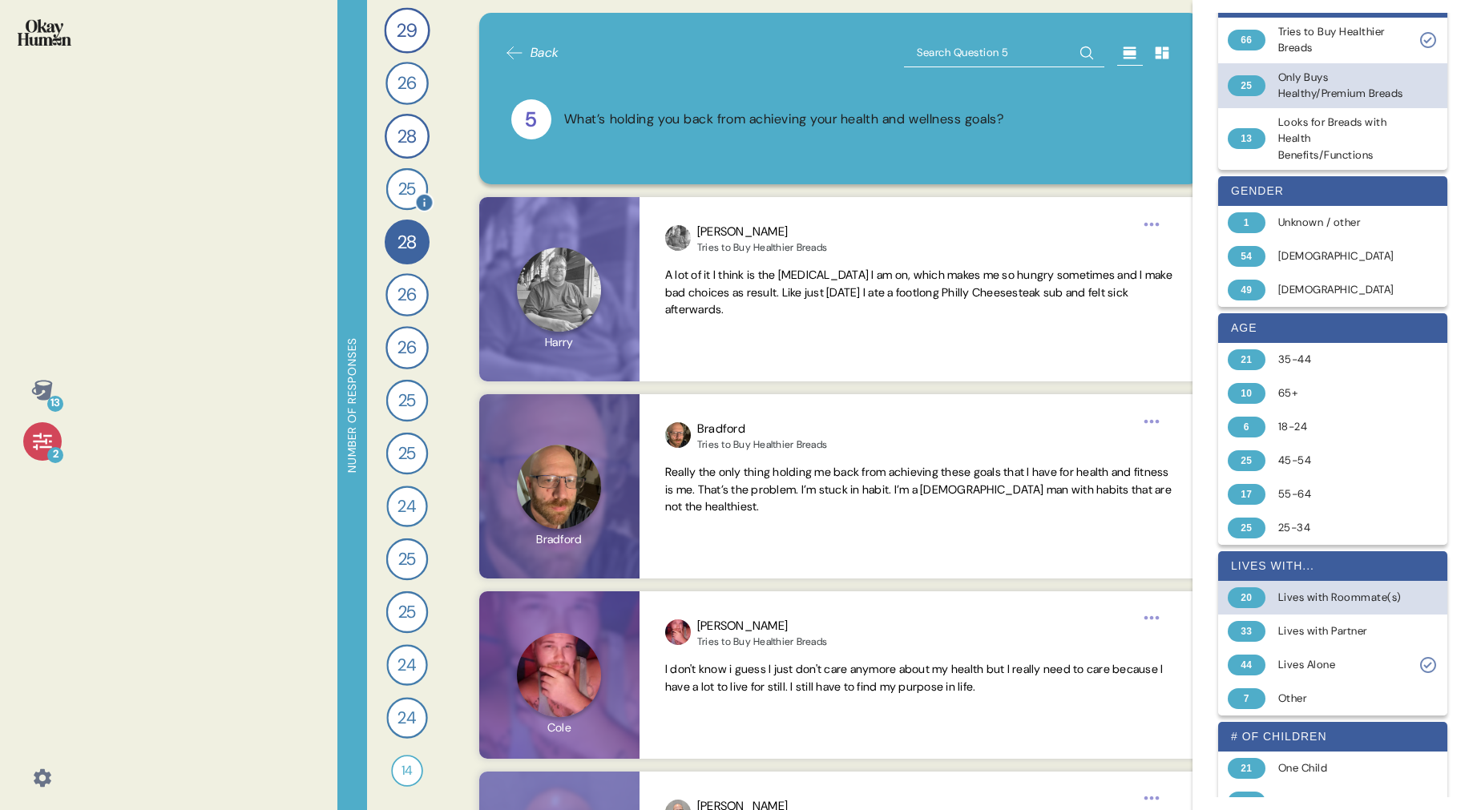
click at [405, 185] on span "25" at bounding box center [407, 189] width 18 height 26
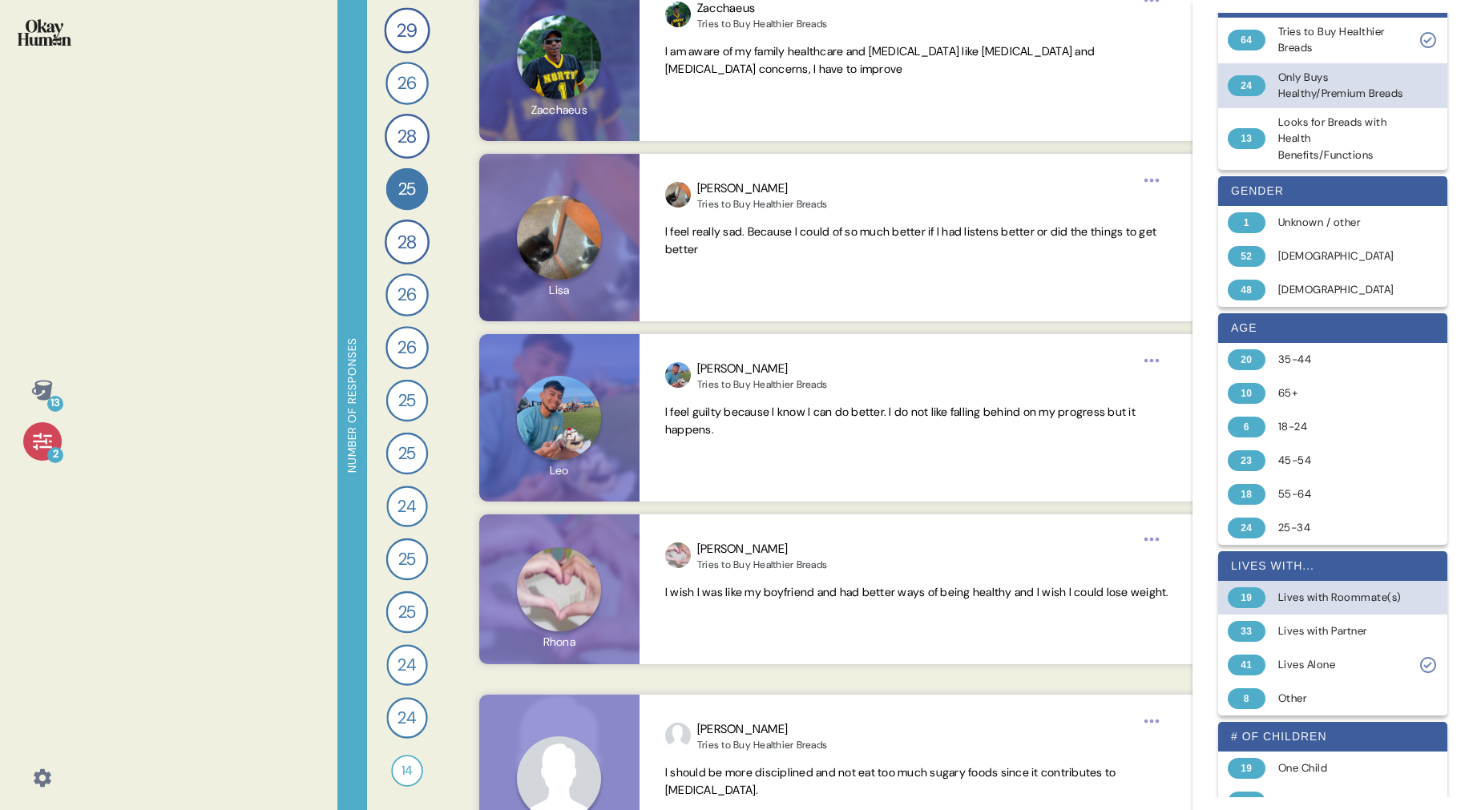
scroll to position [800, 0]
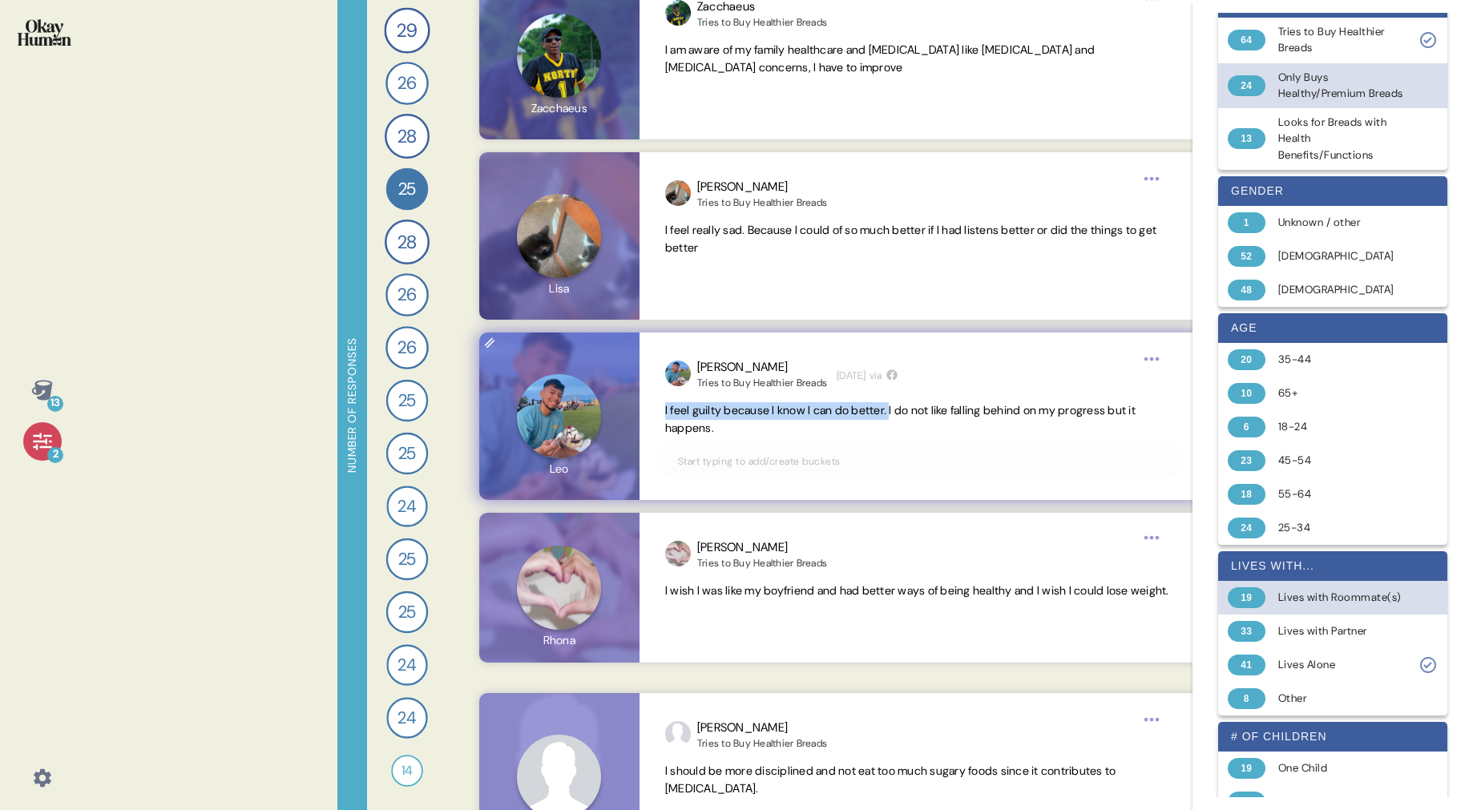
drag, startPoint x: 903, startPoint y: 412, endPoint x: 660, endPoint y: 414, distance: 242.8
click at [660, 414] on div "[PERSON_NAME] to Buy Healthier Breads [DATE] via I feel guilty because I know I…" at bounding box center [919, 416] width 561 height 167
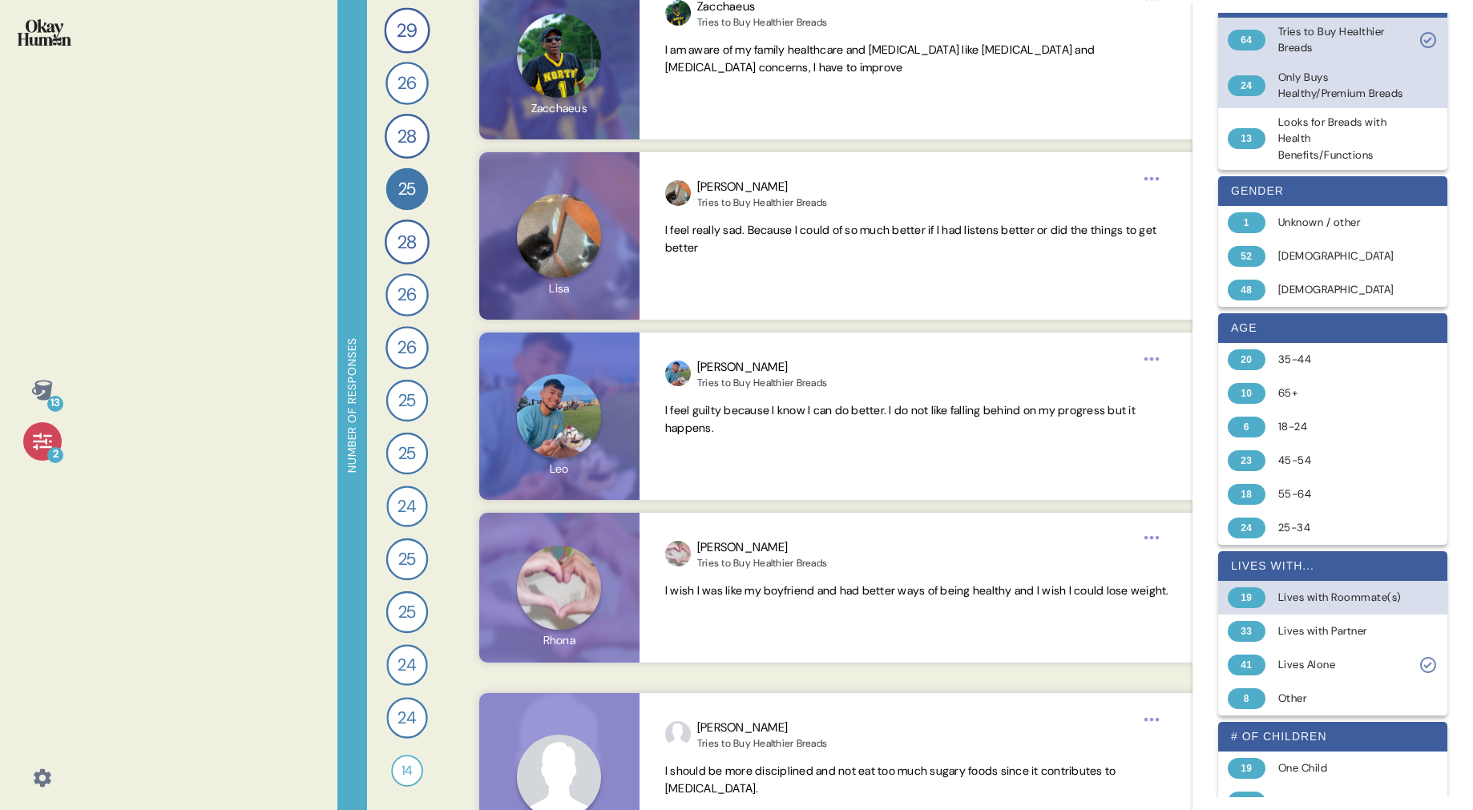
click at [1424, 40] on icon at bounding box center [1427, 41] width 8 height 6
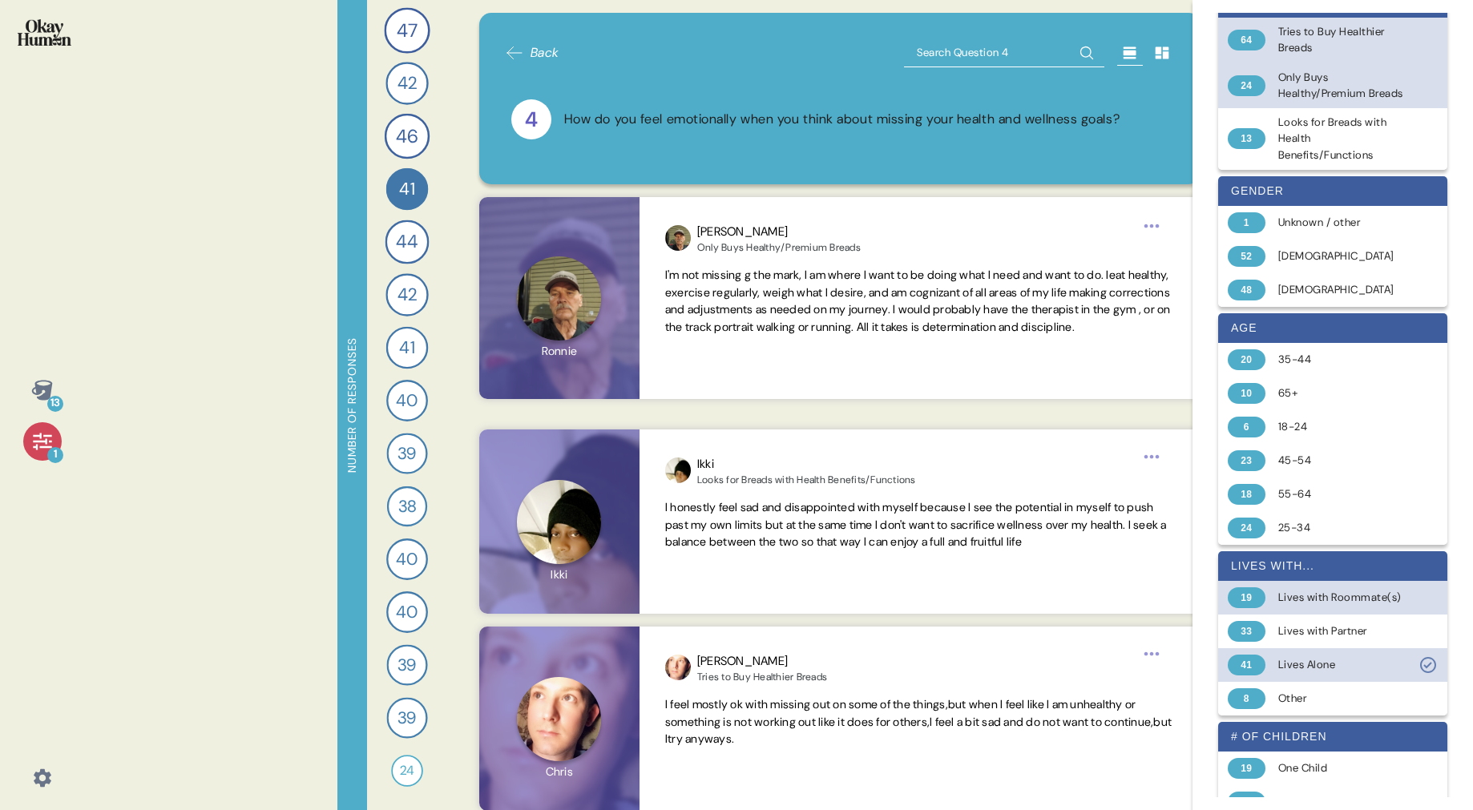
click at [1430, 675] on icon at bounding box center [1427, 664] width 19 height 19
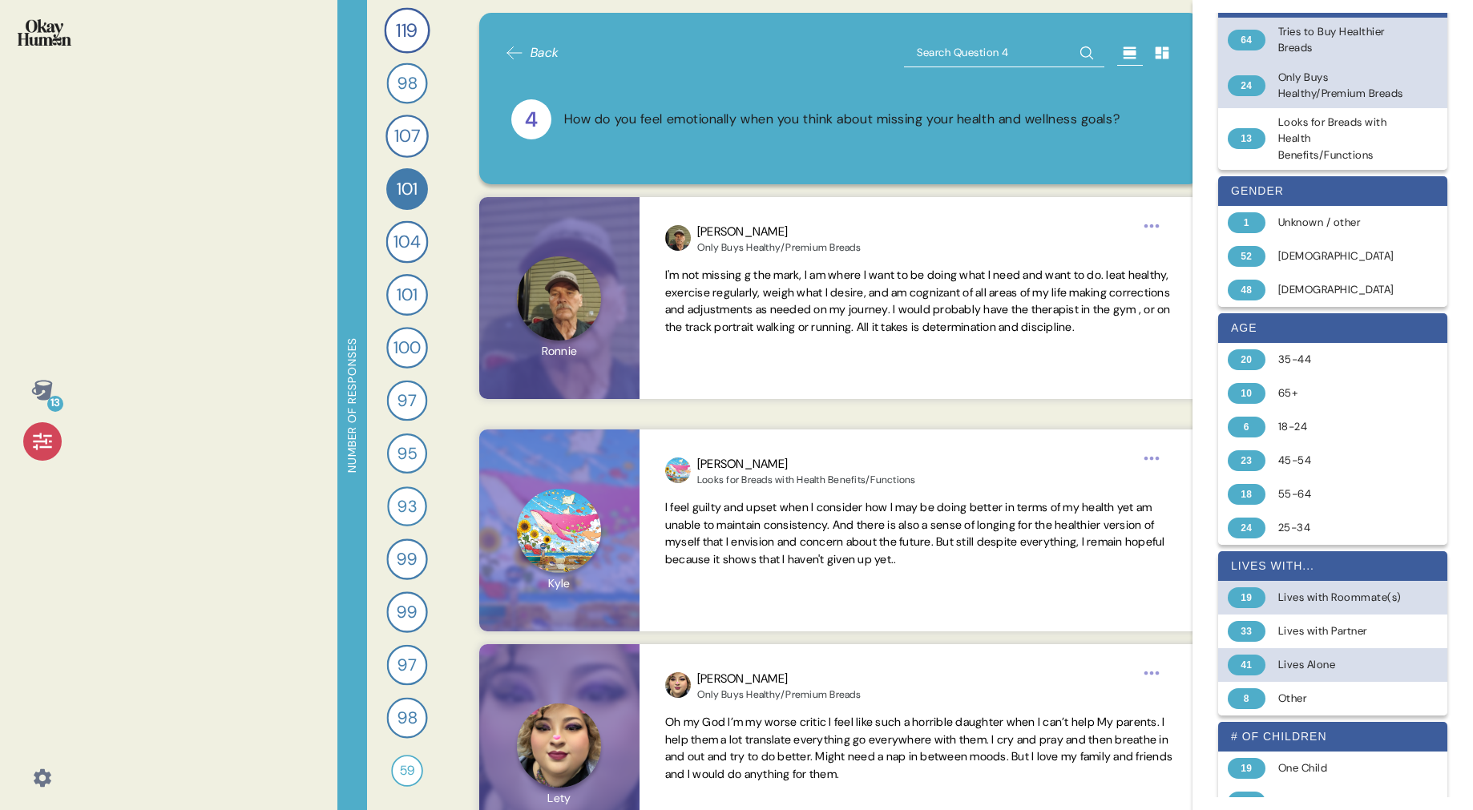
click at [544, 50] on span "Back" at bounding box center [544, 52] width 29 height 19
click at [403, 29] on span "119" at bounding box center [407, 30] width 22 height 28
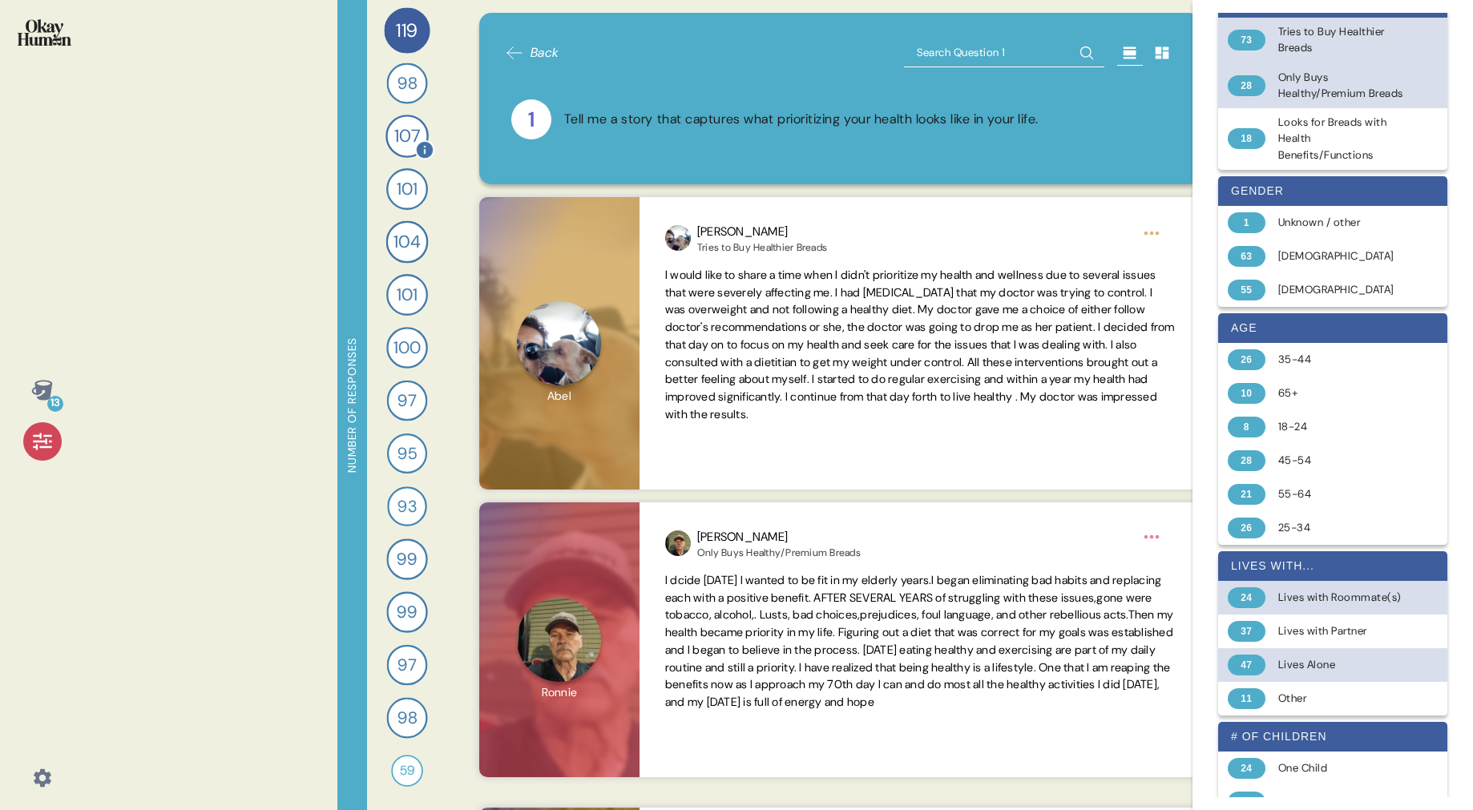
click at [402, 142] on span "107" at bounding box center [407, 136] width 26 height 26
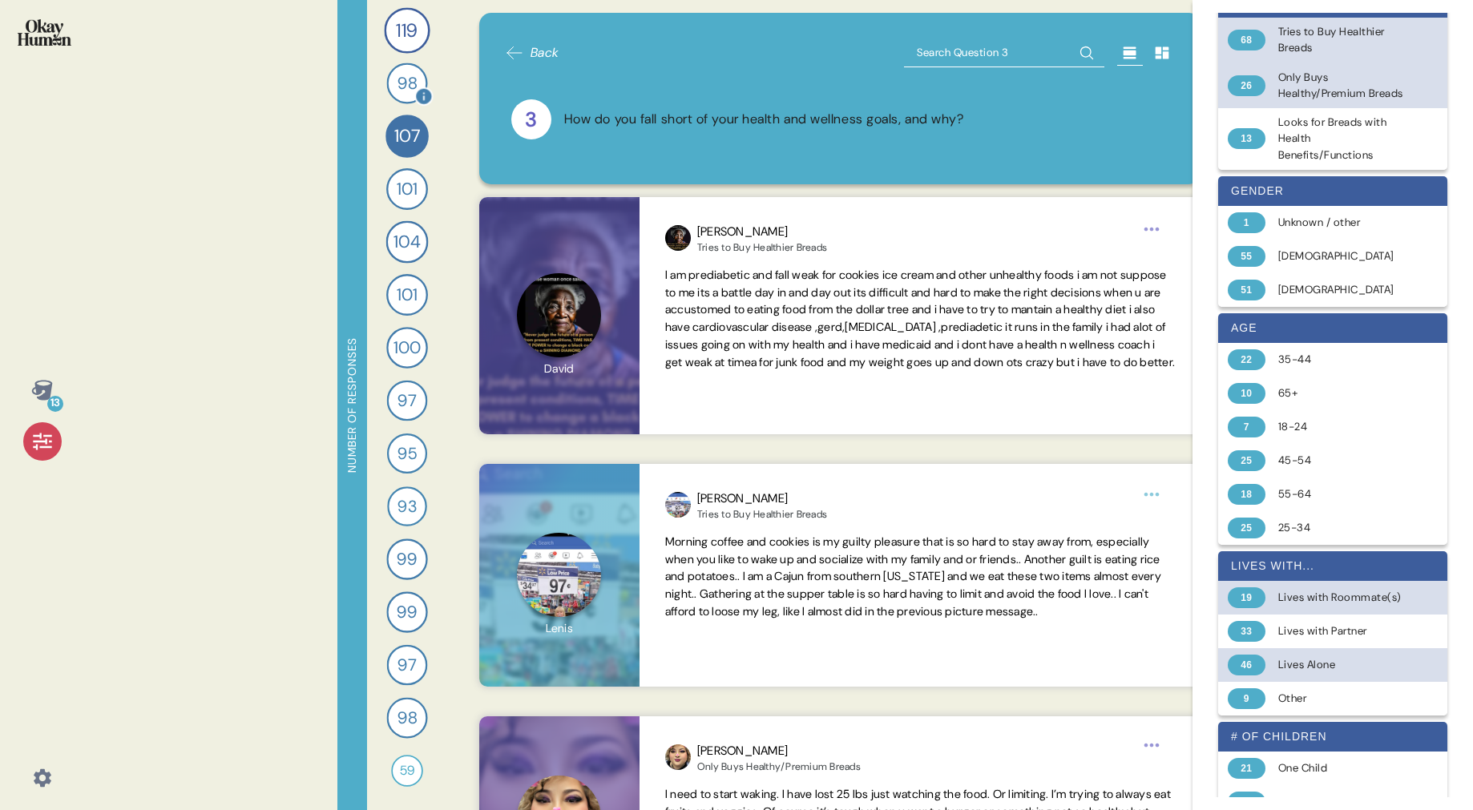
click at [401, 94] on span "98" at bounding box center [406, 83] width 19 height 25
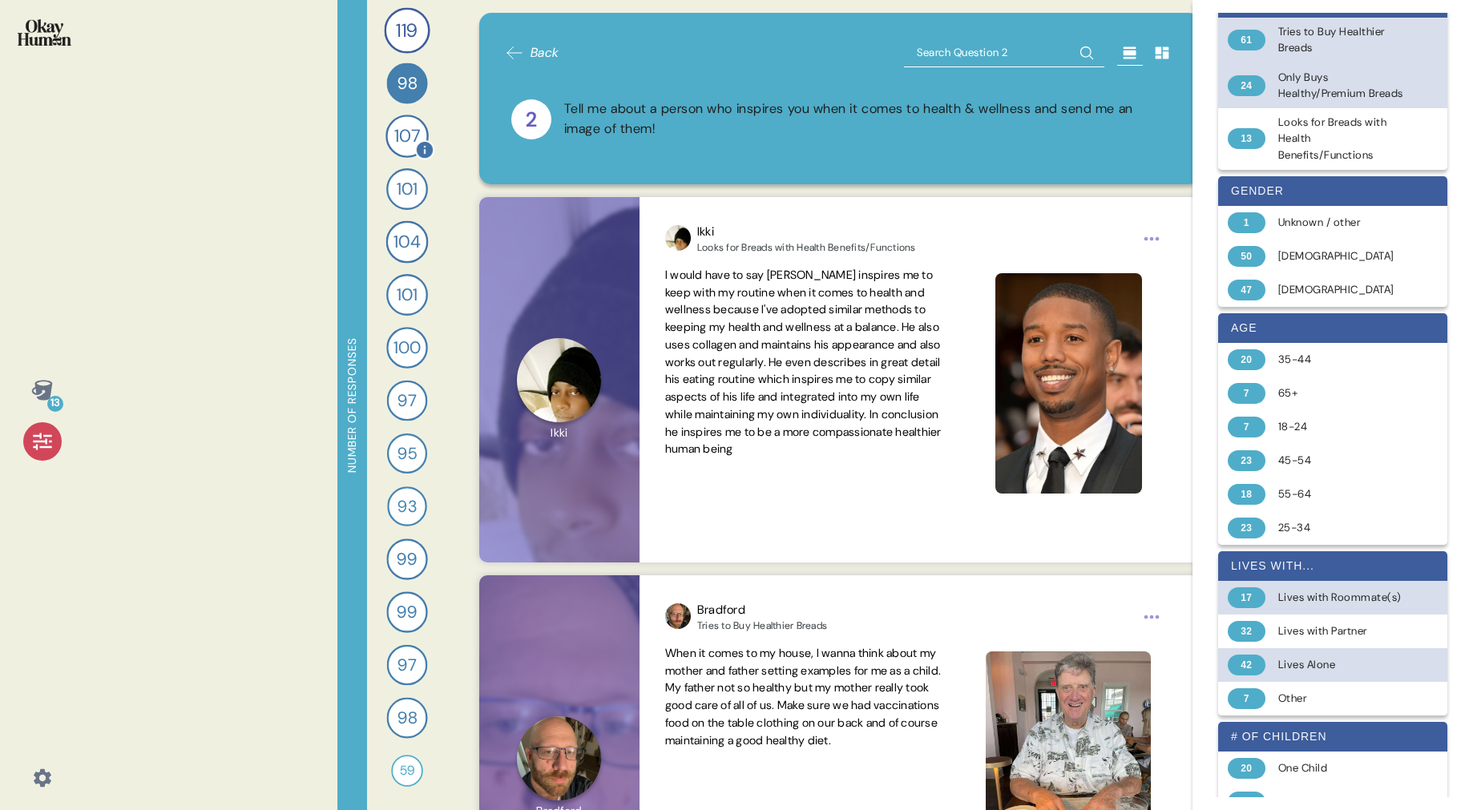
click at [408, 141] on span "107" at bounding box center [407, 136] width 26 height 26
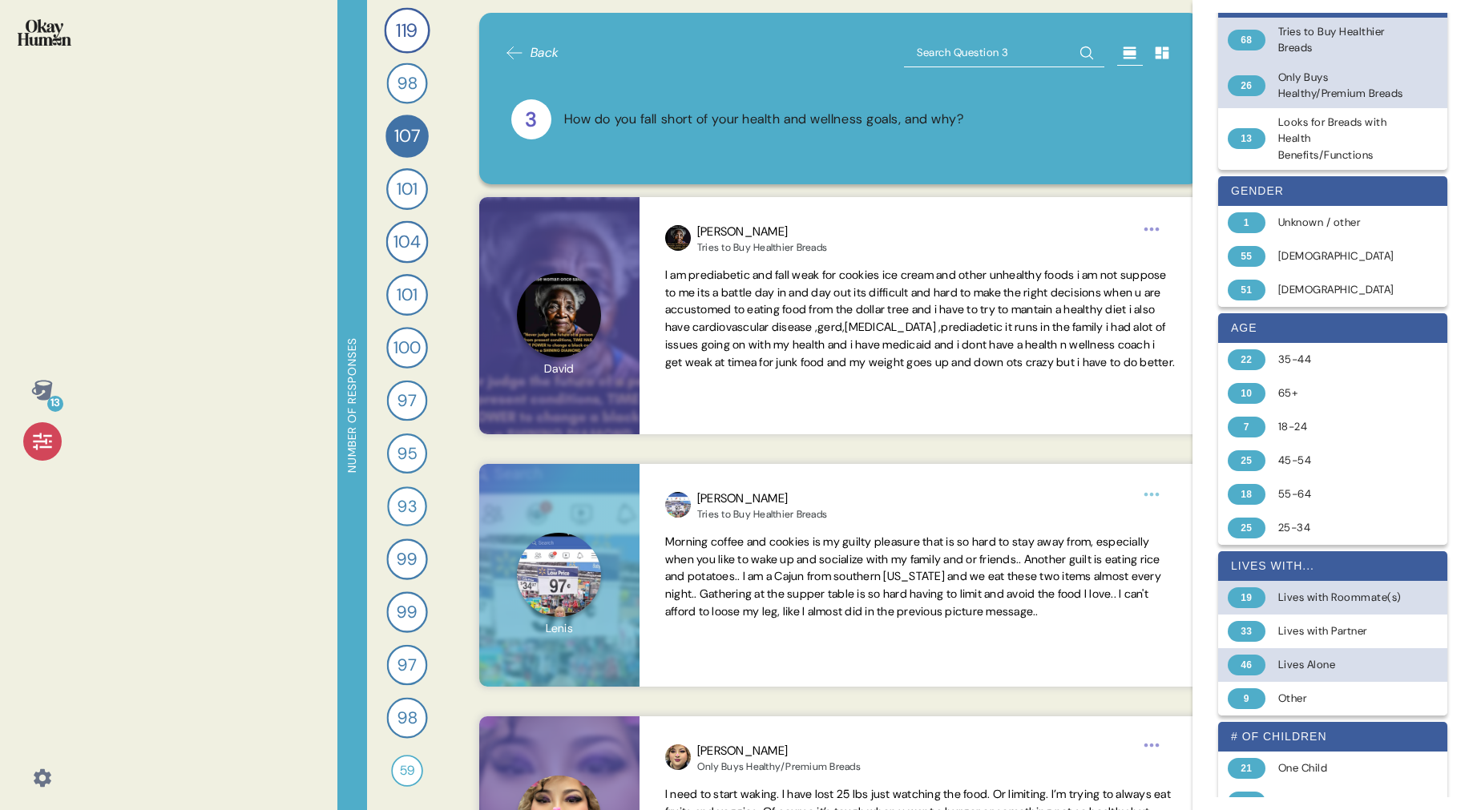
click at [937, 61] on input "text" at bounding box center [1004, 52] width 200 height 29
type input "control"
click at [1088, 54] on icon at bounding box center [1087, 53] width 26 height 26
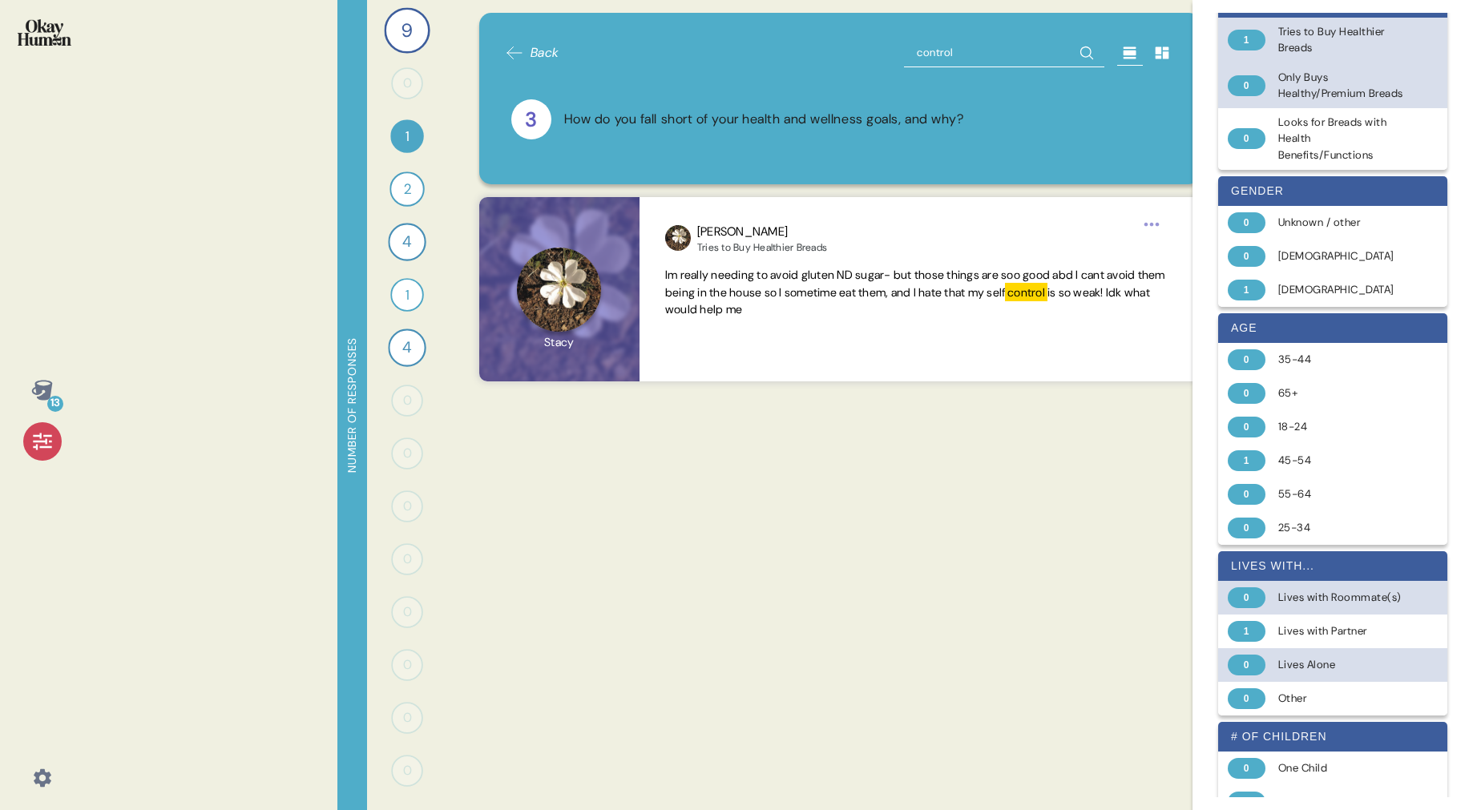
click at [533, 53] on span "Back" at bounding box center [544, 52] width 29 height 19
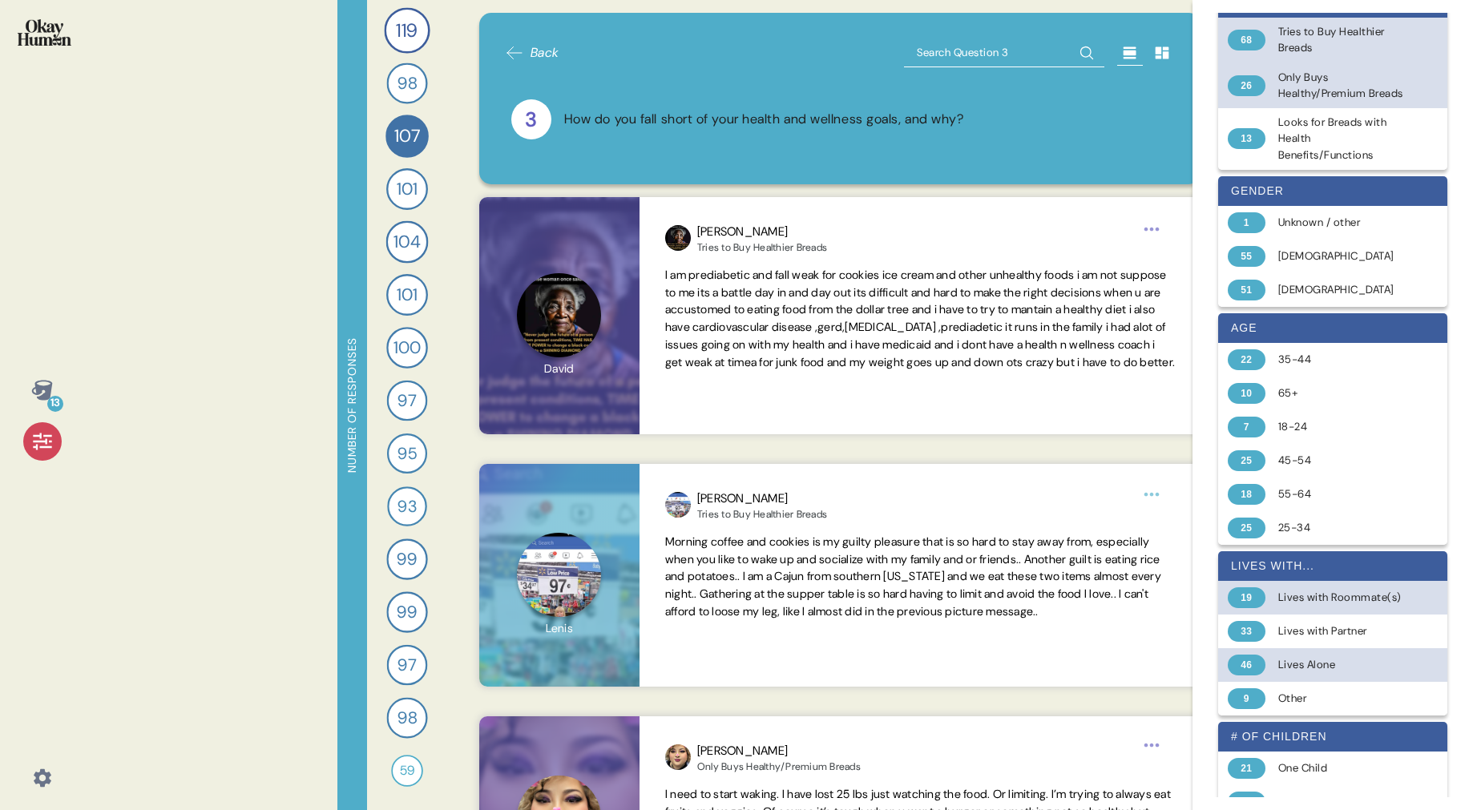
click at [541, 50] on span "Back" at bounding box center [544, 52] width 29 height 19
click at [412, 29] on span "119" at bounding box center [407, 30] width 22 height 28
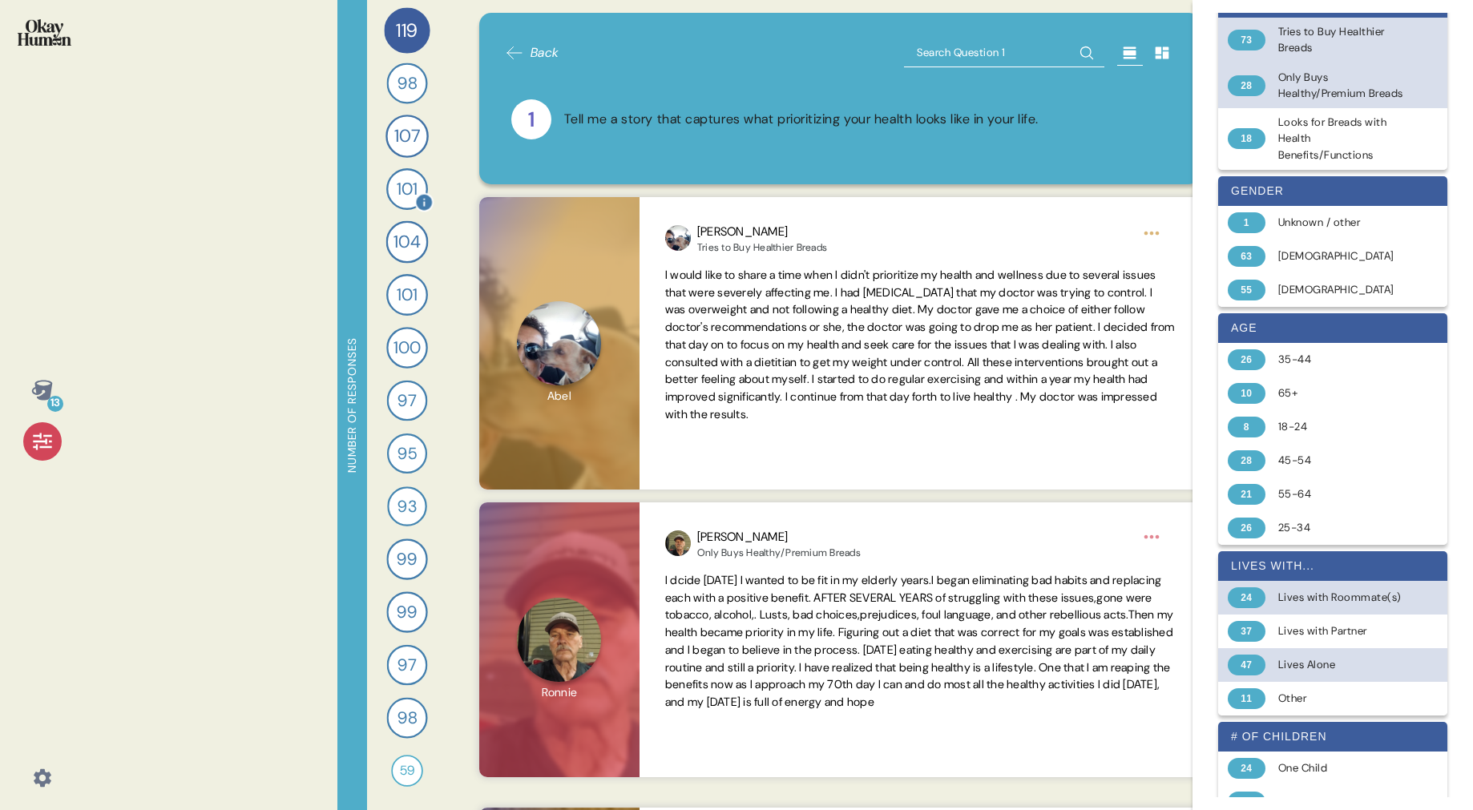
click at [402, 187] on span "101" at bounding box center [407, 189] width 21 height 26
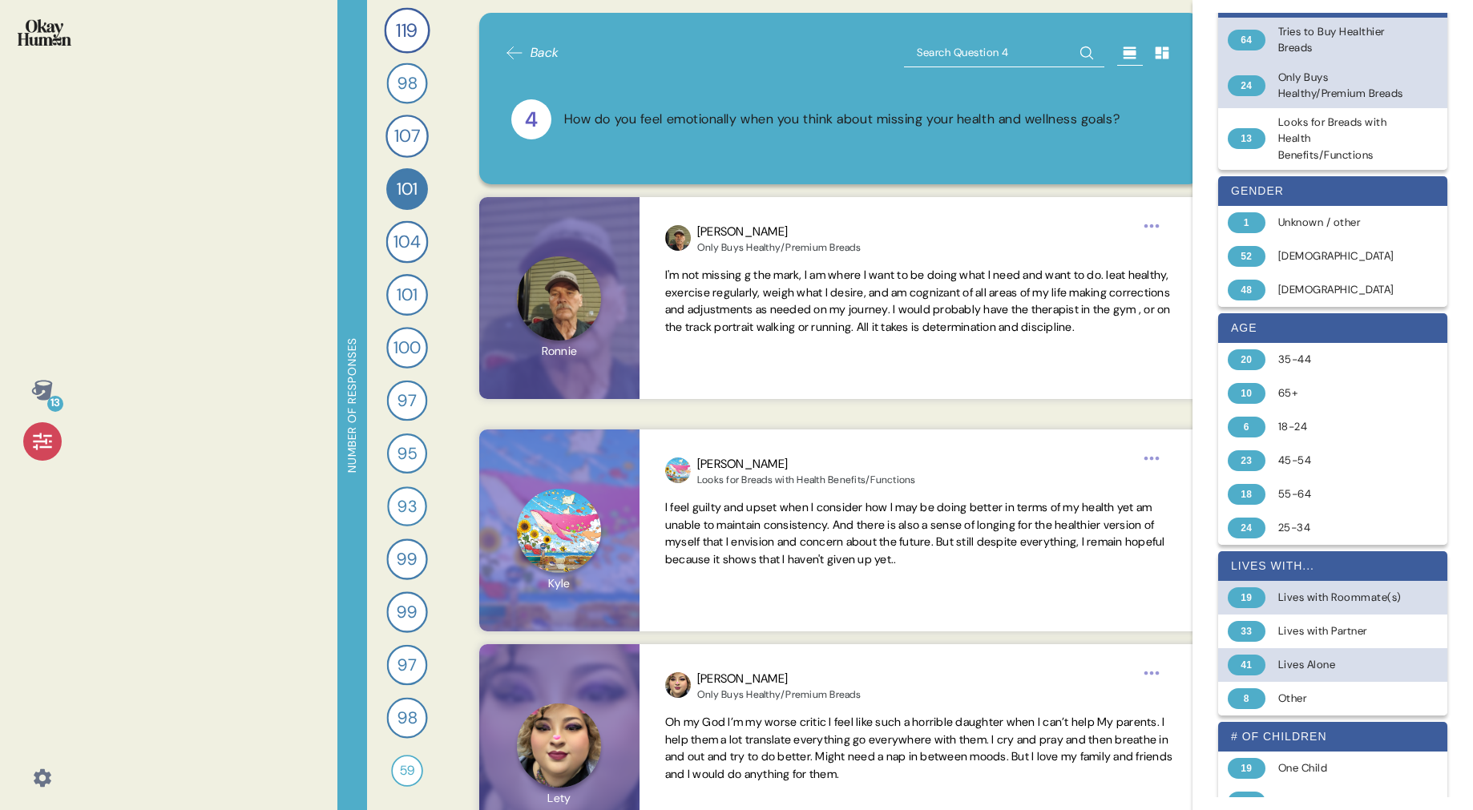
click at [946, 53] on input "text" at bounding box center [1004, 52] width 200 height 29
type input "control"
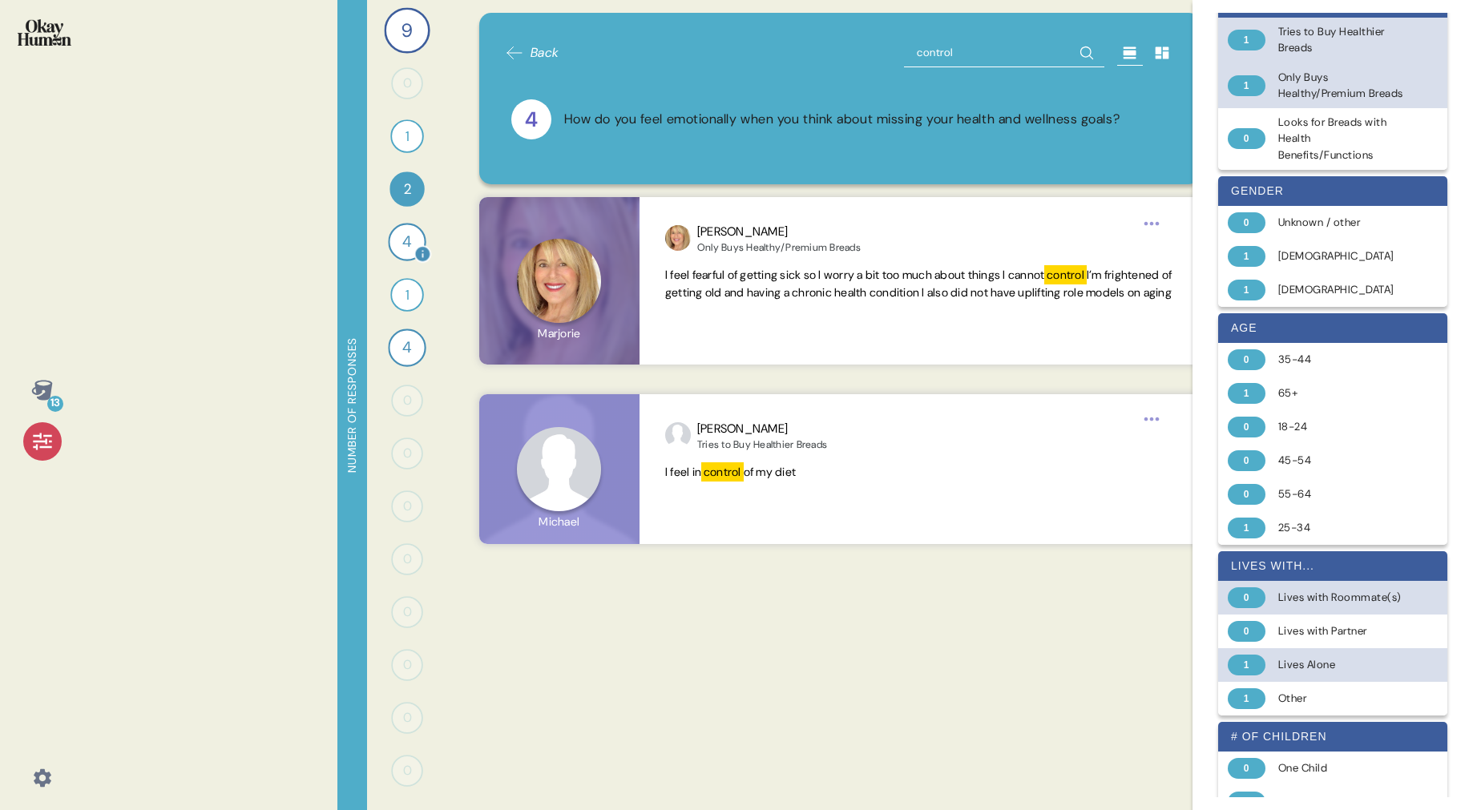
click at [405, 244] on span "4" at bounding box center [407, 241] width 10 height 23
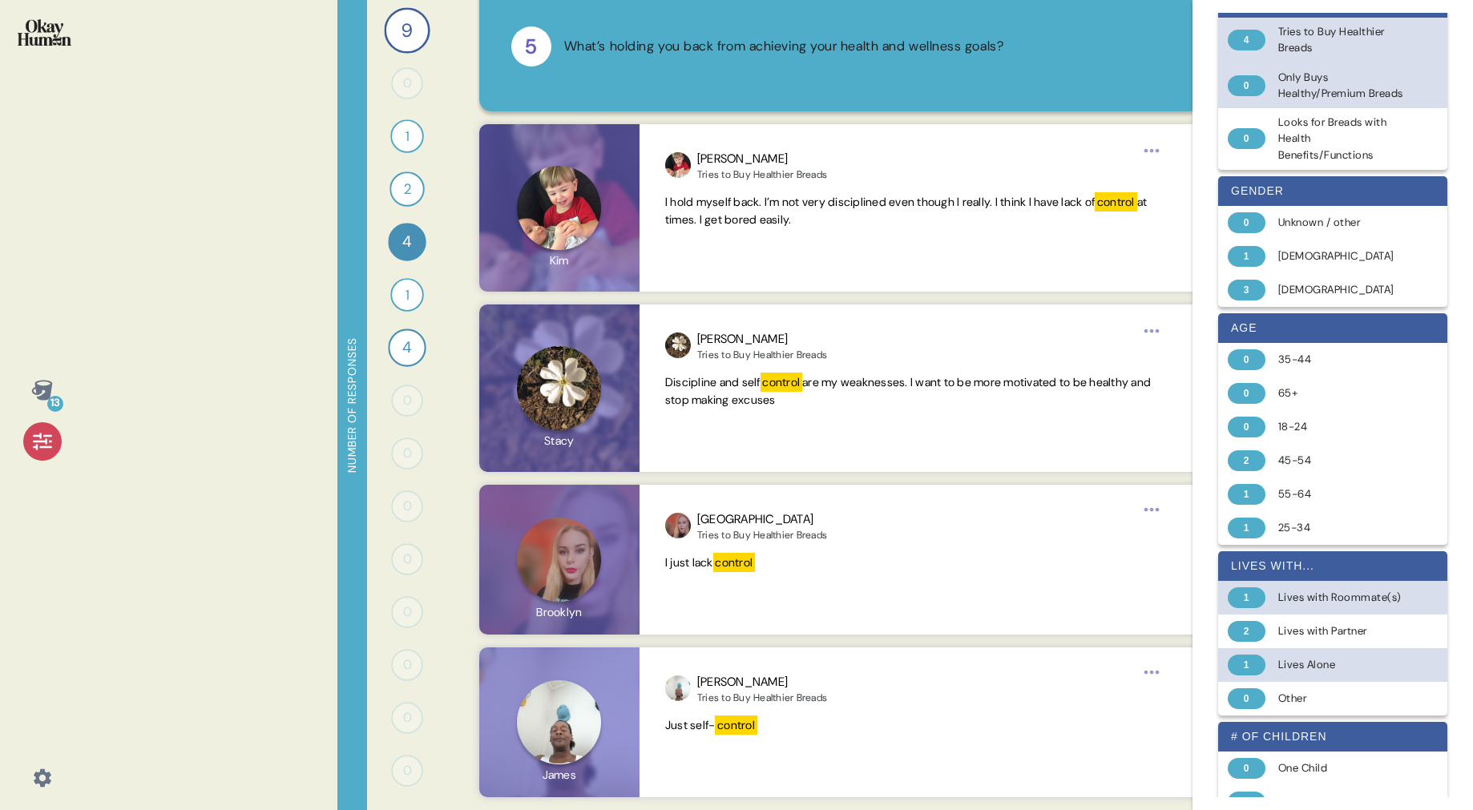
scroll to position [71, 0]
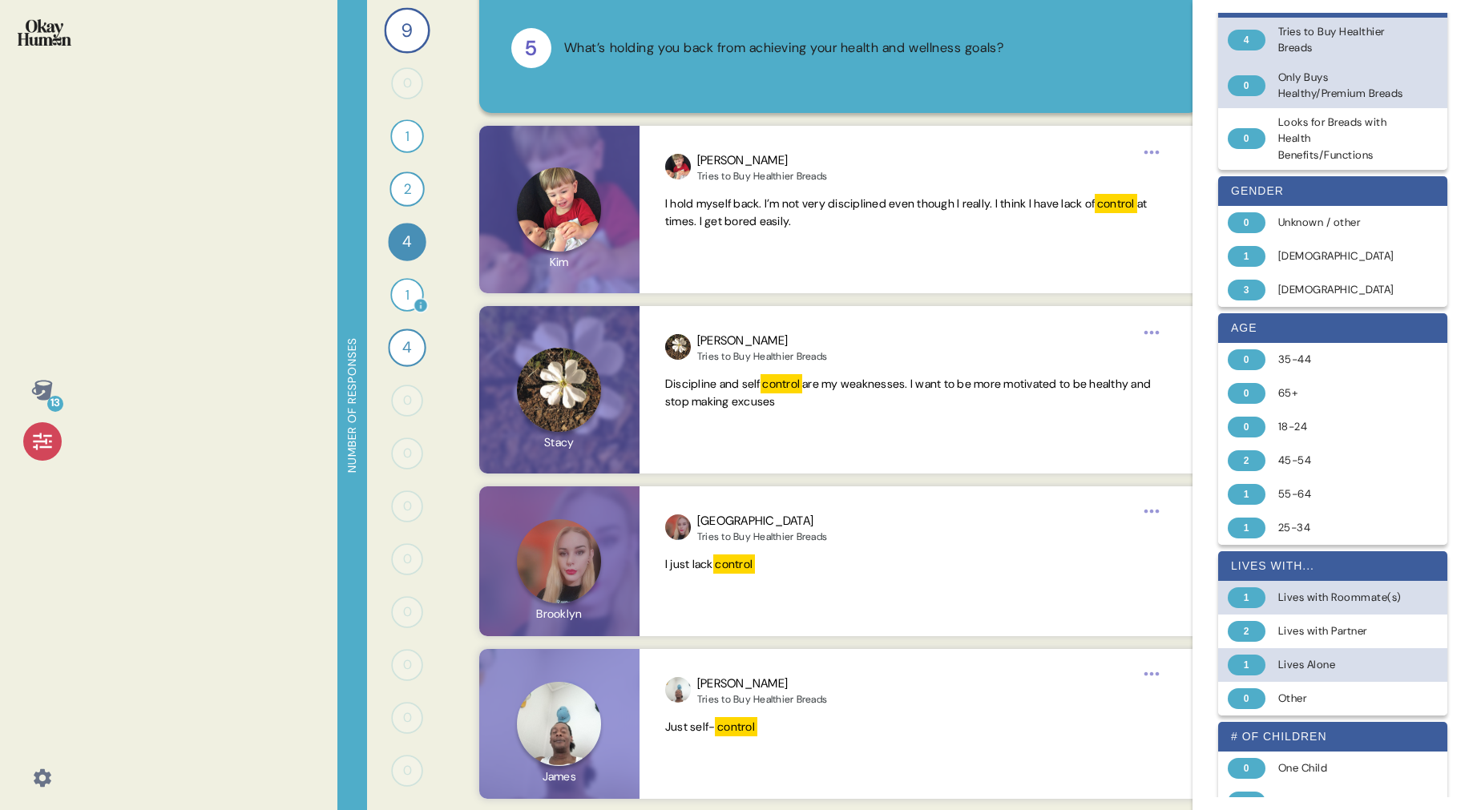
click at [412, 296] on div "1" at bounding box center [407, 295] width 34 height 34
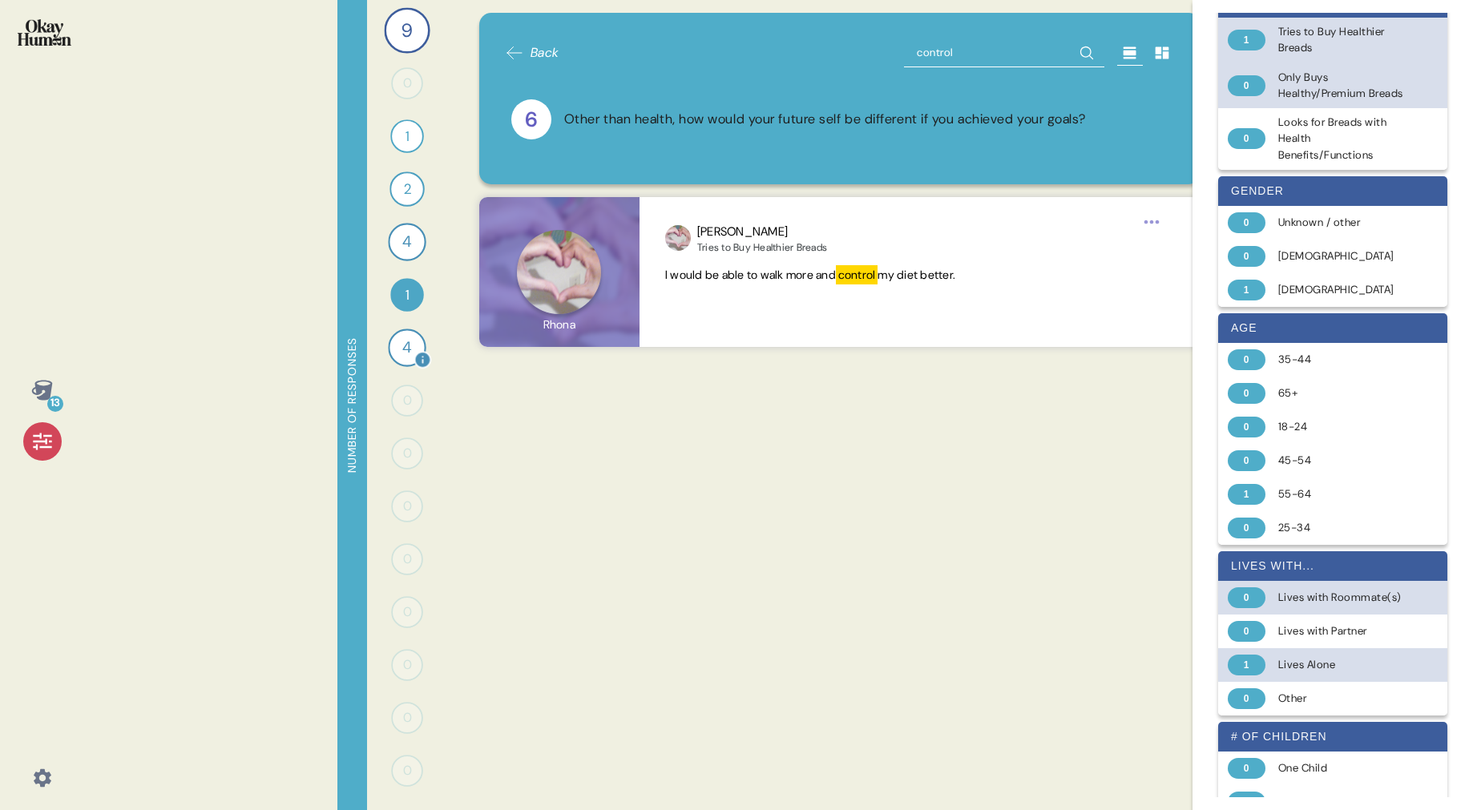
click at [410, 345] on span "4" at bounding box center [407, 347] width 10 height 23
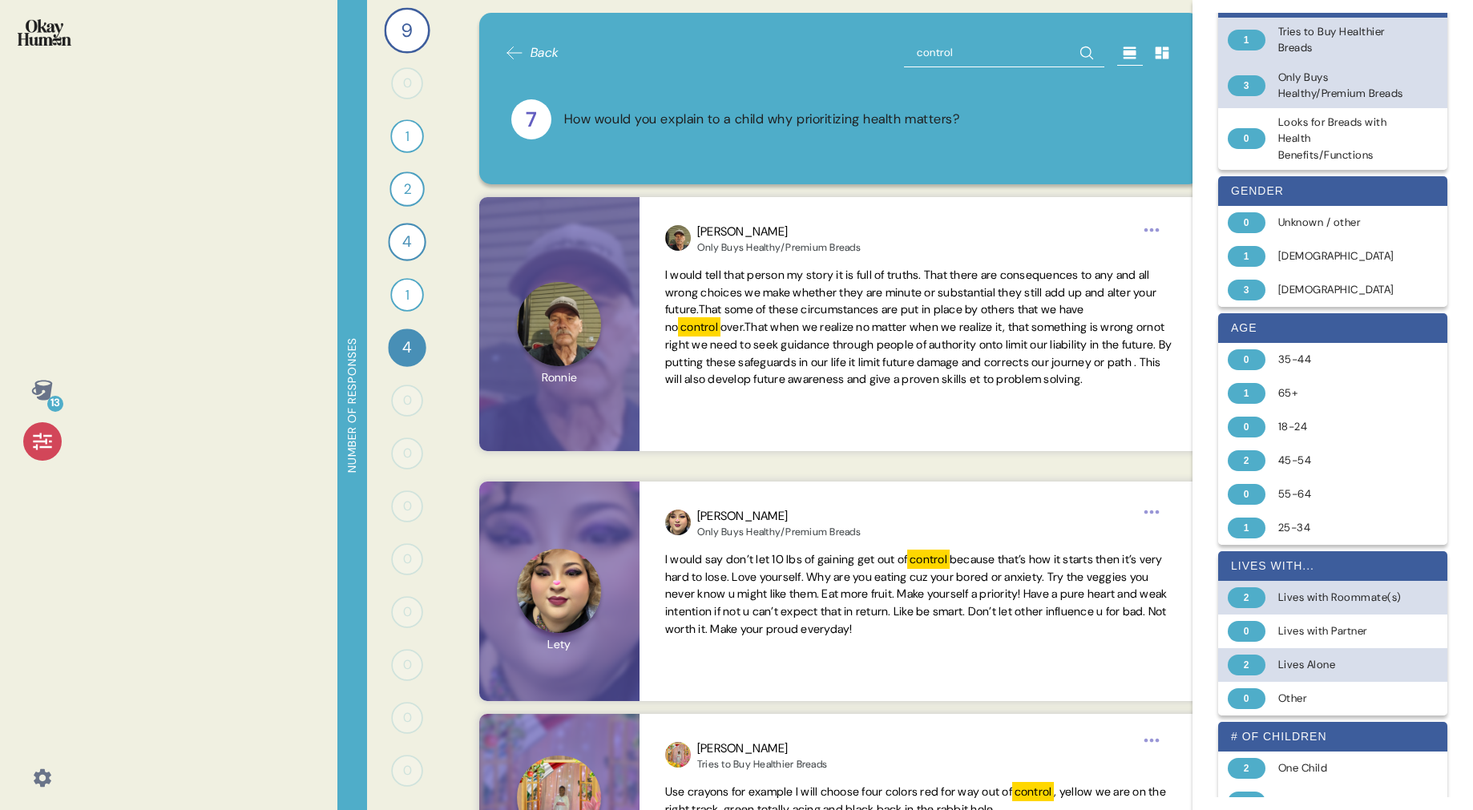
click at [549, 49] on span "Back" at bounding box center [544, 52] width 29 height 19
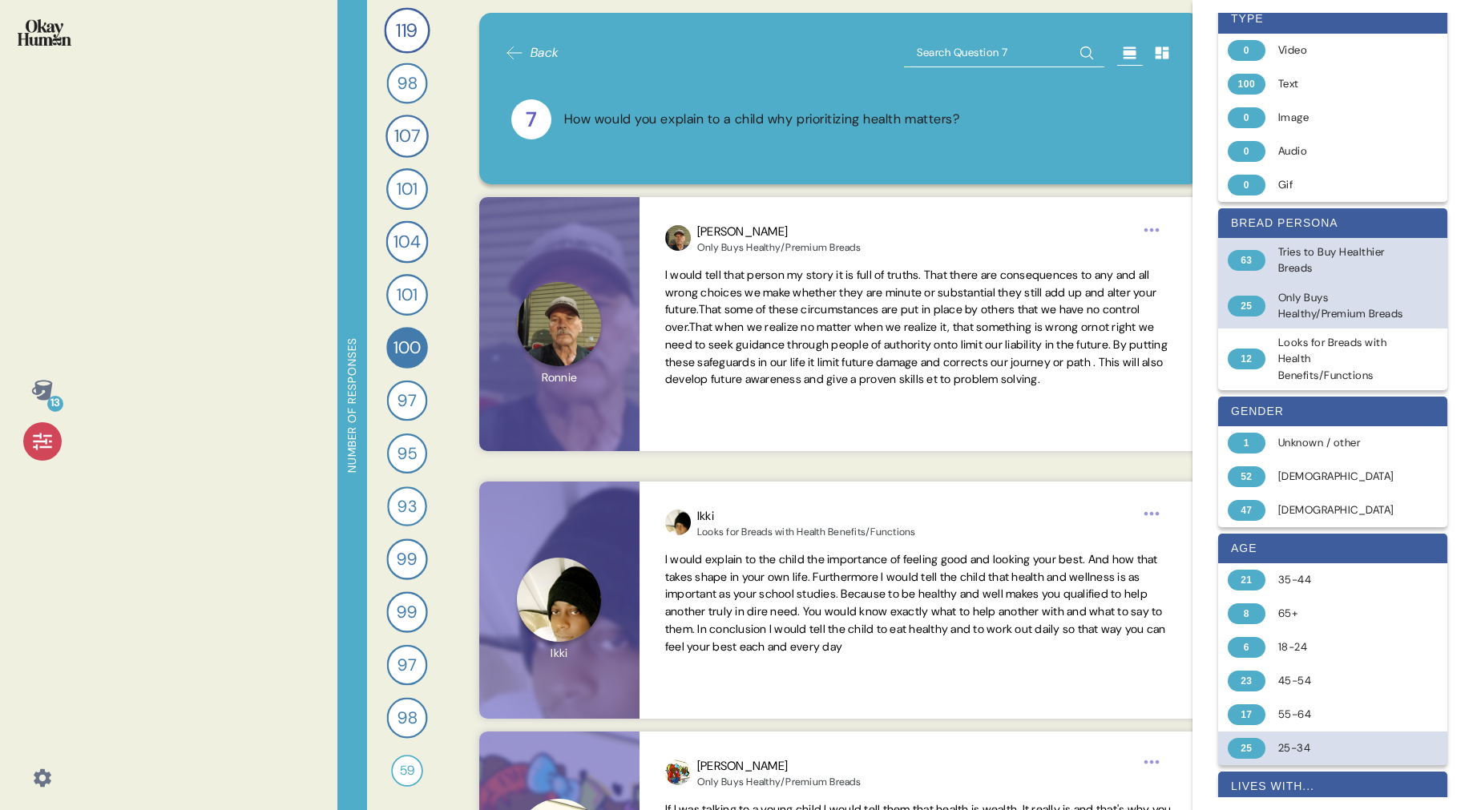
scroll to position [0, 0]
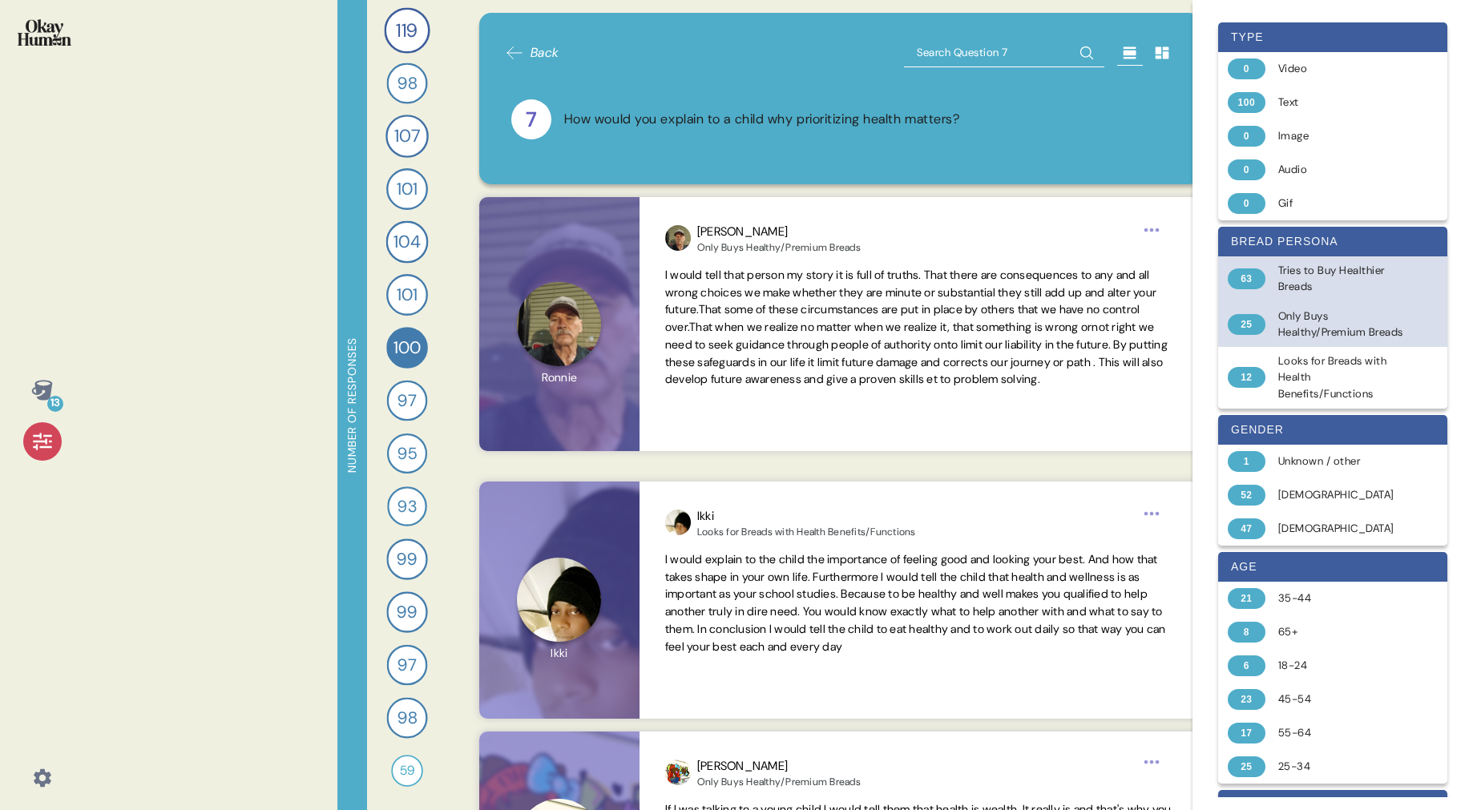
click at [1327, 321] on div "Only Buys Healthy/Premium Breads" at bounding box center [1341, 324] width 127 height 33
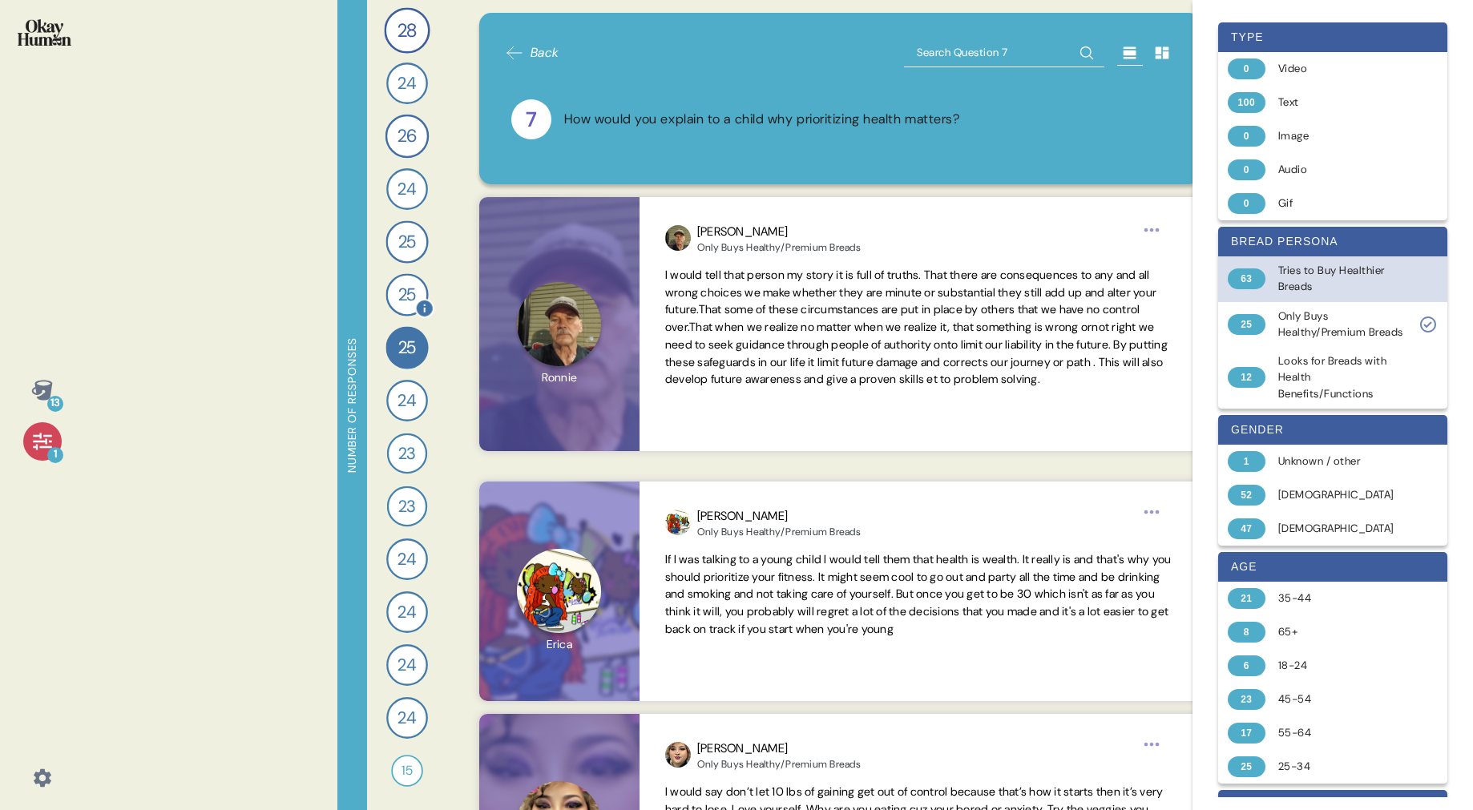
click at [401, 292] on span "25" at bounding box center [407, 295] width 18 height 26
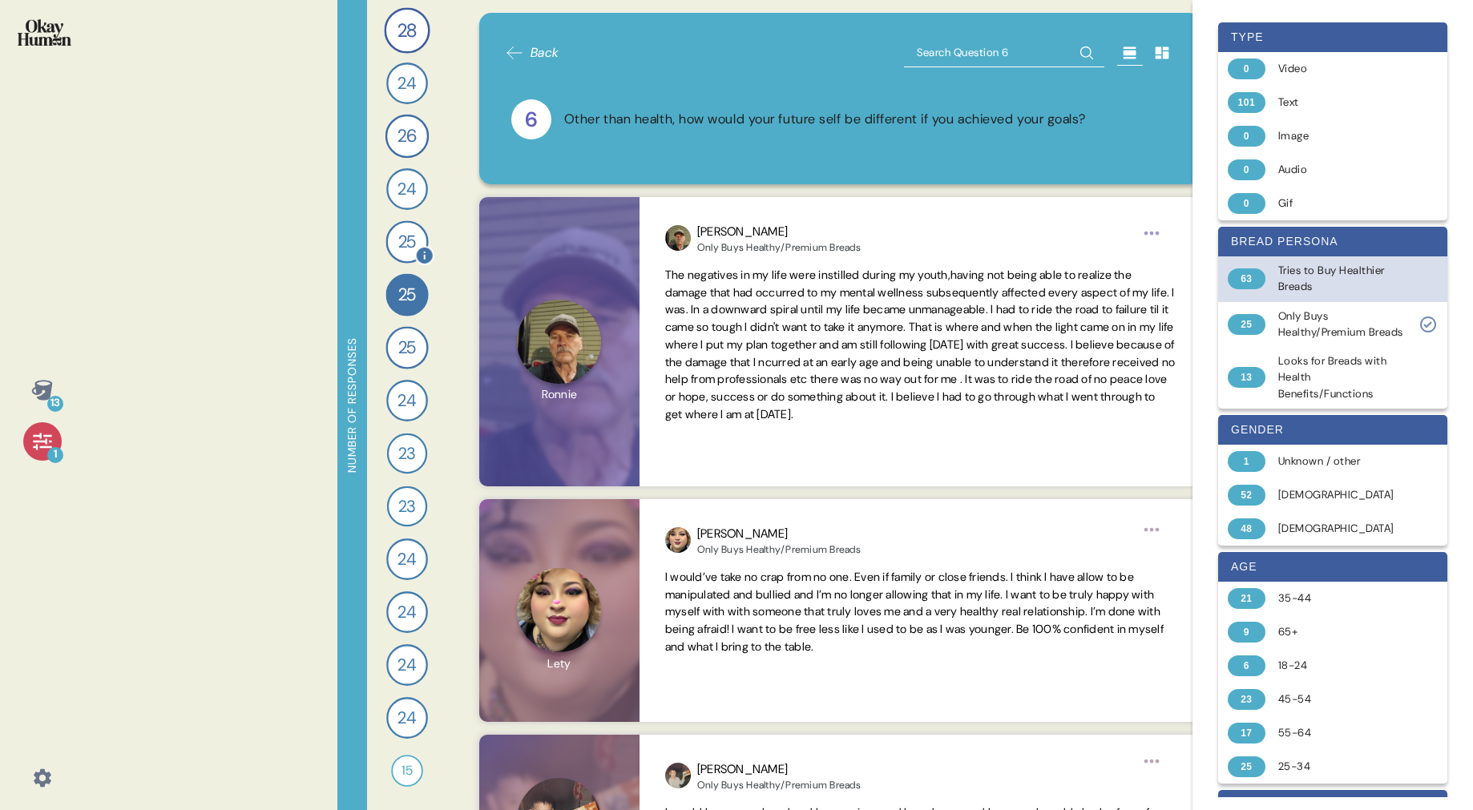
click at [409, 242] on span "25" at bounding box center [407, 242] width 18 height 26
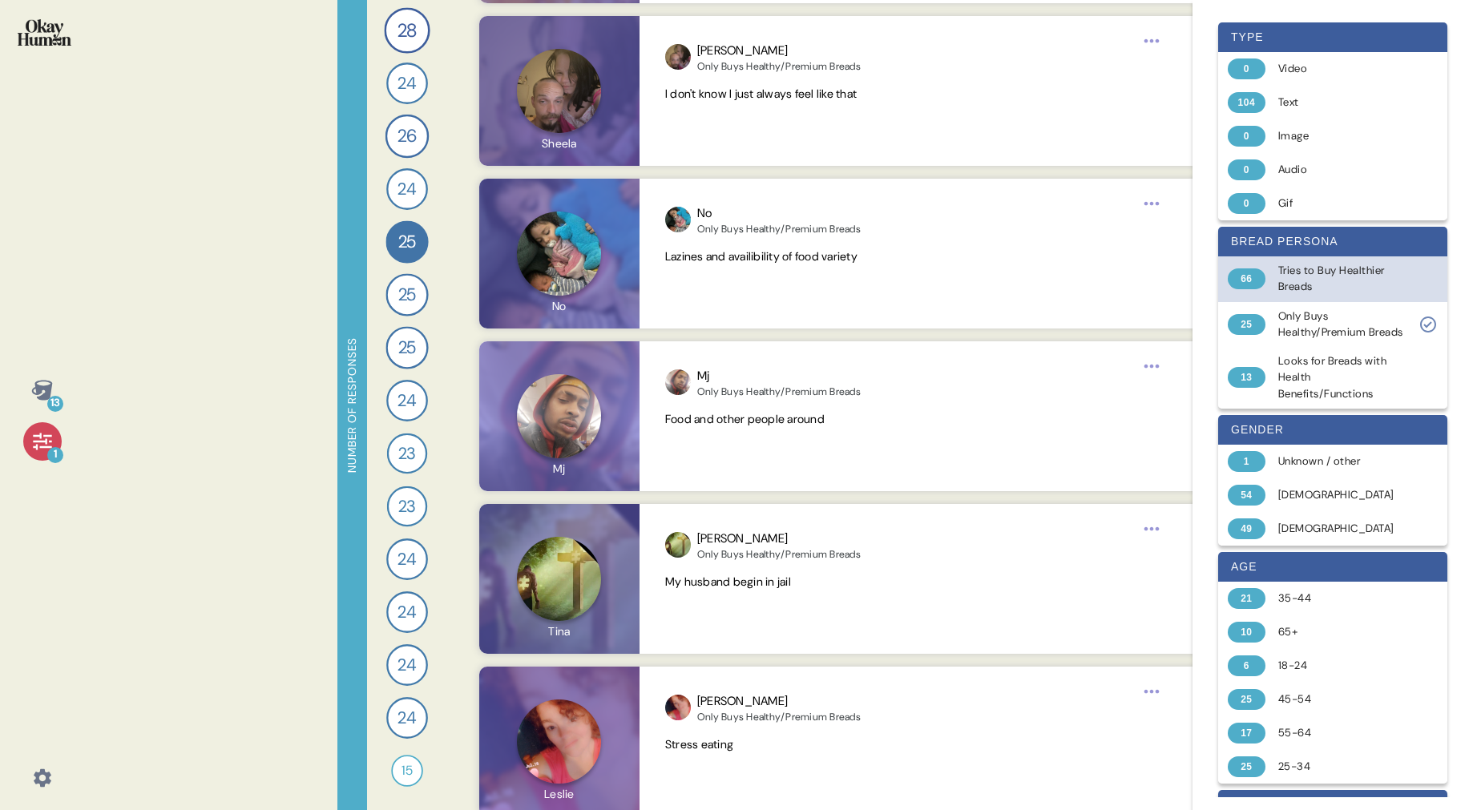
scroll to position [3820, 0]
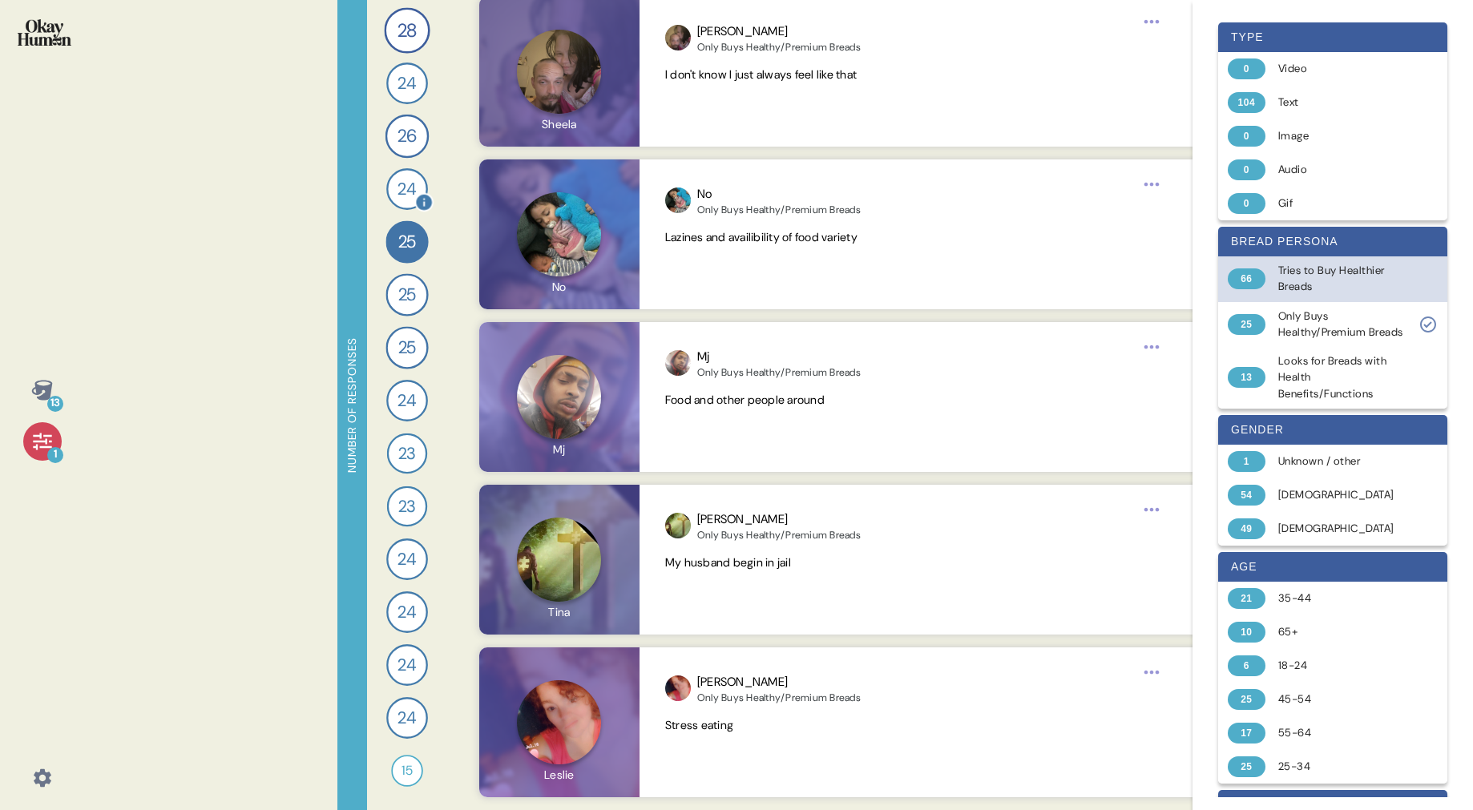
click at [407, 191] on span "24" at bounding box center [406, 189] width 19 height 26
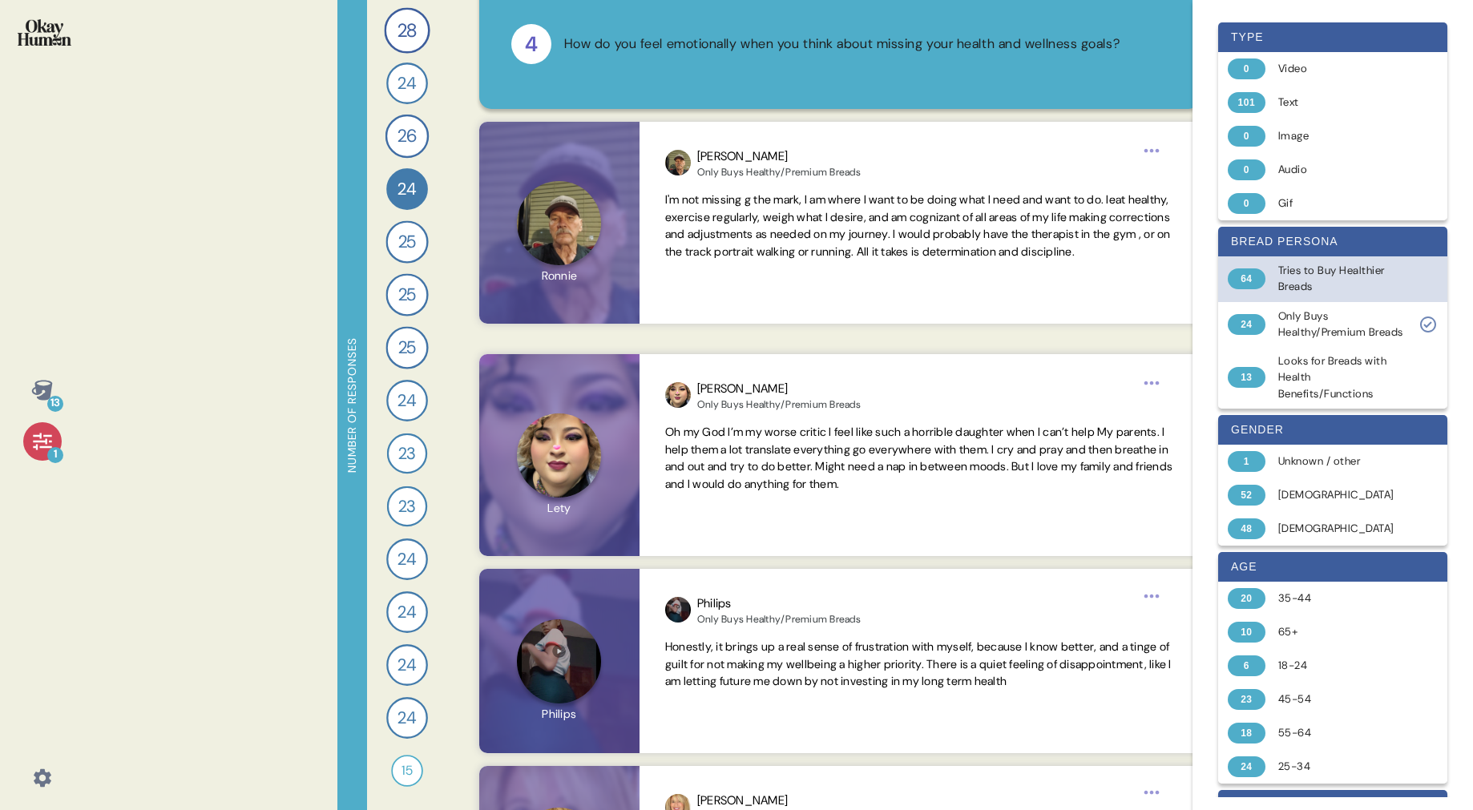
scroll to position [0, 0]
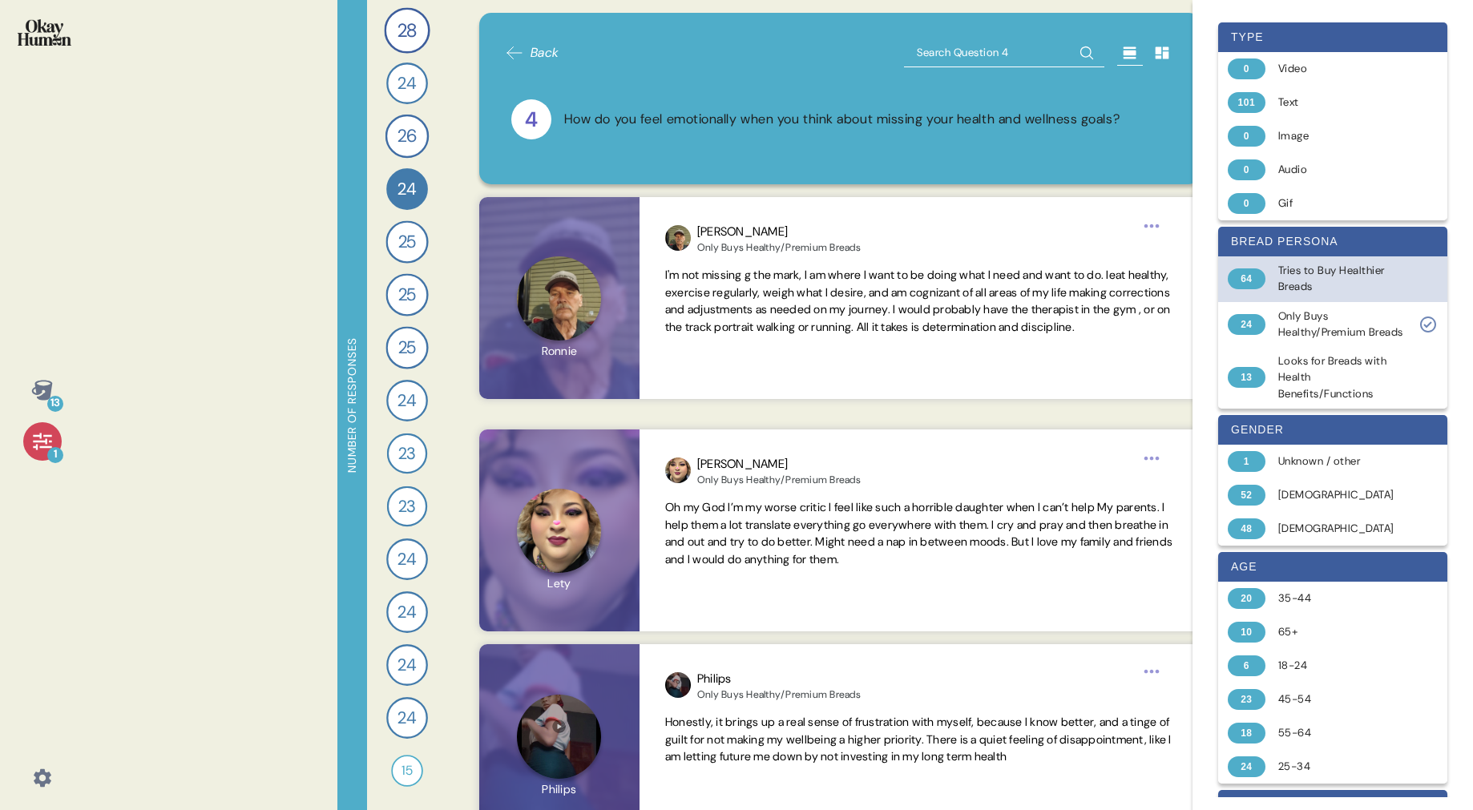
click at [551, 46] on span "Back" at bounding box center [544, 52] width 29 height 19
click at [42, 34] on img at bounding box center [45, 32] width 54 height 26
